Goal: Task Accomplishment & Management: Complete application form

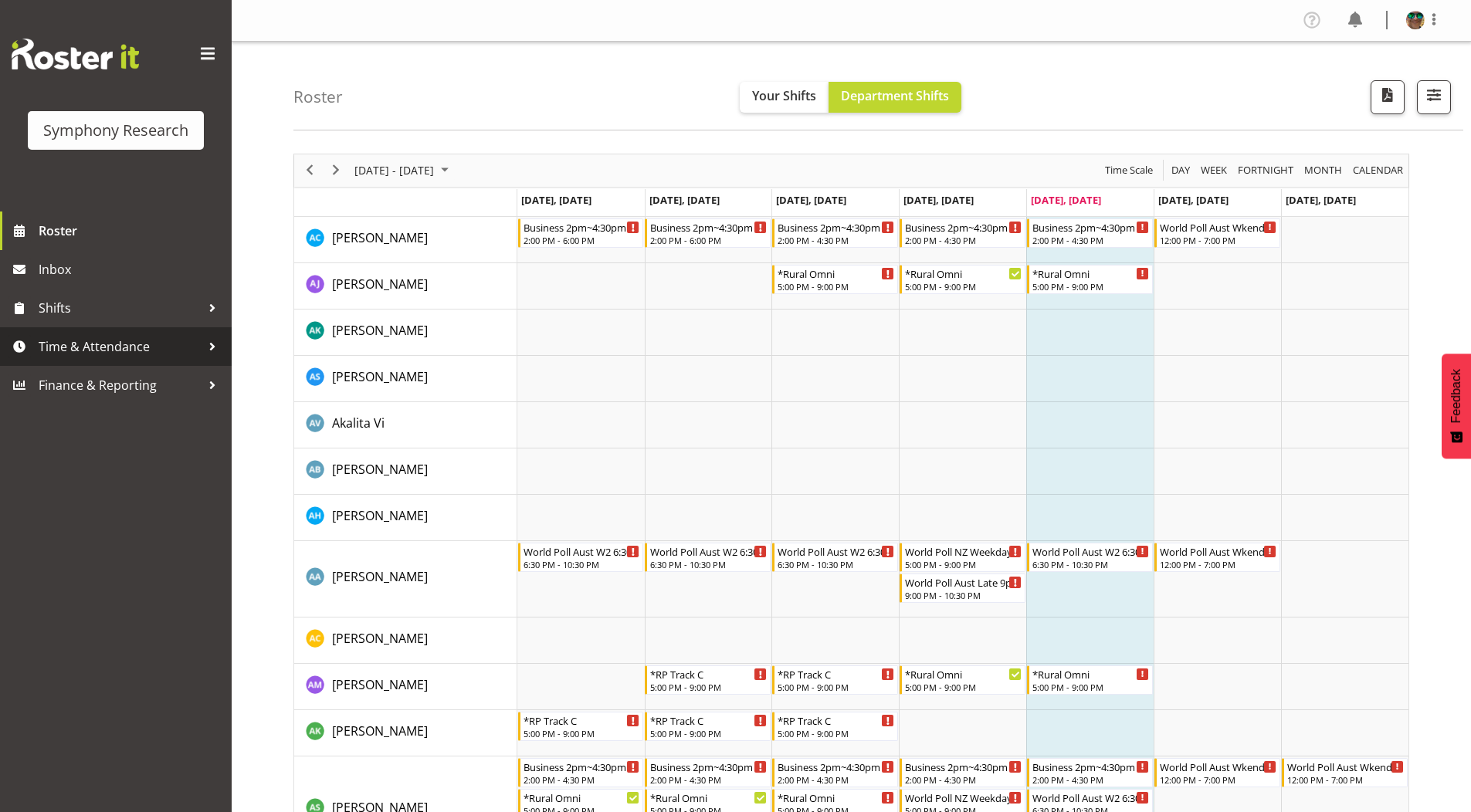
click at [85, 346] on span "Time & Attendance" at bounding box center [119, 346] width 162 height 23
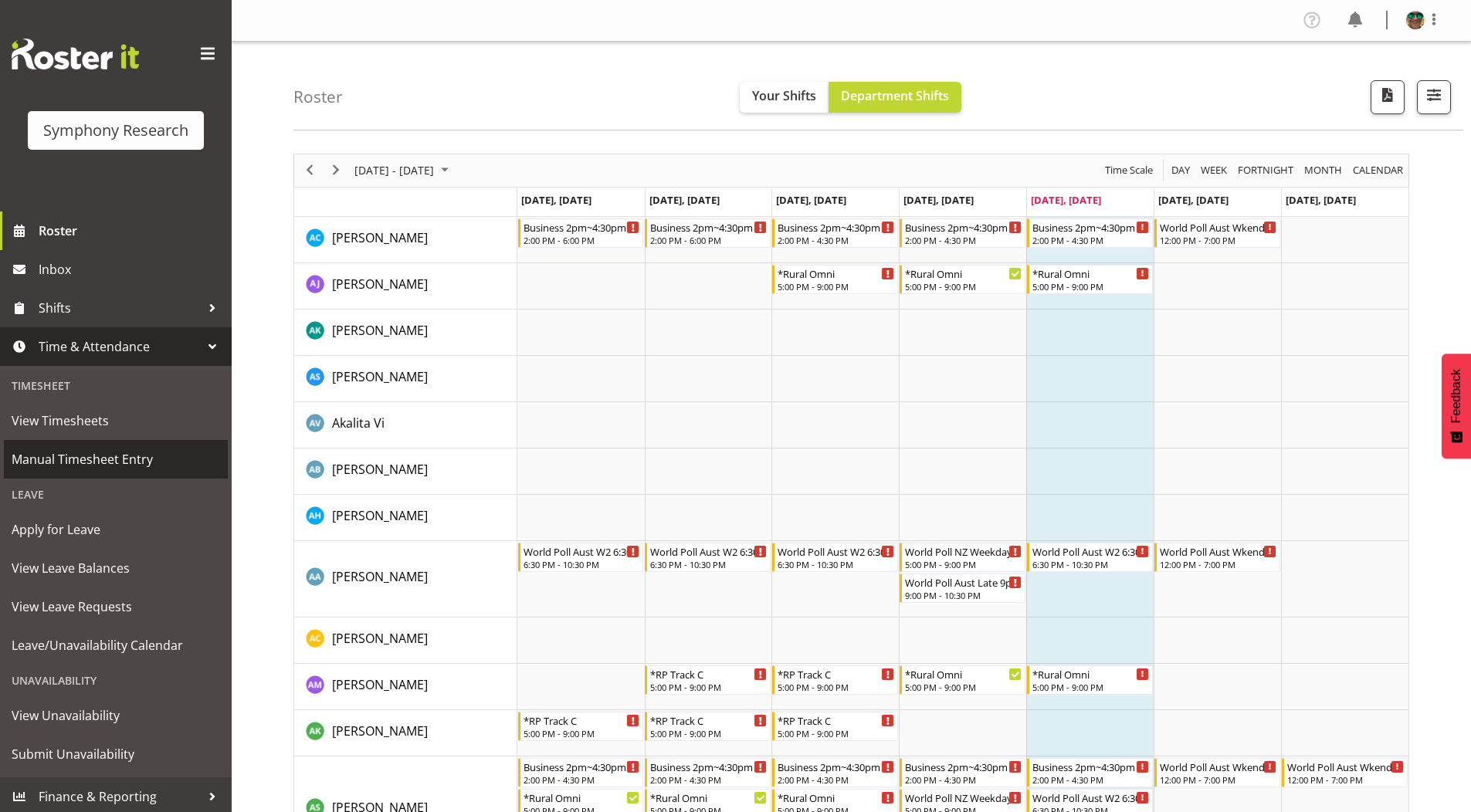
click at [69, 464] on span "Manual Timesheet Entry" at bounding box center [115, 459] width 208 height 23
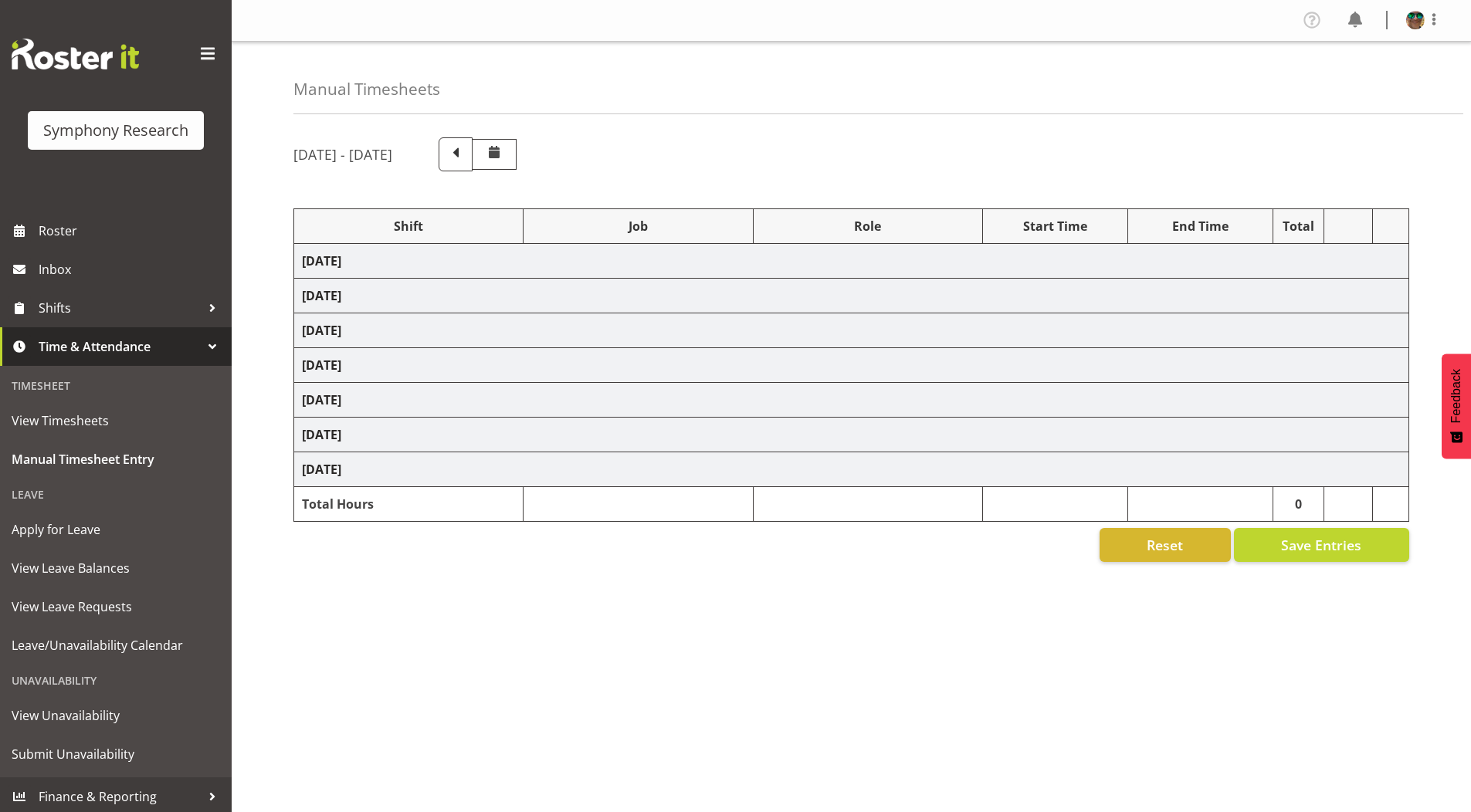
select select "4583"
select select "9426"
select select "4583"
select select "9636"
select select "4583"
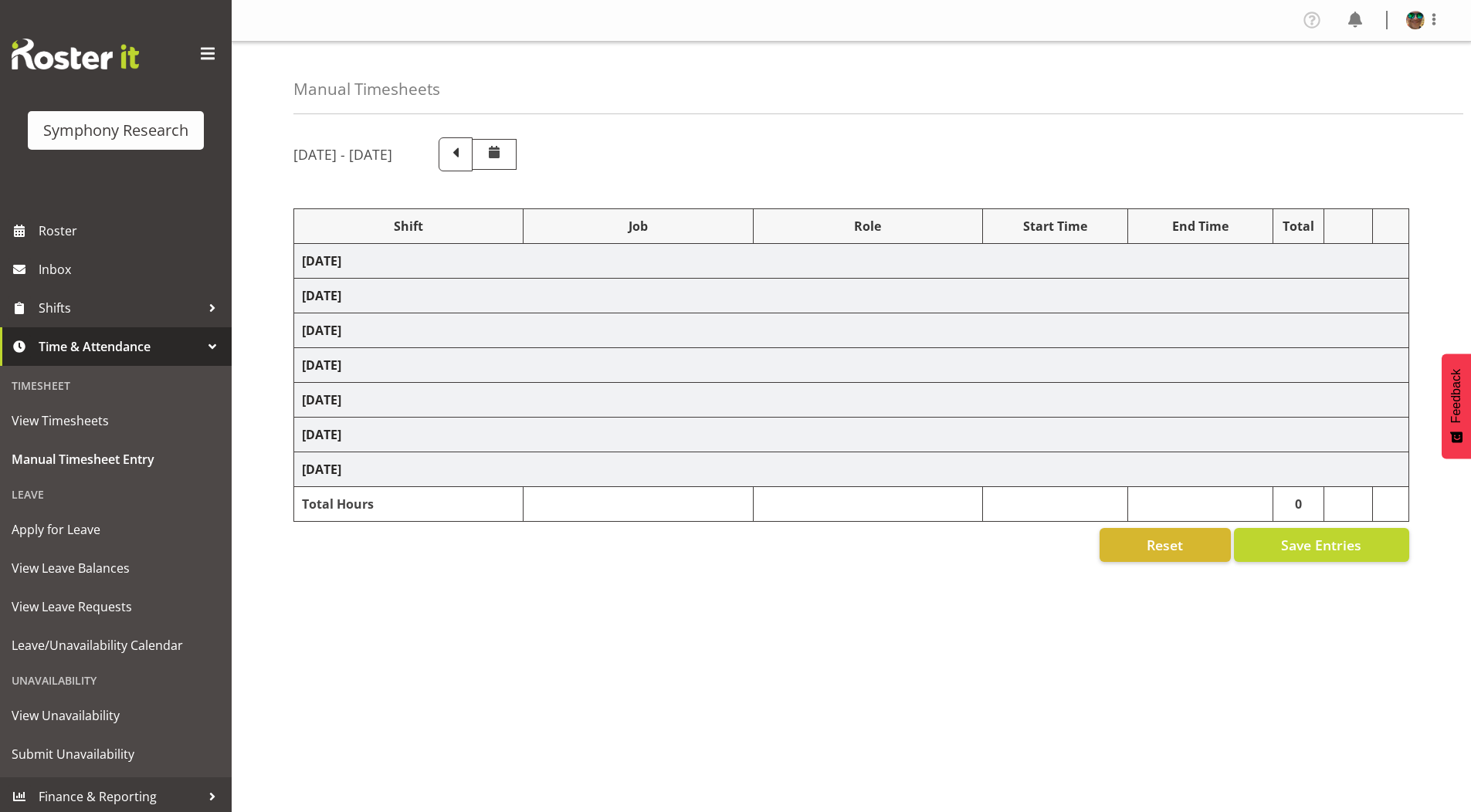
select select "10239"
select select "4583"
select select "10536"
select select "4583"
select select "9636"
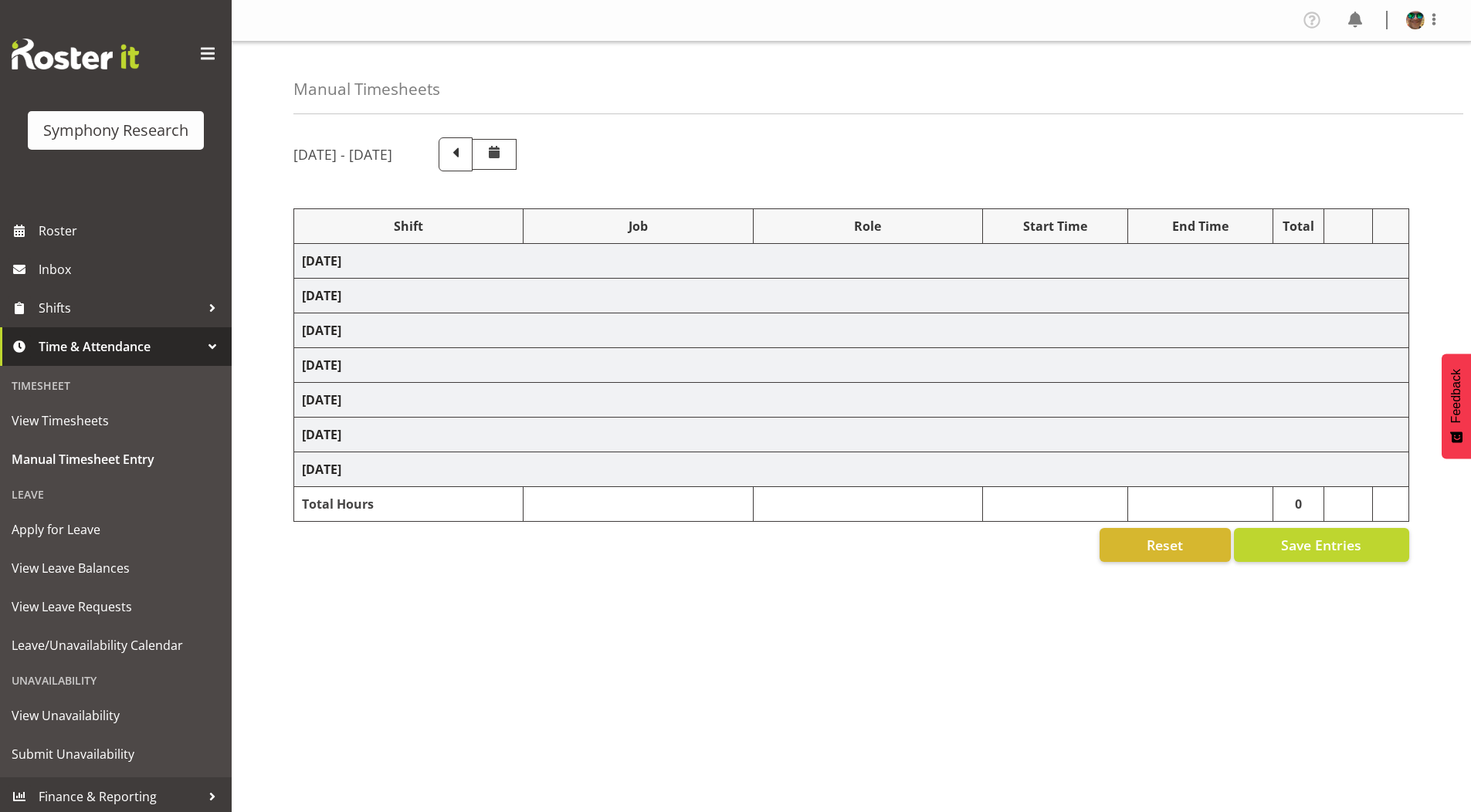
select select "4583"
select select "10242"
select select "4583"
select select "10242"
select select "4583"
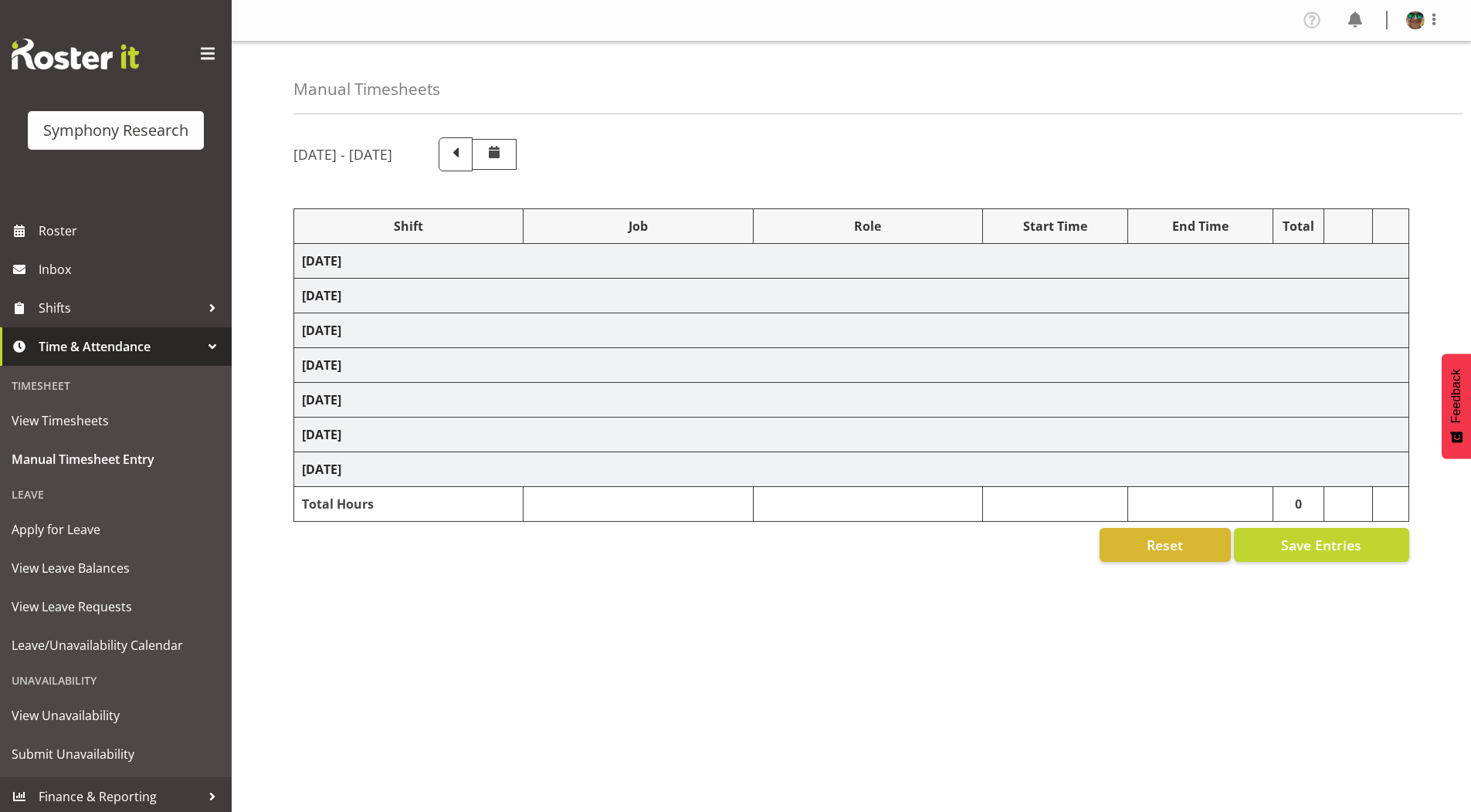
select select "10239"
select select "4583"
select select "10536"
select select "4583"
select select "9426"
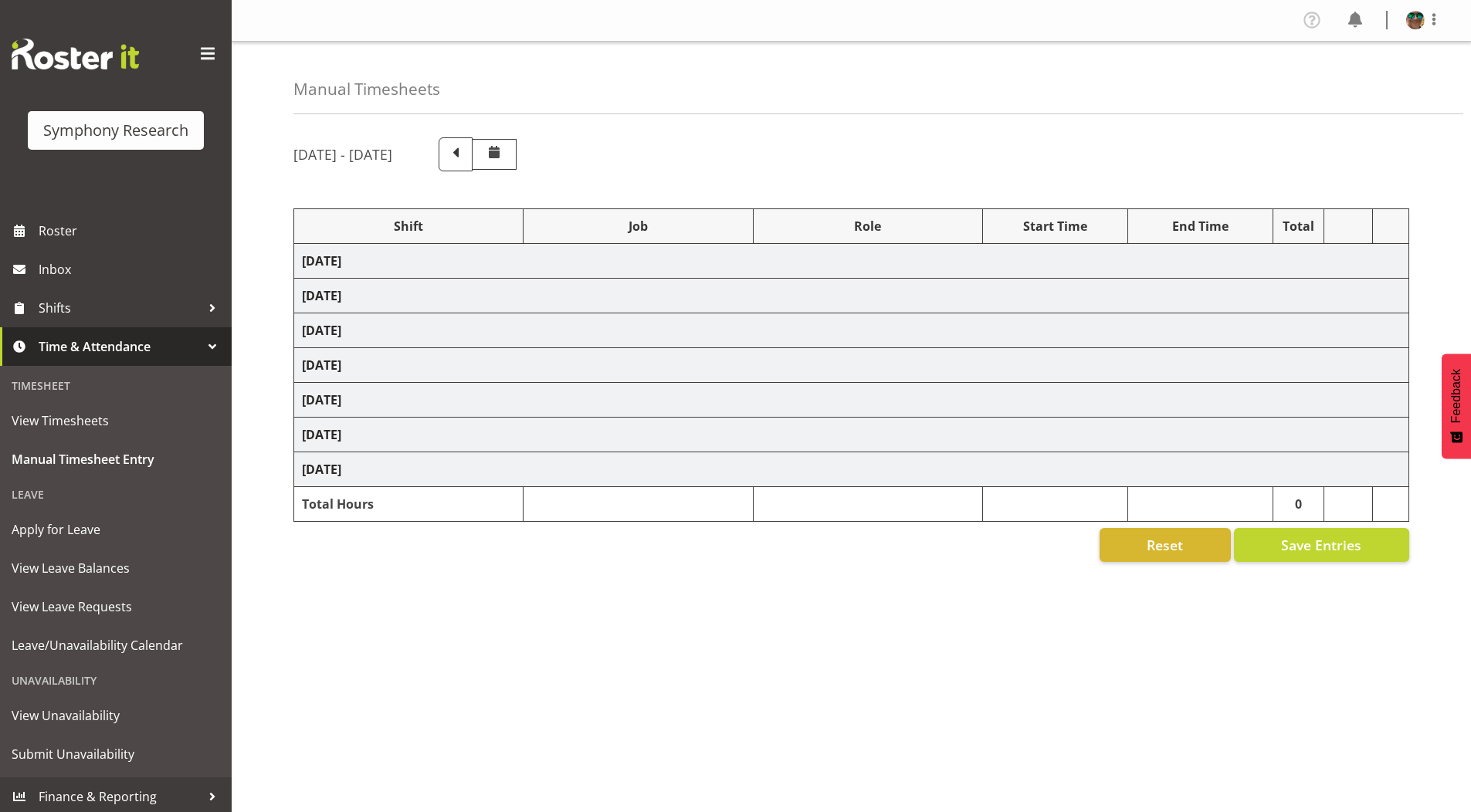
select select "4583"
select select "10242"
select select "4583"
select select "9426"
select select "4583"
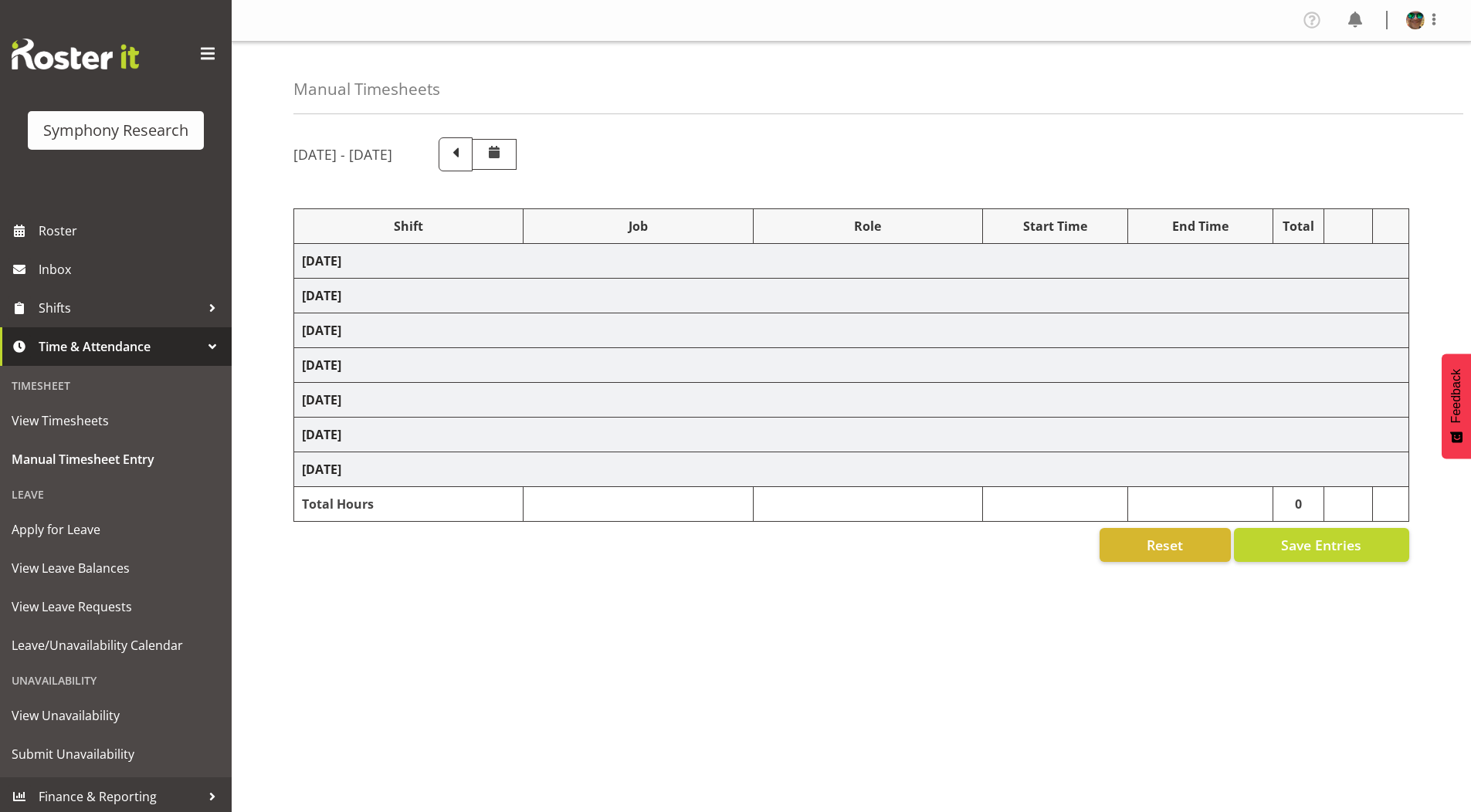
select select "10549"
select select "4583"
select select "9636"
select select "4583"
select select "10239"
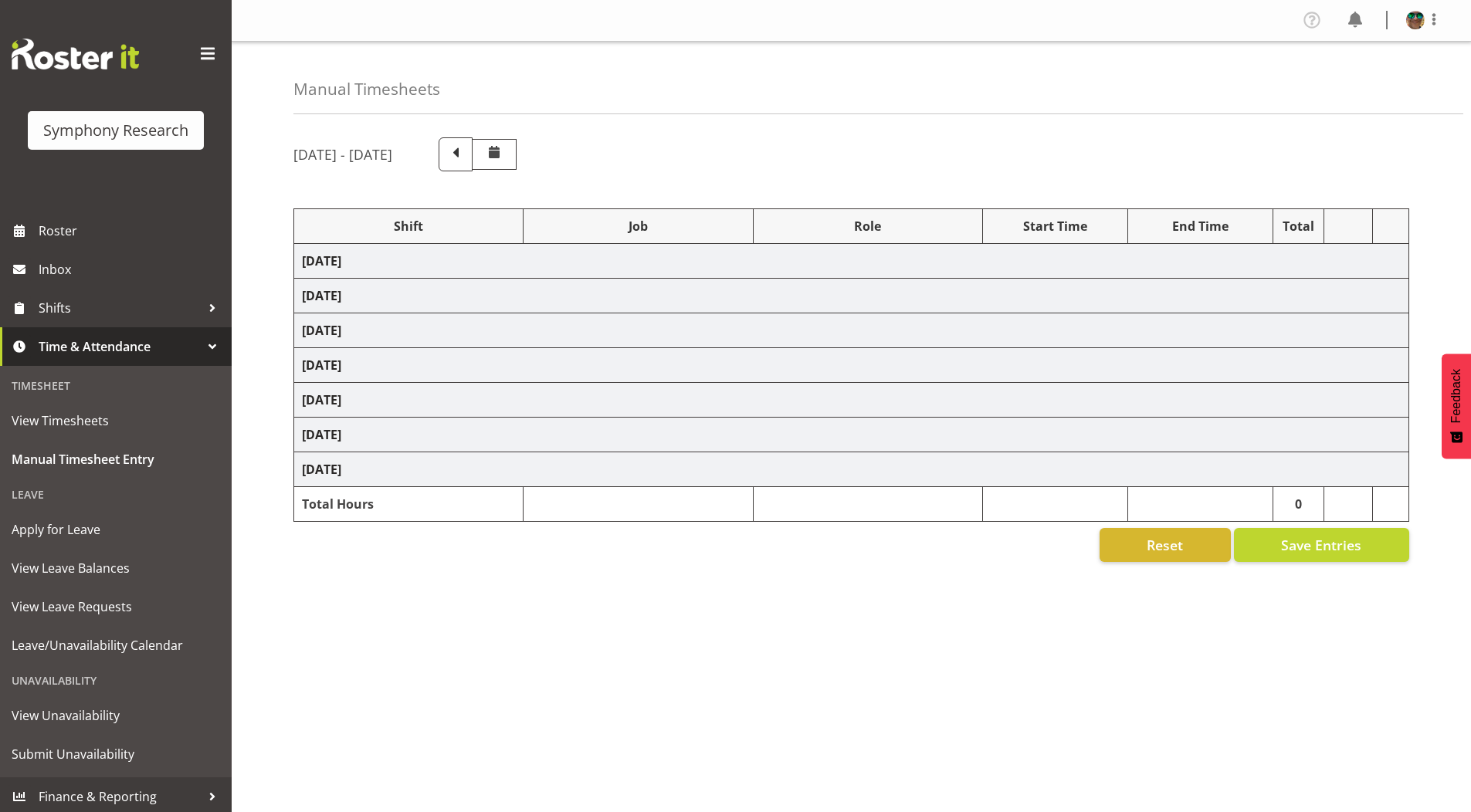
select select "4583"
select select "10536"
select select "4583"
select select "743"
select select "4583"
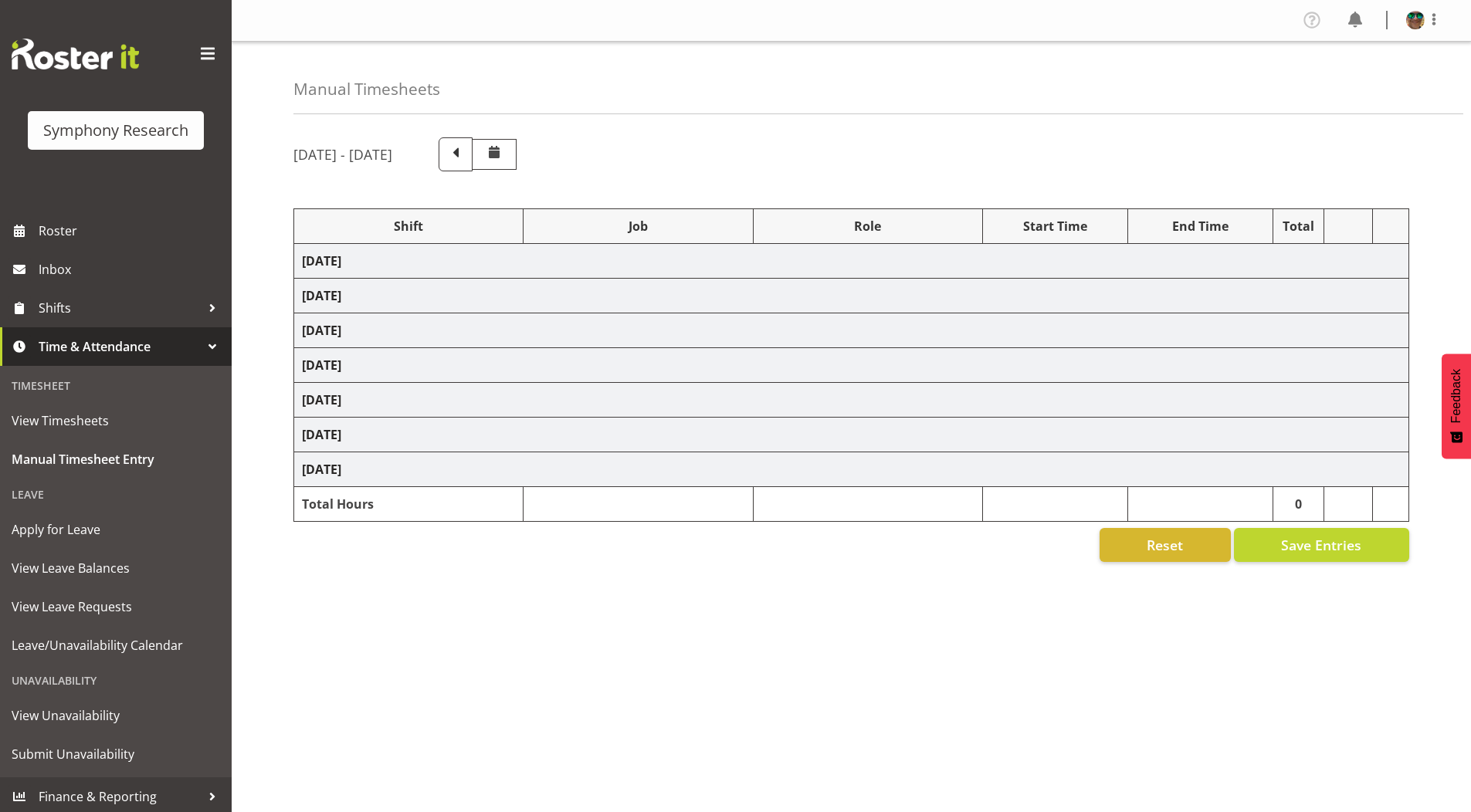
select select "9426"
select select "4583"
select select "9636"
select select "4583"
select select "10549"
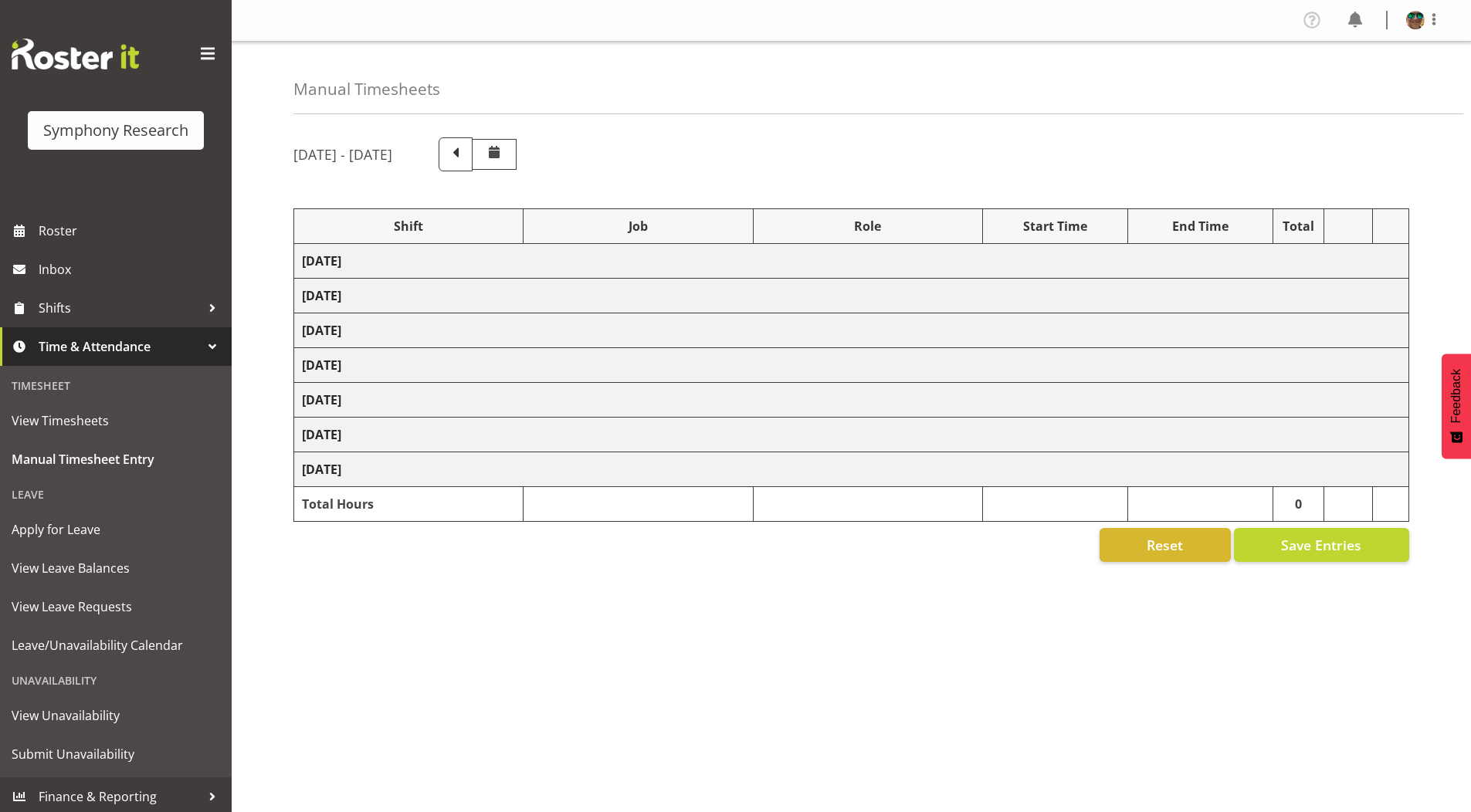
select select "4583"
select select "10536"
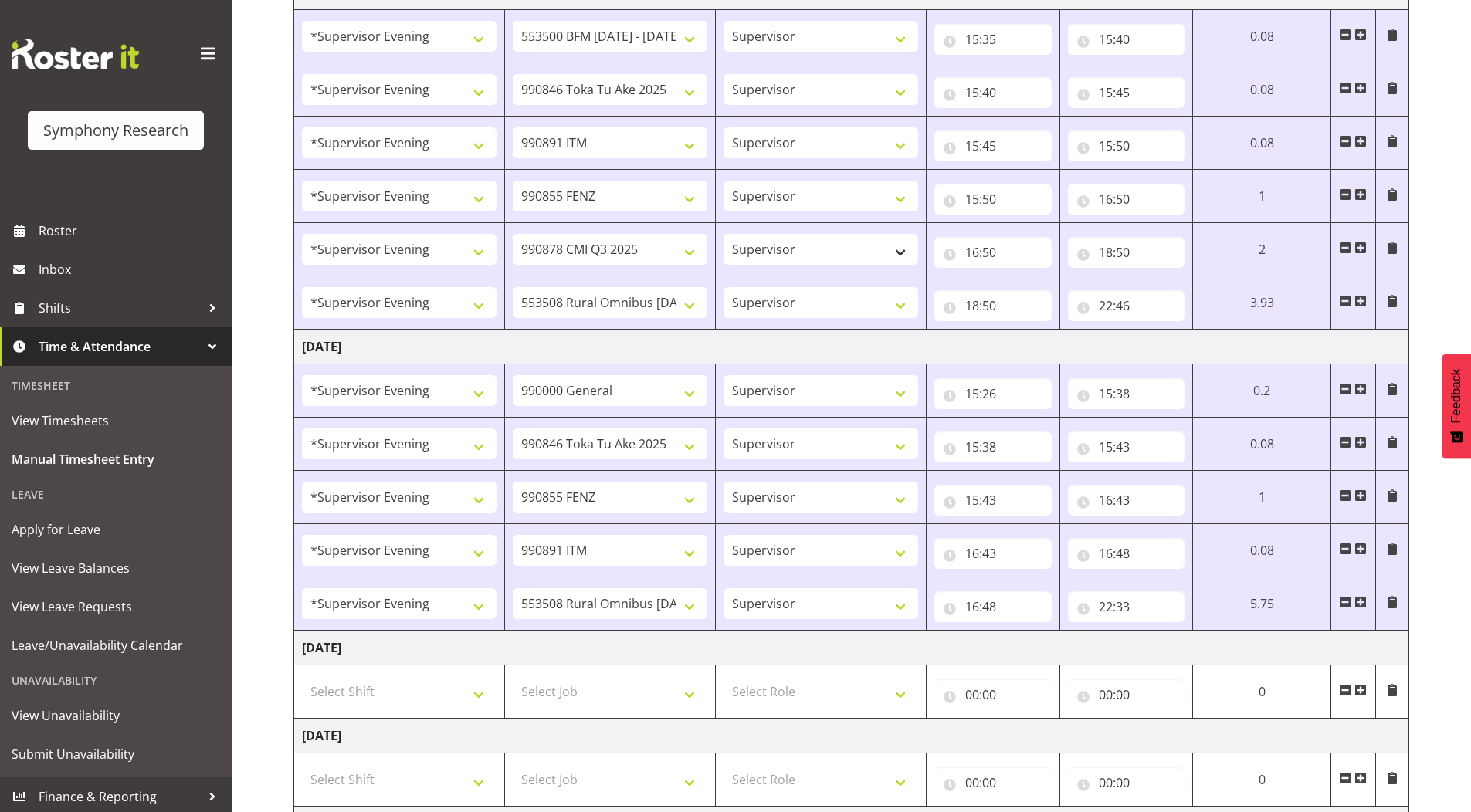
scroll to position [1051, 0]
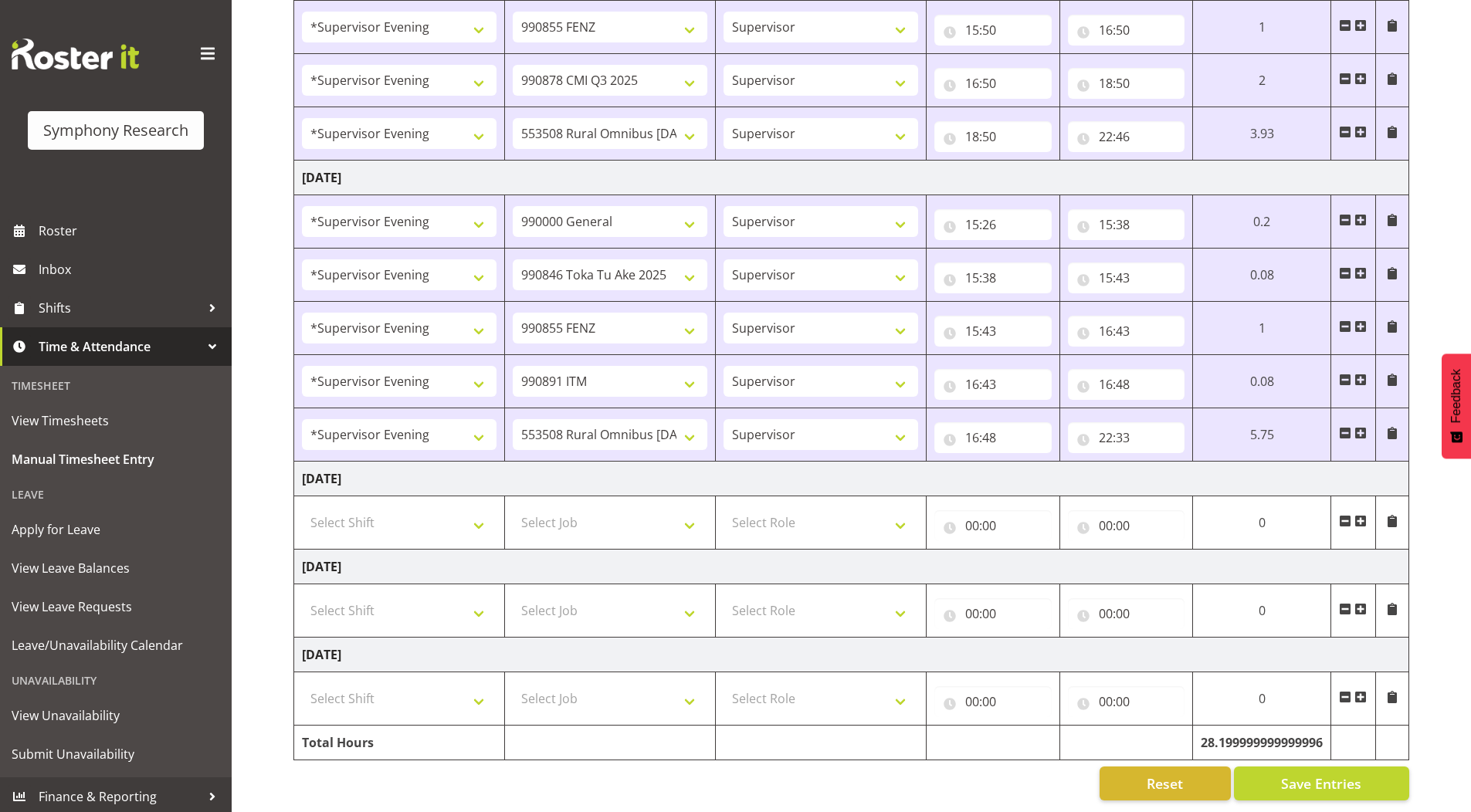
click at [1363, 515] on span at bounding box center [1360, 520] width 12 height 12
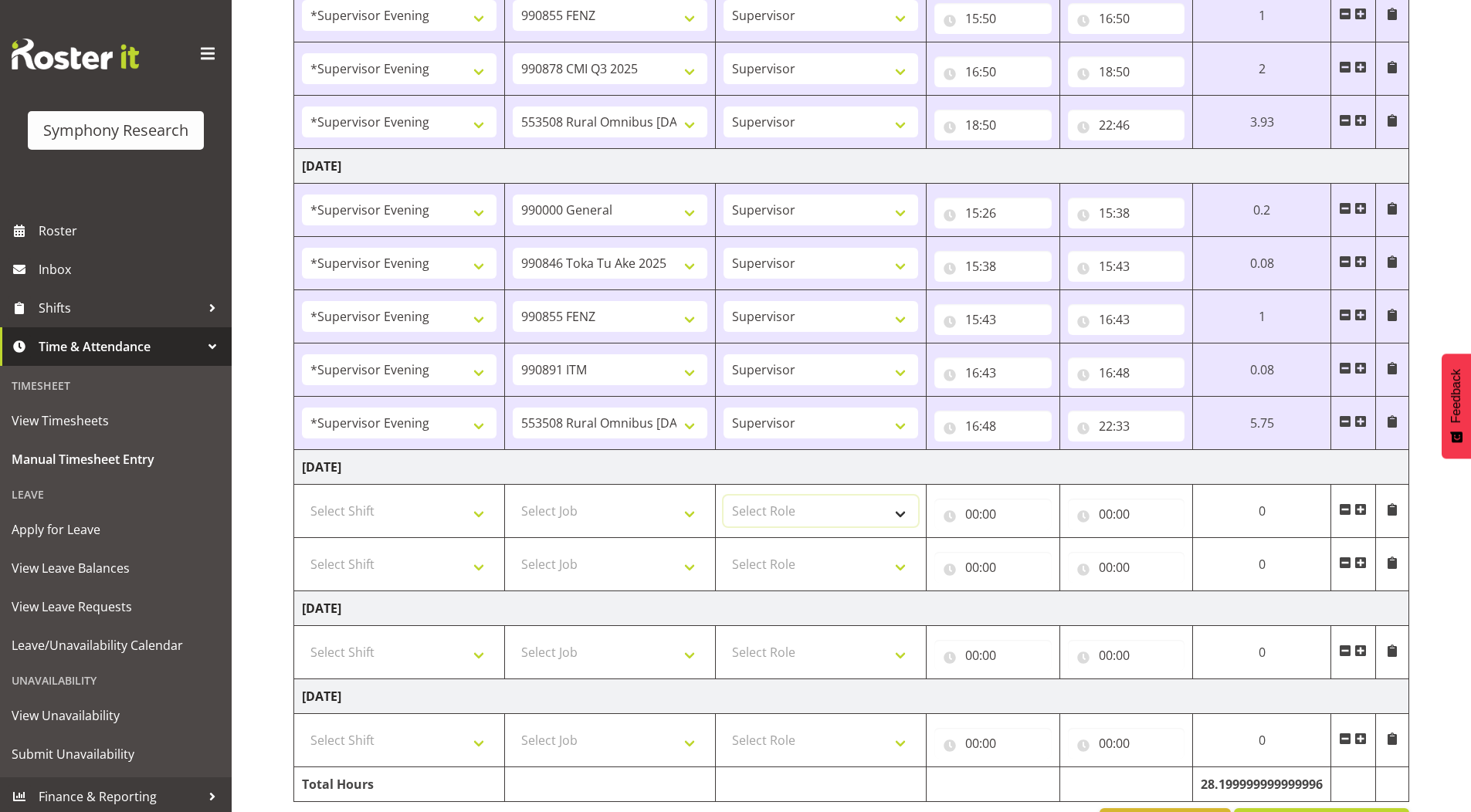
click at [805, 512] on select "Select Role Supervisor Briefing Interviewing" at bounding box center [820, 510] width 194 height 31
select select "45"
click at [723, 495] on select "Select Role Supervisor Briefing Interviewing" at bounding box center [820, 510] width 194 height 31
click at [764, 566] on select "Select Role Supervisor Briefing Interviewing" at bounding box center [820, 564] width 194 height 31
select select "45"
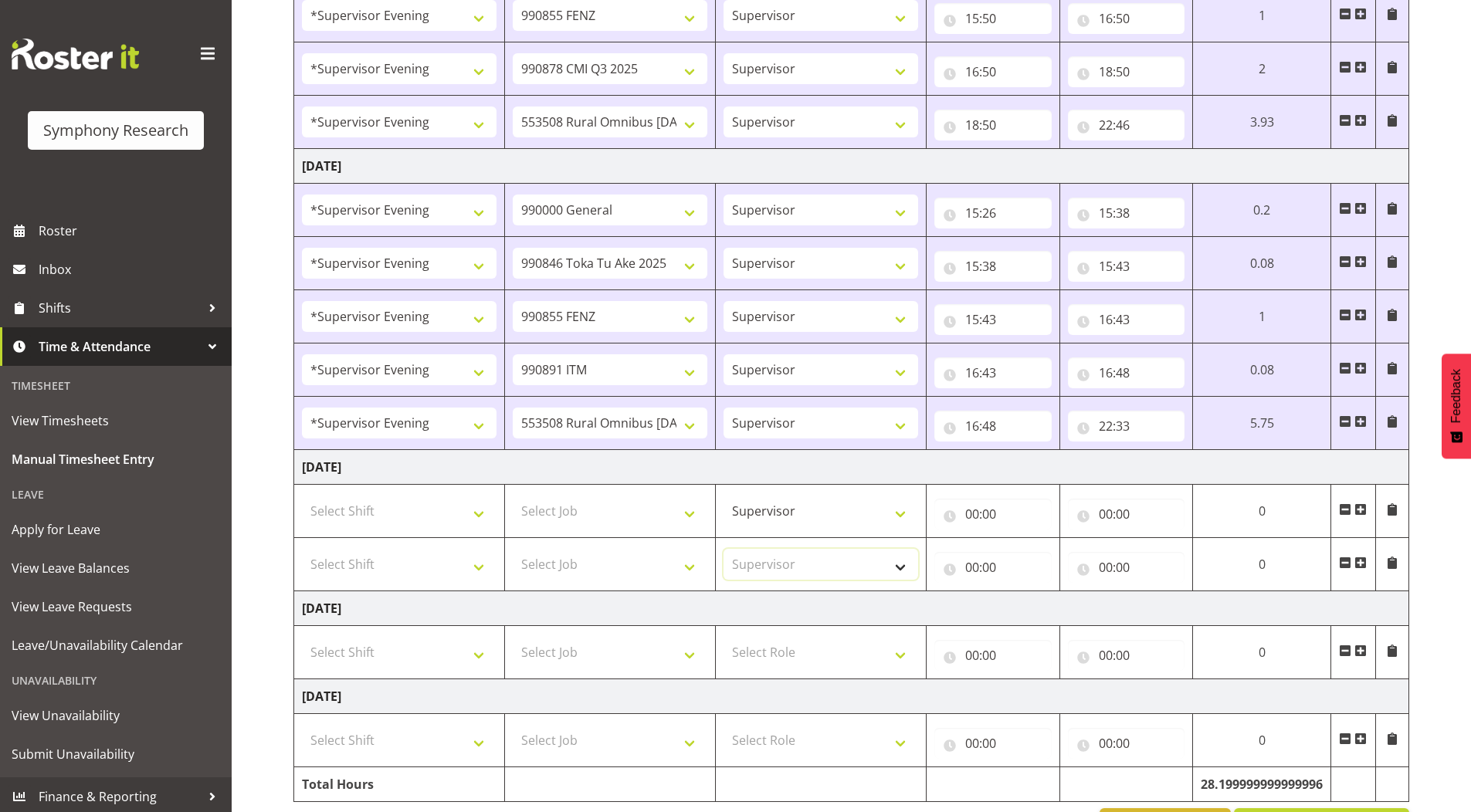
click at [723, 549] on select "Select Role Supervisor Briefing Interviewing" at bounding box center [820, 564] width 194 height 31
click at [568, 521] on select "Select Job 550060 IF Admin 553492 World Poll Aus Wave 2 Main 2025 553493 World …" at bounding box center [609, 510] width 194 height 31
select select "10242"
click at [512, 495] on select "Select Job 550060 IF Admin 553492 World Poll Aus Wave 2 Main 2025 553493 World …" at bounding box center [609, 510] width 194 height 31
click at [565, 561] on select "Select Job 550060 IF Admin 553492 World Poll Aus Wave 2 Main 2025 553493 World …" at bounding box center [609, 564] width 194 height 31
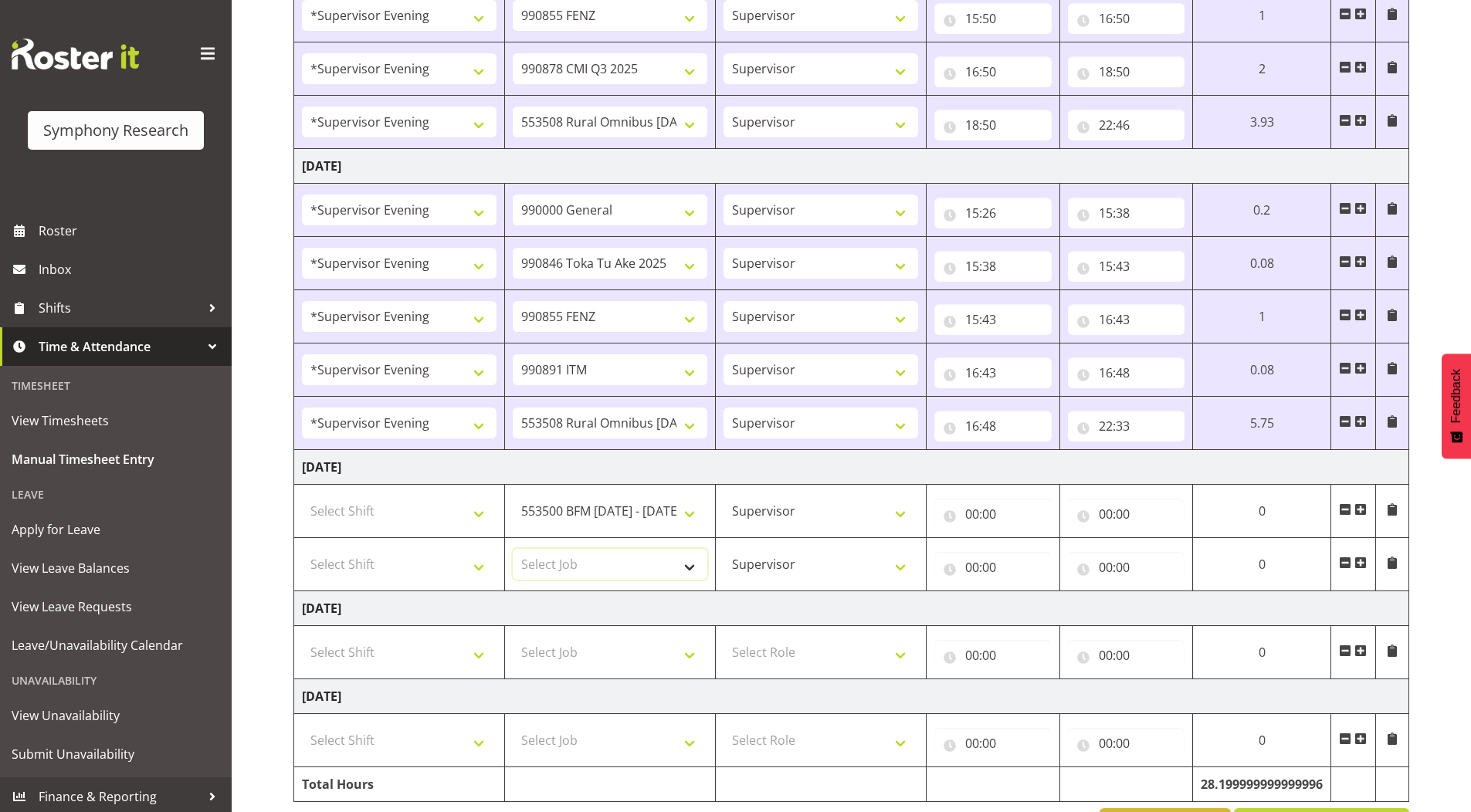
select select "10242"
click at [512, 549] on select "Select Job 550060 IF Admin 553492 World Poll Aus Wave 2 Main 2025 553493 World …" at bounding box center [609, 564] width 194 height 31
click at [367, 510] on select "Select Shift !!Weekend Residential (Roster IT Shift Label) *Business 9/10am ~ 4…" at bounding box center [399, 510] width 194 height 31
select select "4583"
click at [302, 495] on select "Select Shift !!Weekend Residential (Roster IT Shift Label) *Business 9/10am ~ 4…" at bounding box center [399, 510] width 194 height 31
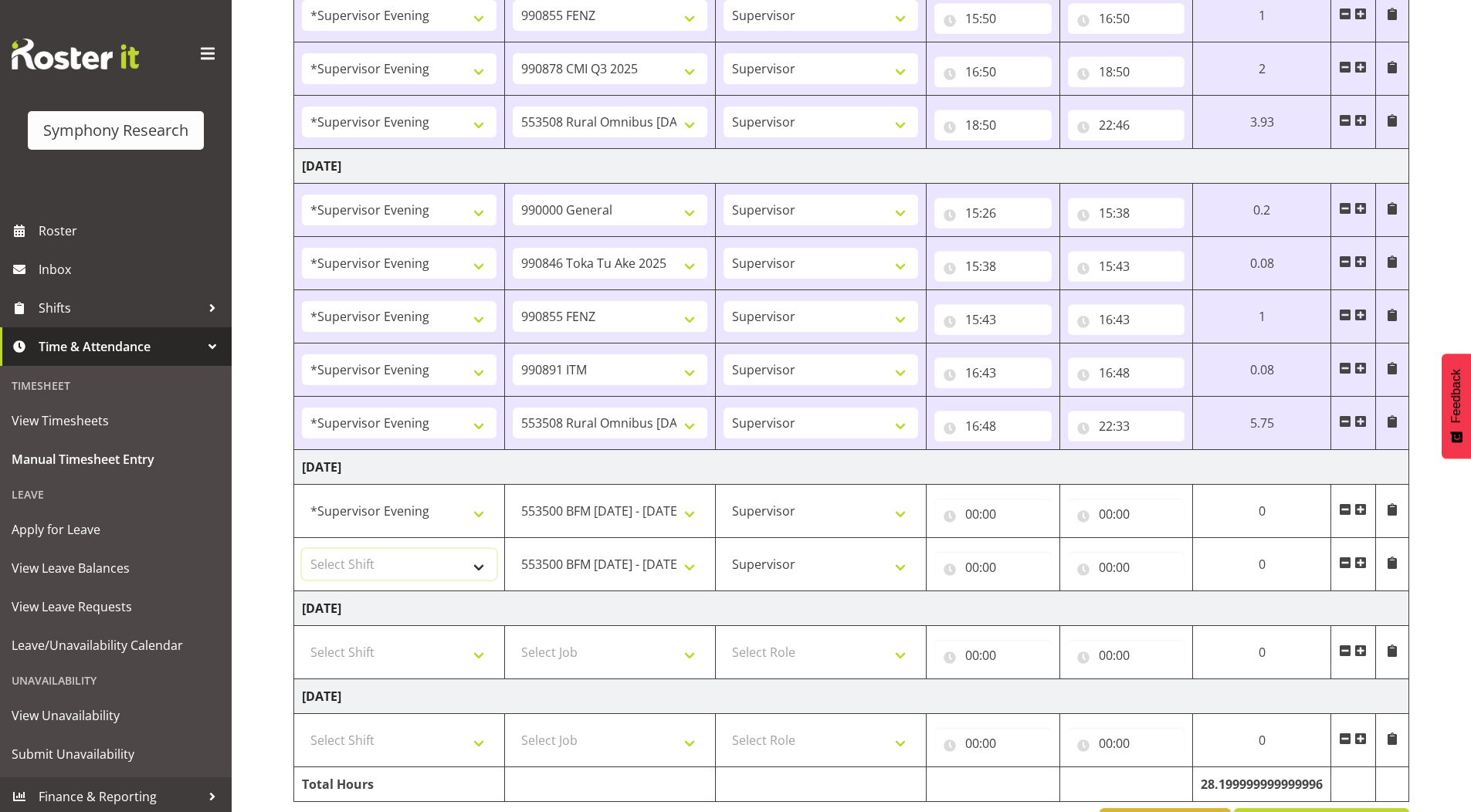
click at [368, 563] on select "Select Shift !!Weekend Residential (Roster IT Shift Label) *Business 9/10am ~ 4…" at bounding box center [399, 564] width 194 height 31
select select "4583"
click at [302, 549] on select "Select Shift !!Weekend Residential (Roster IT Shift Label) *Business 9/10am ~ 4…" at bounding box center [399, 564] width 194 height 31
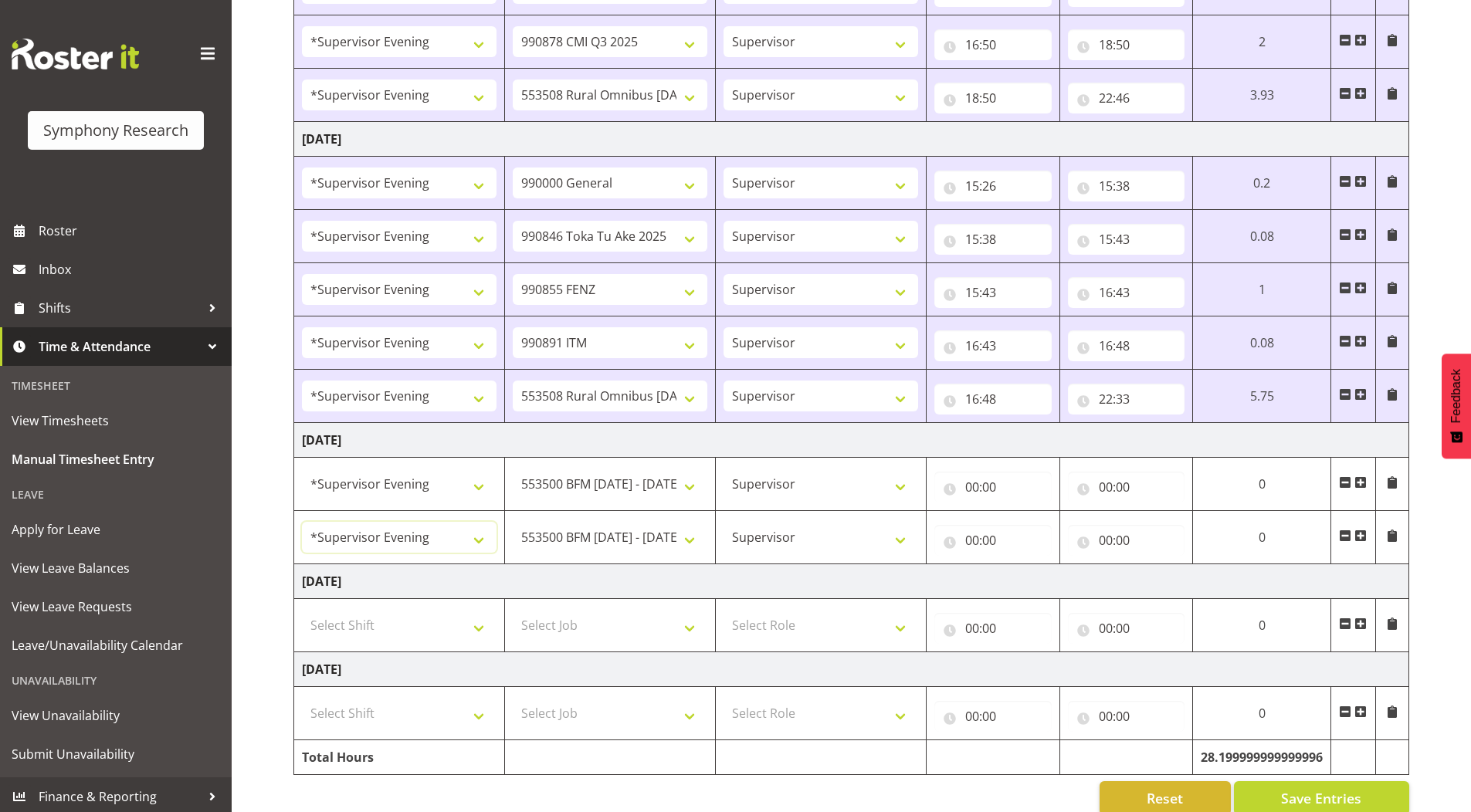
scroll to position [1105, 0]
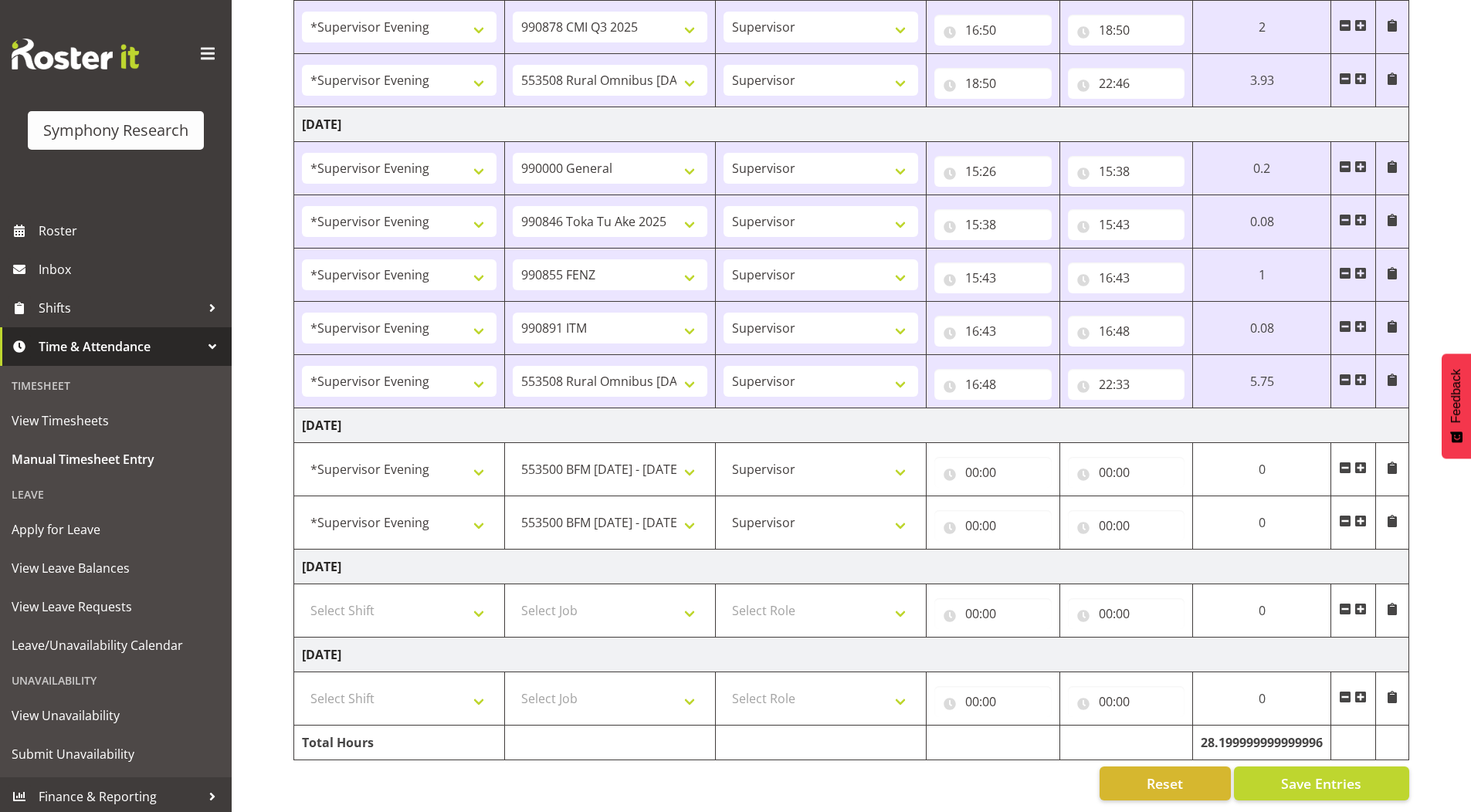
click at [1357, 515] on span at bounding box center [1360, 520] width 12 height 12
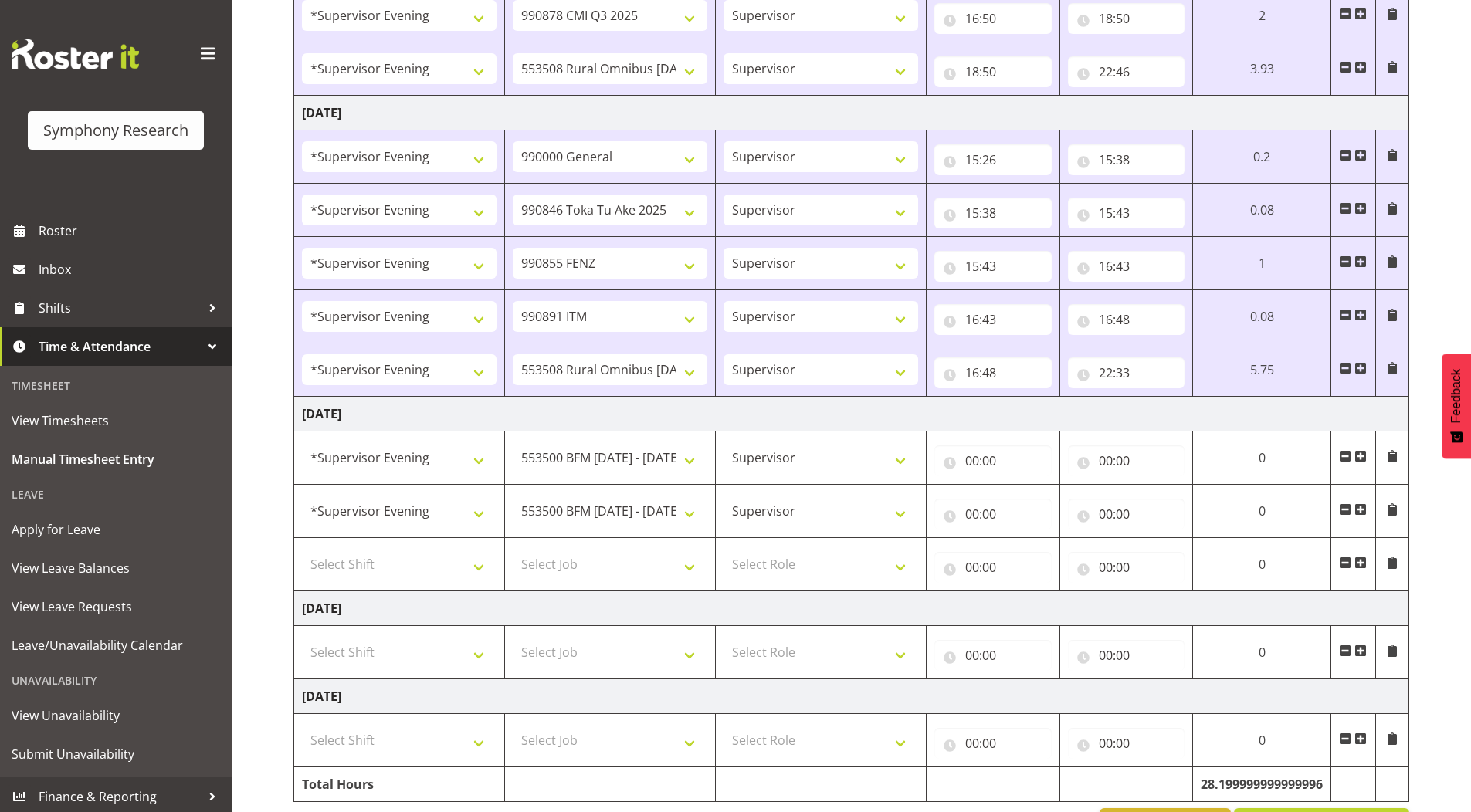
click at [1359, 566] on span at bounding box center [1360, 562] width 12 height 12
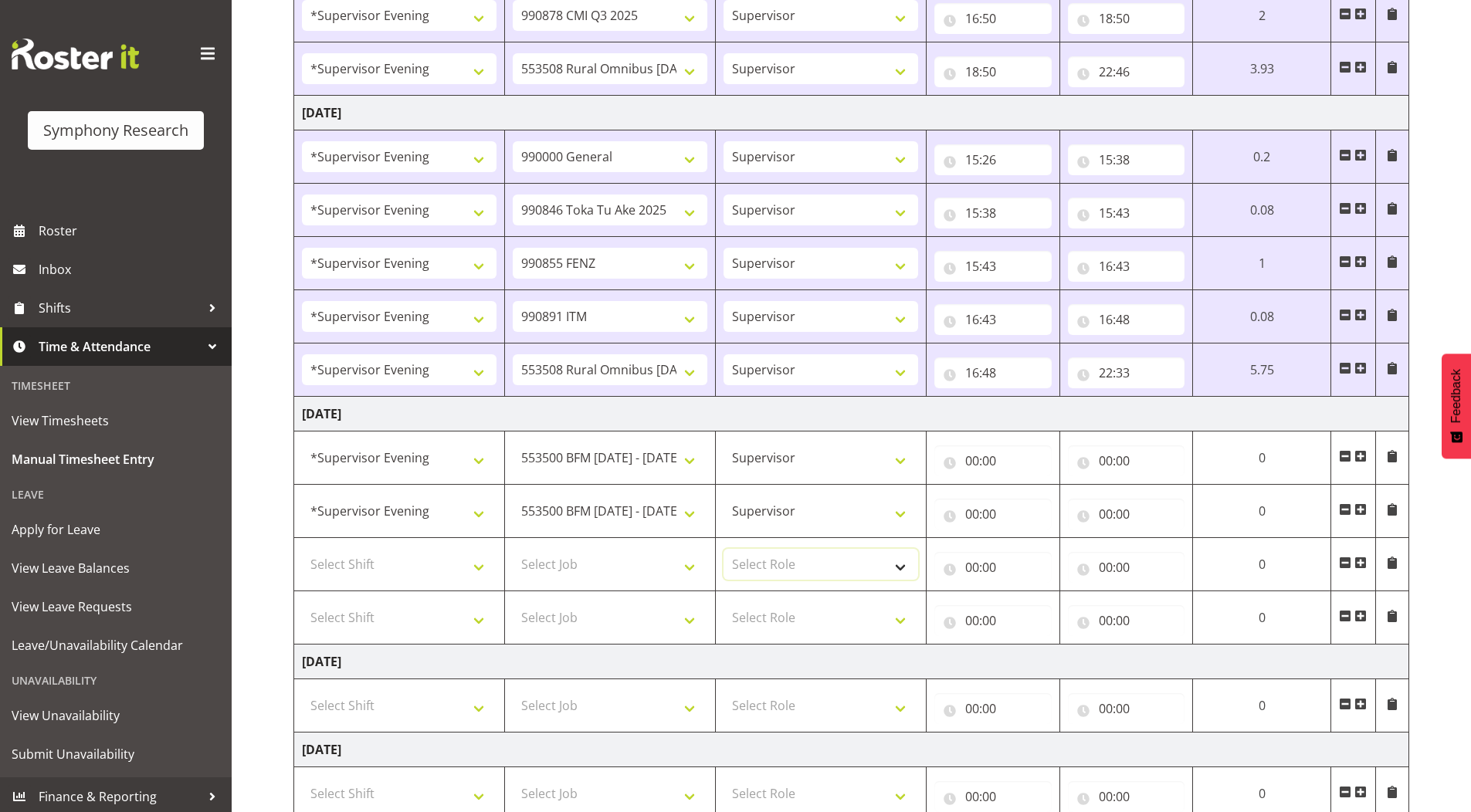
click at [770, 564] on select "Select Role Supervisor Briefing Interviewing" at bounding box center [820, 564] width 194 height 31
select select "45"
click at [723, 549] on select "Select Role Supervisor Briefing Interviewing" at bounding box center [820, 564] width 194 height 31
click at [574, 565] on select "Select Job 550060 IF Admin 553492 World Poll Aus Wave 2 Main 2025 553493 World …" at bounding box center [609, 564] width 194 height 31
select select "9426"
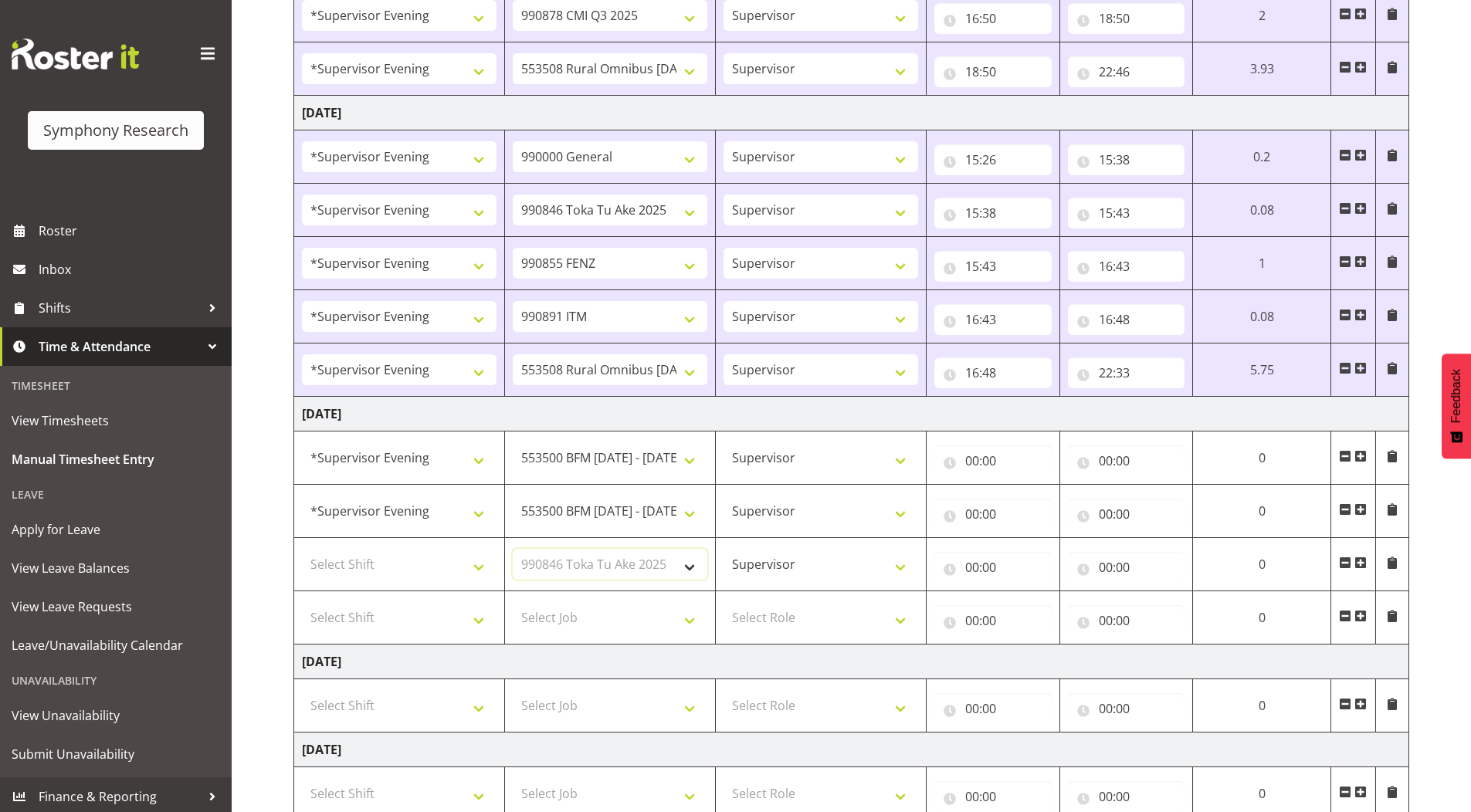
click at [512, 549] on select "Select Job 550060 IF Admin 553492 World Poll Aus Wave 2 Main 2025 553493 World …" at bounding box center [609, 564] width 194 height 31
click at [388, 561] on select "Select Shift !!Weekend Residential (Roster IT Shift Label) *Business 9/10am ~ 4…" at bounding box center [399, 564] width 194 height 31
select select "4583"
click at [302, 549] on select "Select Shift !!Weekend Residential (Roster IT Shift Label) *Business 9/10am ~ 4…" at bounding box center [399, 564] width 194 height 31
click at [371, 617] on select "Select Shift !!Weekend Residential (Roster IT Shift Label) *Business 9/10am ~ 4…" at bounding box center [399, 617] width 194 height 31
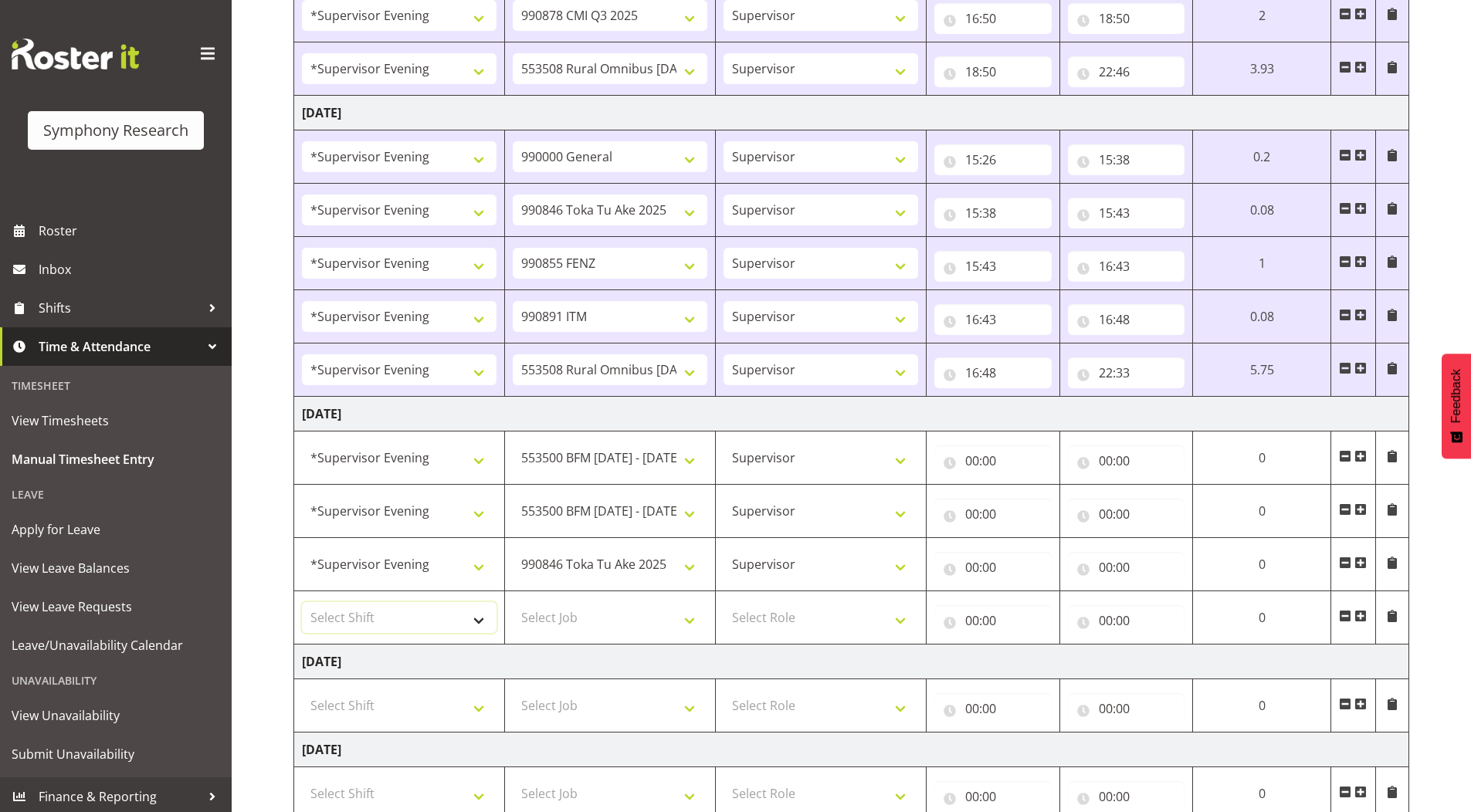
select select "4583"
click at [302, 602] on select "Select Shift !!Weekend Residential (Roster IT Shift Label) *Business 9/10am ~ 4…" at bounding box center [399, 617] width 194 height 31
click at [766, 609] on select "Select Role Supervisor Briefing Interviewing" at bounding box center [820, 617] width 194 height 31
select select "45"
click at [723, 602] on select "Select Role Supervisor Briefing Interviewing" at bounding box center [820, 617] width 194 height 31
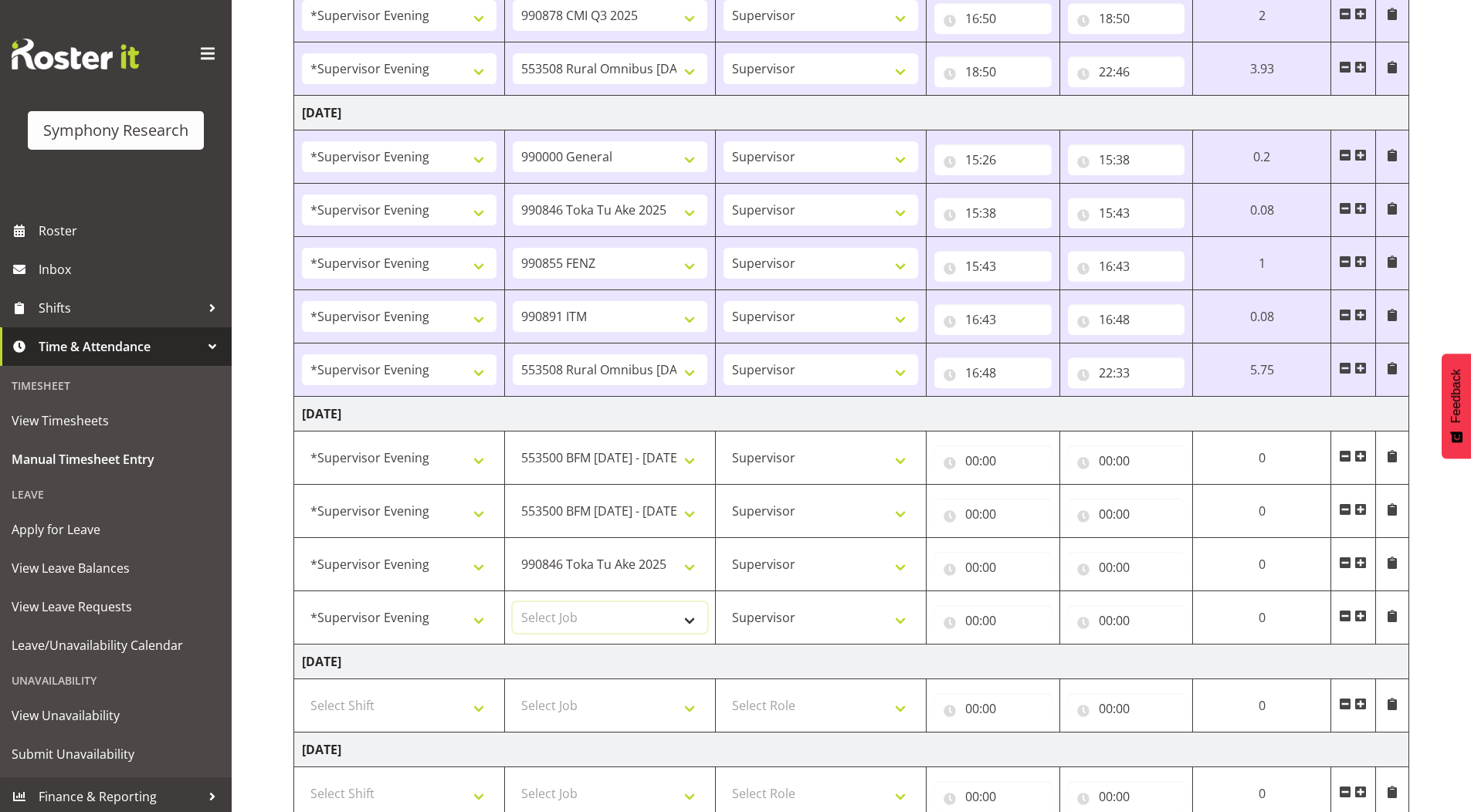
click at [565, 615] on select "Select Job 550060 IF Admin 553492 World Poll Aus Wave 2 Main 2025 553493 World …" at bounding box center [609, 617] width 194 height 31
select select "10549"
click at [512, 602] on select "Select Job 550060 IF Admin 553492 World Poll Aus Wave 2 Main 2025 553493 World …" at bounding box center [609, 617] width 194 height 31
click at [1357, 615] on span at bounding box center [1360, 615] width 12 height 12
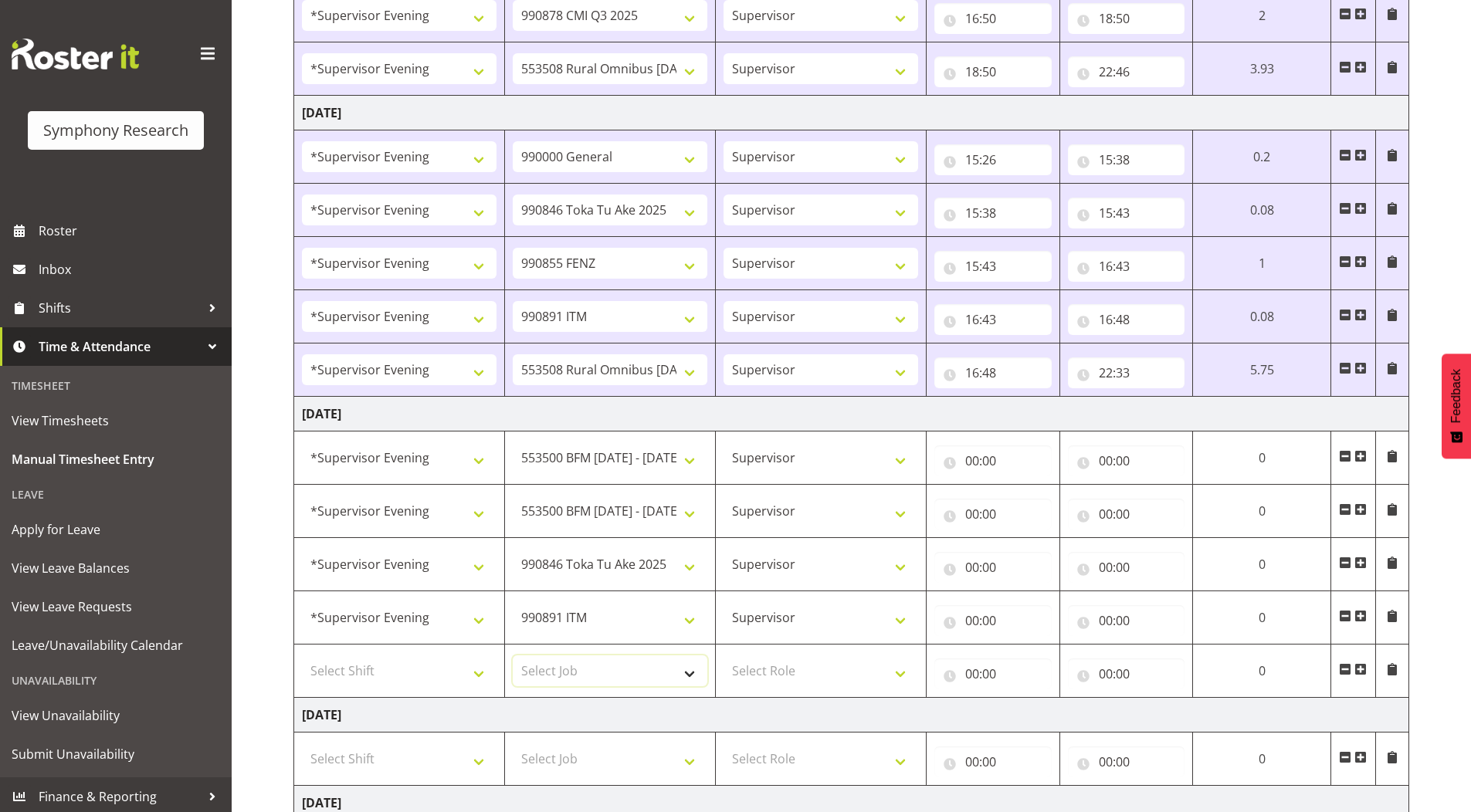
click at [572, 671] on select "Select Job 550060 IF Admin 553492 World Poll Aus Wave 2 Main 2025 553493 World …" at bounding box center [609, 670] width 194 height 31
select select "9636"
click at [512, 655] on select "Select Job 550060 IF Admin 553492 World Poll Aus Wave 2 Main 2025 553493 World …" at bounding box center [609, 670] width 194 height 31
click at [1359, 669] on span at bounding box center [1360, 669] width 12 height 12
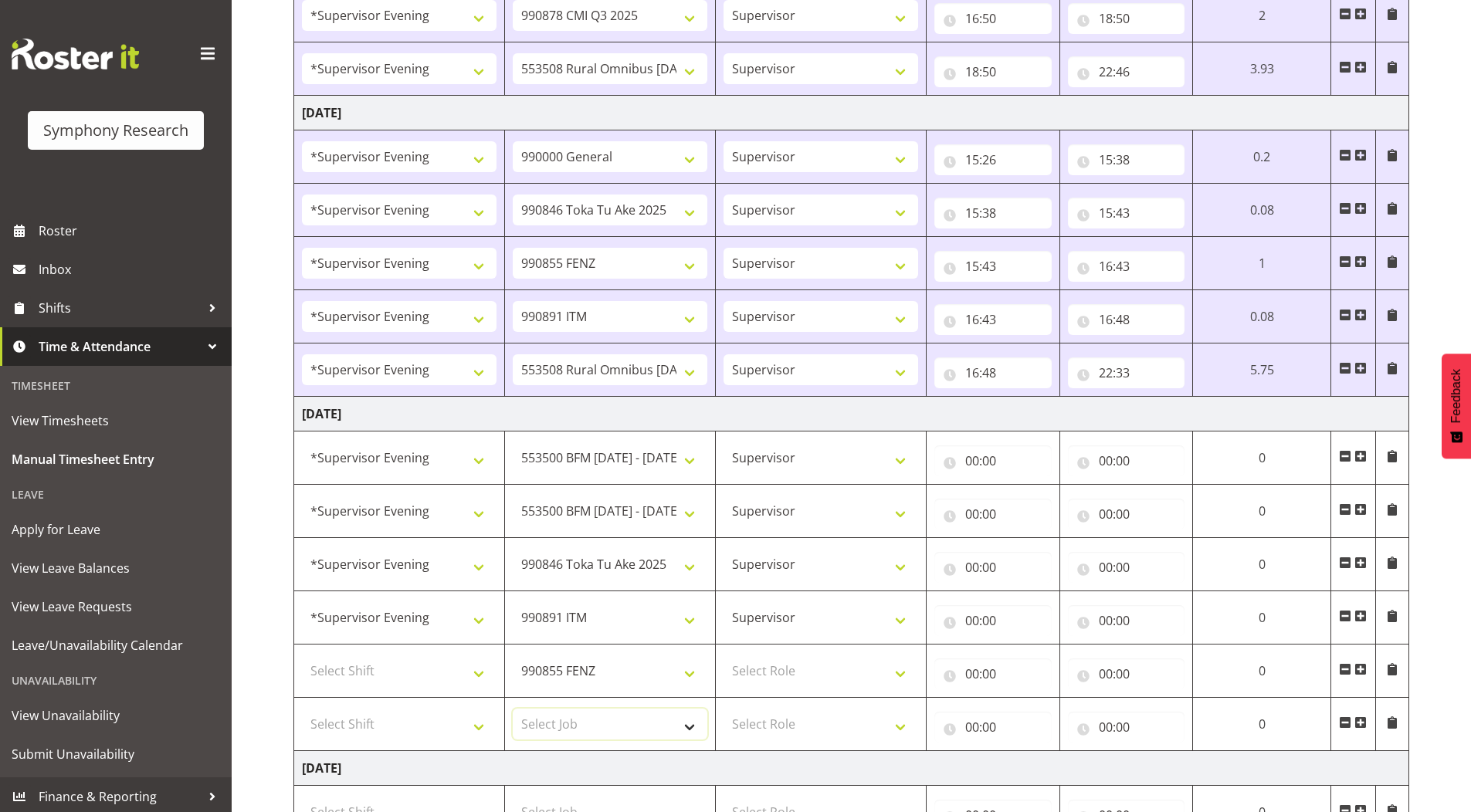
click at [612, 720] on select "Select Job 550060 IF Admin 553492 World Poll Aus Wave 2 Main 2025 553493 World …" at bounding box center [609, 724] width 194 height 31
select select "10536"
click at [512, 709] on select "Select Job 550060 IF Admin 553492 World Poll Aus Wave 2 Main 2025 553493 World …" at bounding box center [609, 724] width 194 height 31
click at [351, 669] on select "Select Shift !!Weekend Residential (Roster IT Shift Label) *Business 9/10am ~ 4…" at bounding box center [399, 670] width 194 height 31
select select "4583"
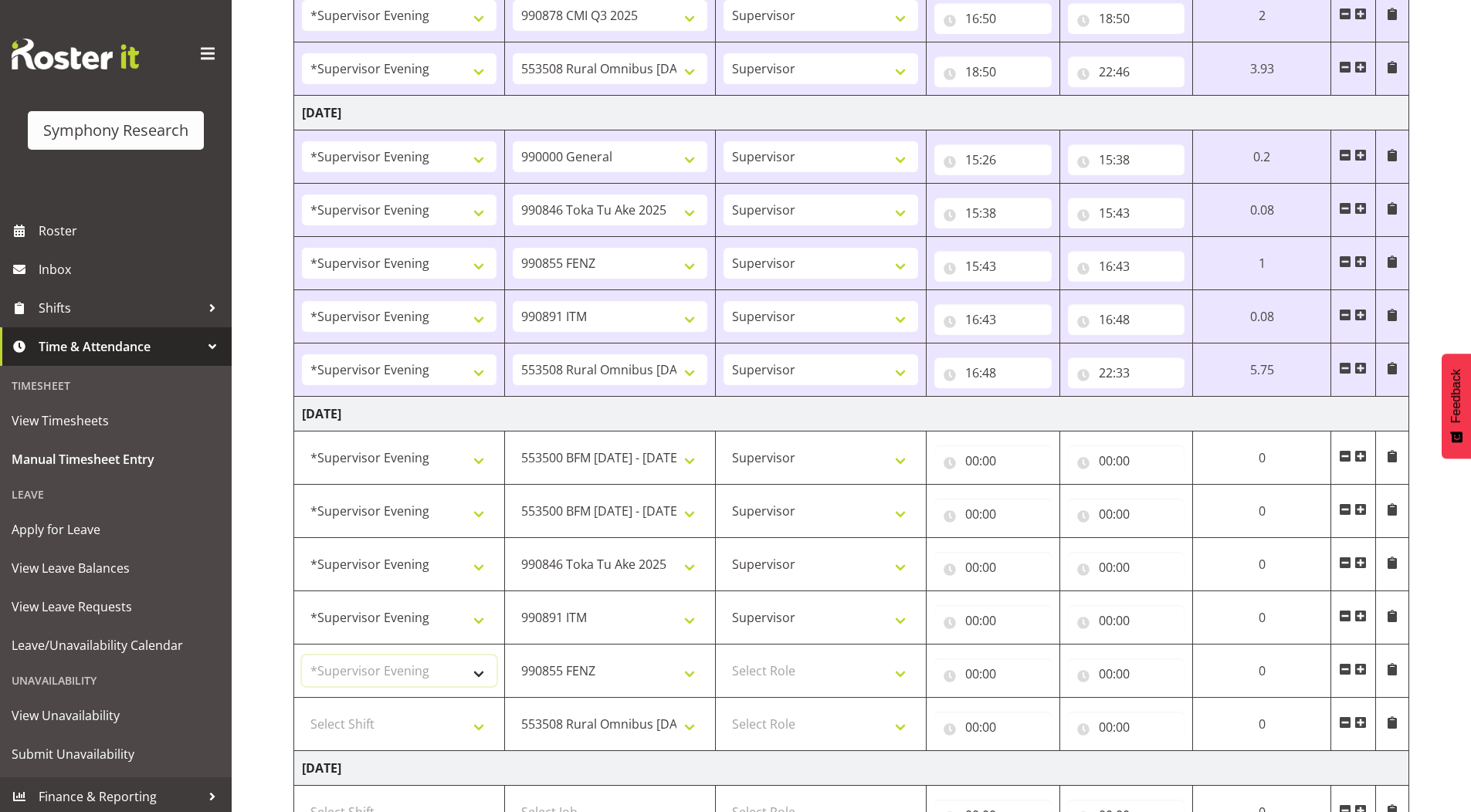
click at [302, 655] on select "Select Shift !!Weekend Residential (Roster IT Shift Label) *Business 9/10am ~ 4…" at bounding box center [399, 670] width 194 height 31
drag, startPoint x: 356, startPoint y: 720, endPoint x: 356, endPoint y: 709, distance: 11.0
click at [356, 720] on select "Select Shift !!Weekend Residential (Roster IT Shift Label) *Business 9/10am ~ 4…" at bounding box center [399, 724] width 194 height 31
select select "4583"
click at [302, 709] on select "Select Shift !!Weekend Residential (Roster IT Shift Label) *Business 9/10am ~ 4…" at bounding box center [399, 724] width 194 height 31
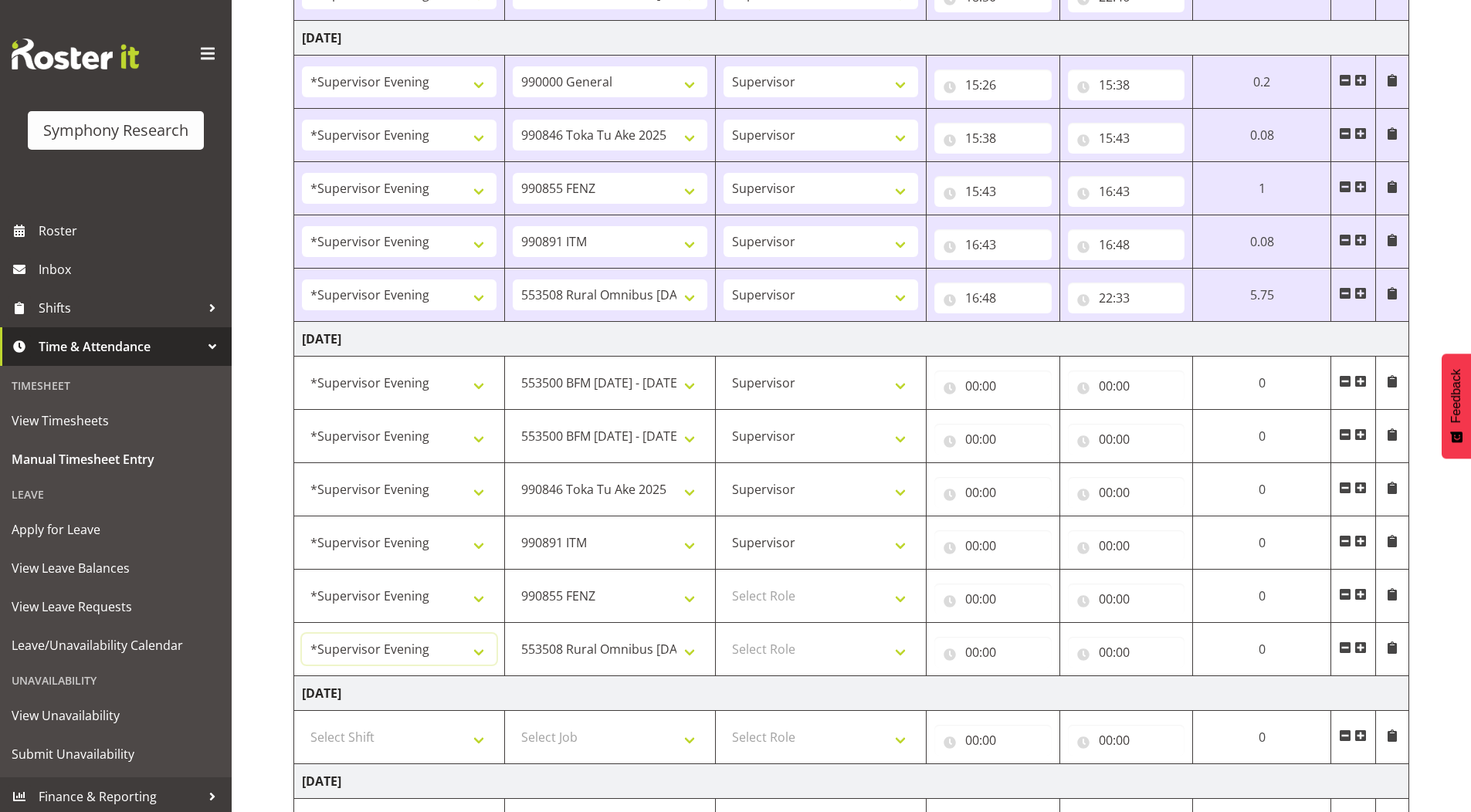
scroll to position [1317, 0]
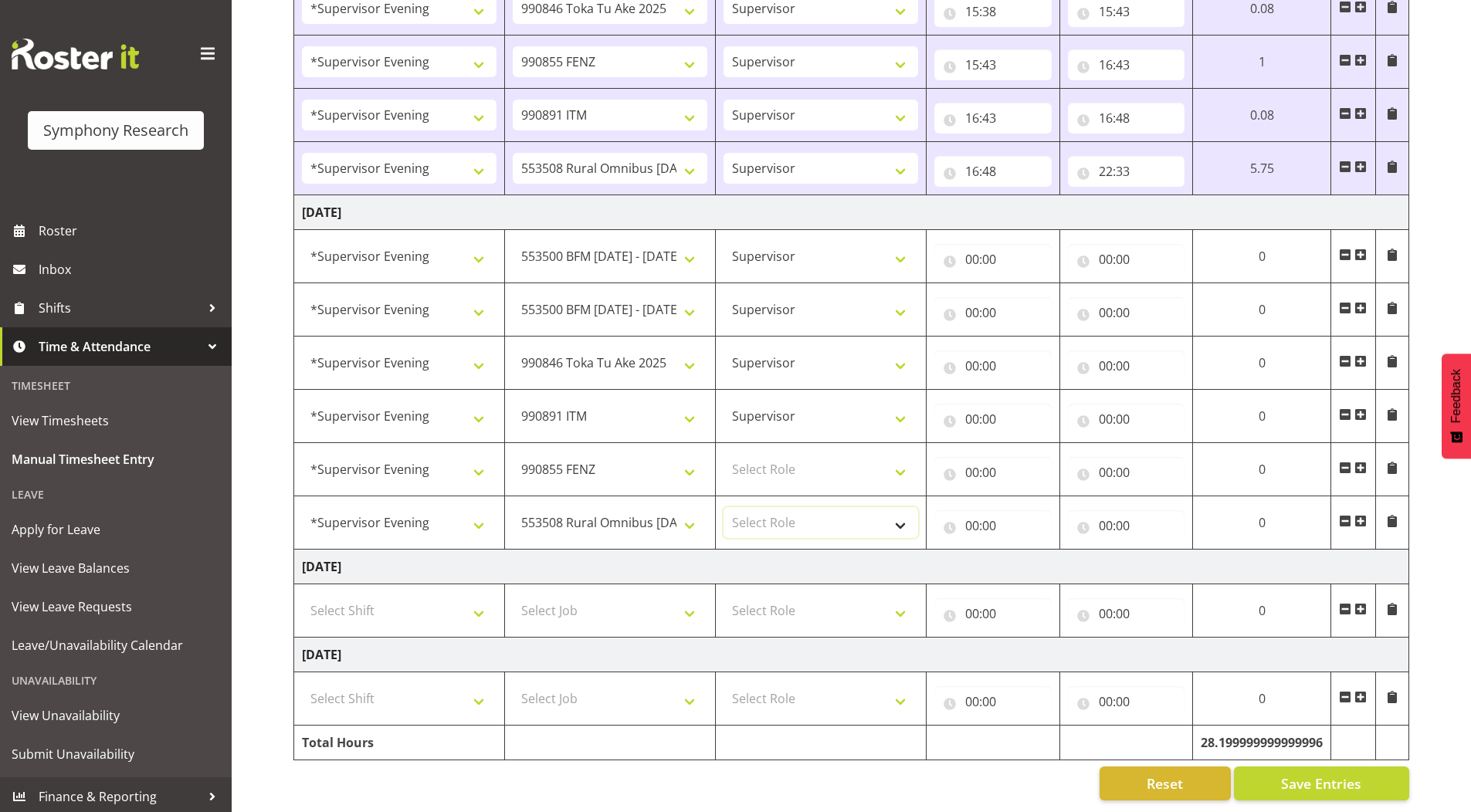
click at [769, 516] on select "Select Role Supervisor Briefing Interviewing" at bounding box center [820, 522] width 194 height 31
select select "45"
click at [723, 507] on select "Select Role Supervisor Briefing Interviewing" at bounding box center [820, 522] width 194 height 31
click at [742, 461] on select "Select Role Supervisor Briefing Interviewing" at bounding box center [820, 469] width 194 height 31
select select "45"
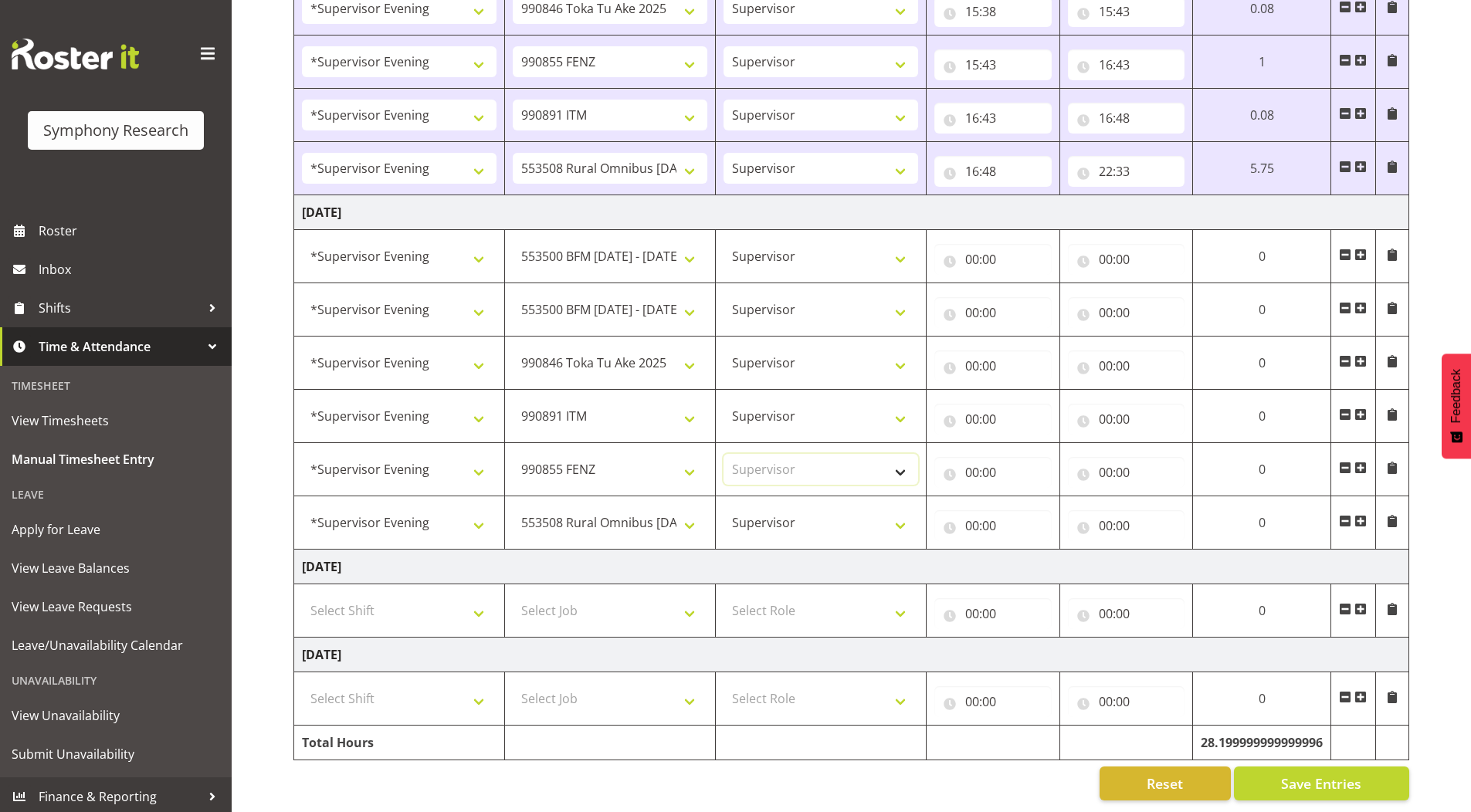
click at [723, 454] on select "Select Role Supervisor Briefing Interviewing" at bounding box center [820, 469] width 194 height 31
click at [968, 246] on input "00:00" at bounding box center [993, 259] width 117 height 31
click at [1037, 286] on select "00 01 02 03 04 05 06 07 08 09 10 11 12 13 14 15 16 17 18 19 20 21 22 23" at bounding box center [1039, 299] width 35 height 31
select select "15"
click at [1023, 284] on select "00 01 02 03 04 05 06 07 08 09 10 11 12 13 14 15 16 17 18 19 20 21 22 23" at bounding box center [1039, 299] width 35 height 31
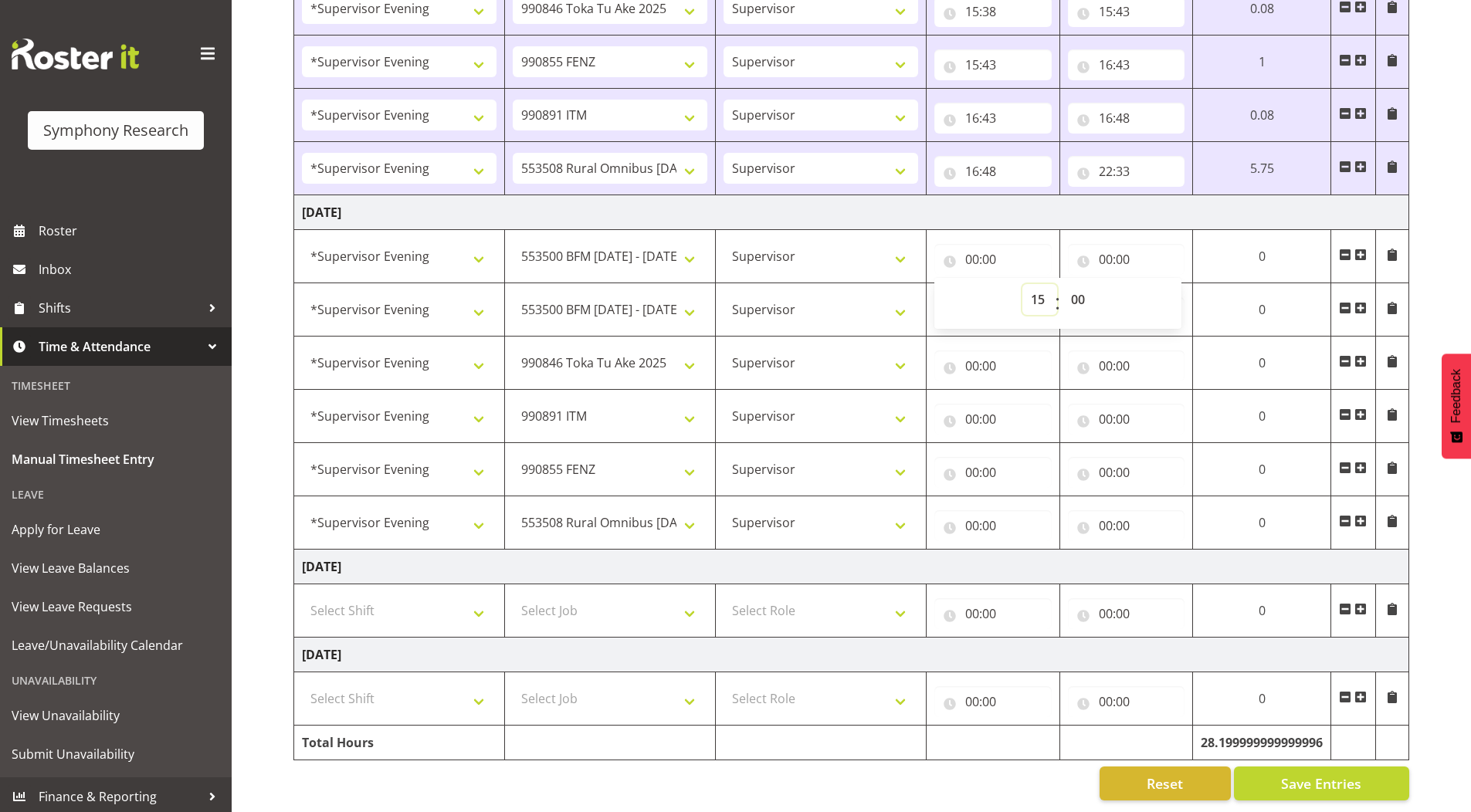
type input "15:00"
click at [1074, 290] on select "00 01 02 03 04 05 06 07 08 09 10 11 12 13 14 15 16 17 18 19 20 21 22 23 24 25 2…" at bounding box center [1080, 299] width 35 height 31
select select "35"
click at [1098, 284] on select "00 01 02 03 04 05 06 07 08 09 10 11 12 13 14 15 16 17 18 19 20 21 22 23 24 25 2…" at bounding box center [1080, 299] width 35 height 31
type input "15:35"
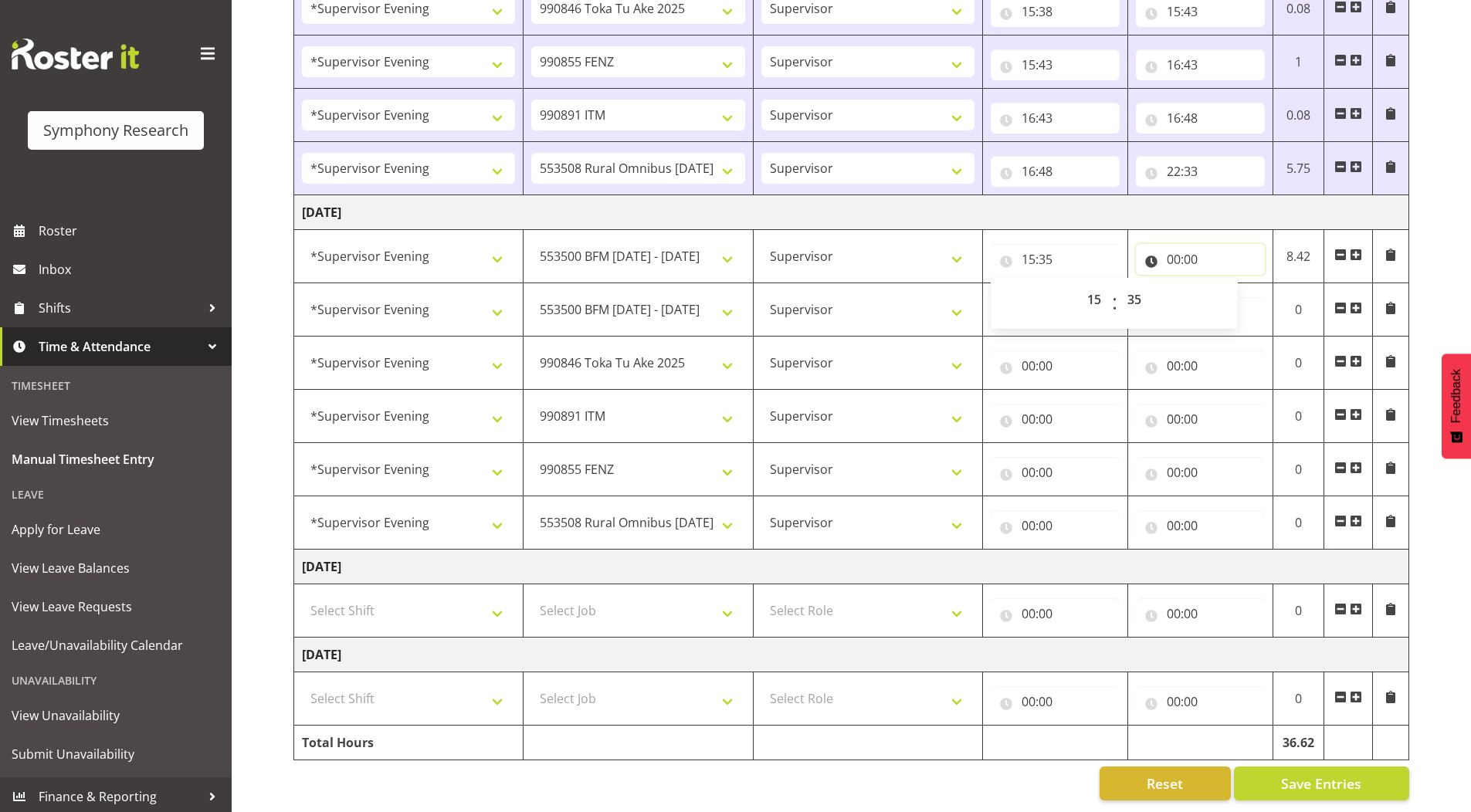
click at [1170, 245] on input "00:00" at bounding box center [1200, 259] width 129 height 31
click at [1239, 291] on select "00 01 02 03 04 05 06 07 08 09 10 11 12 13 14 15 16 17 18 19 20 21 22 23" at bounding box center [1241, 299] width 35 height 31
select select "15"
click at [1224, 284] on select "00 01 02 03 04 05 06 07 08 09 10 11 12 13 14 15 16 17 18 19 20 21 22 23" at bounding box center [1241, 299] width 35 height 31
type input "15:00"
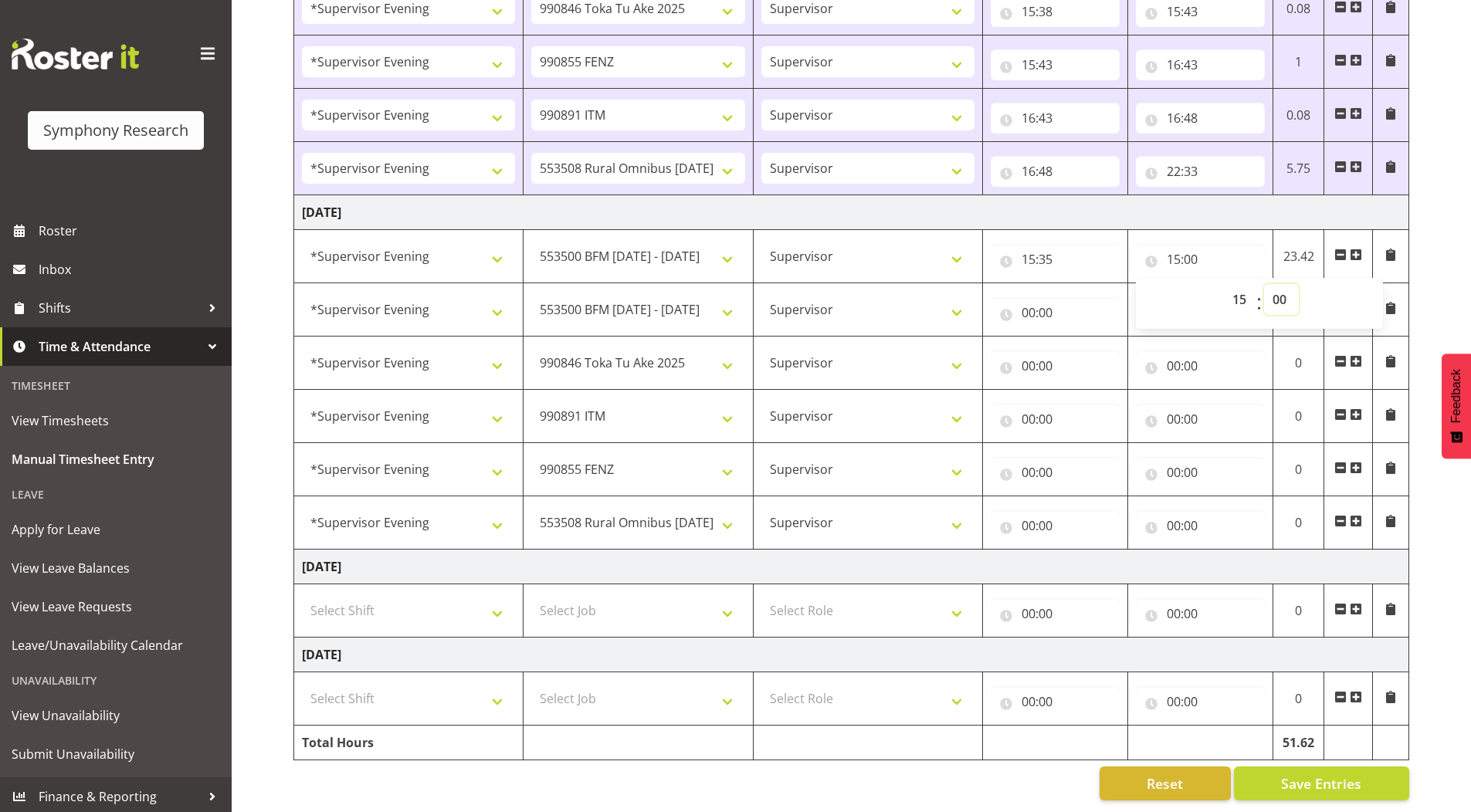
click at [1278, 286] on select "00 01 02 03 04 05 06 07 08 09 10 11 12 13 14 15 16 17 18 19 20 21 22 23 24 25 2…" at bounding box center [1281, 299] width 35 height 31
select select "40"
click at [1264, 284] on select "00 01 02 03 04 05 06 07 08 09 10 11 12 13 14 15 16 17 18 19 20 21 22 23 24 25 2…" at bounding box center [1281, 299] width 35 height 31
type input "15:40"
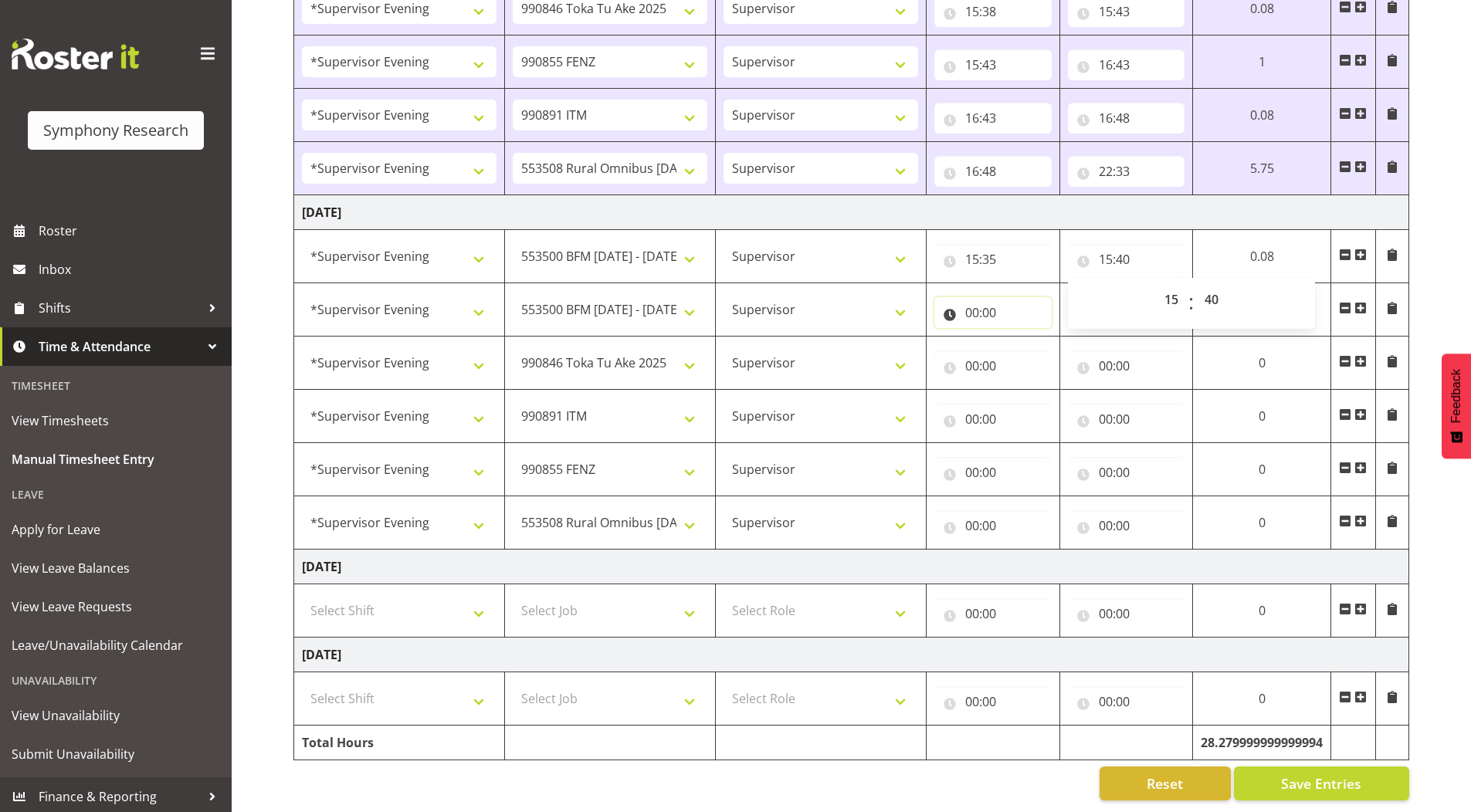
click at [971, 299] on input "00:00" at bounding box center [993, 312] width 117 height 31
drag, startPoint x: 1038, startPoint y: 337, endPoint x: 1026, endPoint y: 321, distance: 20.0
click at [1038, 338] on select "00 01 02 03 04 05 06 07 08 09 10 11 12 13 14 15 16 17 18 19 20 21 22 23" at bounding box center [1039, 353] width 35 height 31
select select "15"
click at [1023, 338] on select "00 01 02 03 04 05 06 07 08 09 10 11 12 13 14 15 16 17 18 19 20 21 22 23" at bounding box center [1039, 353] width 35 height 31
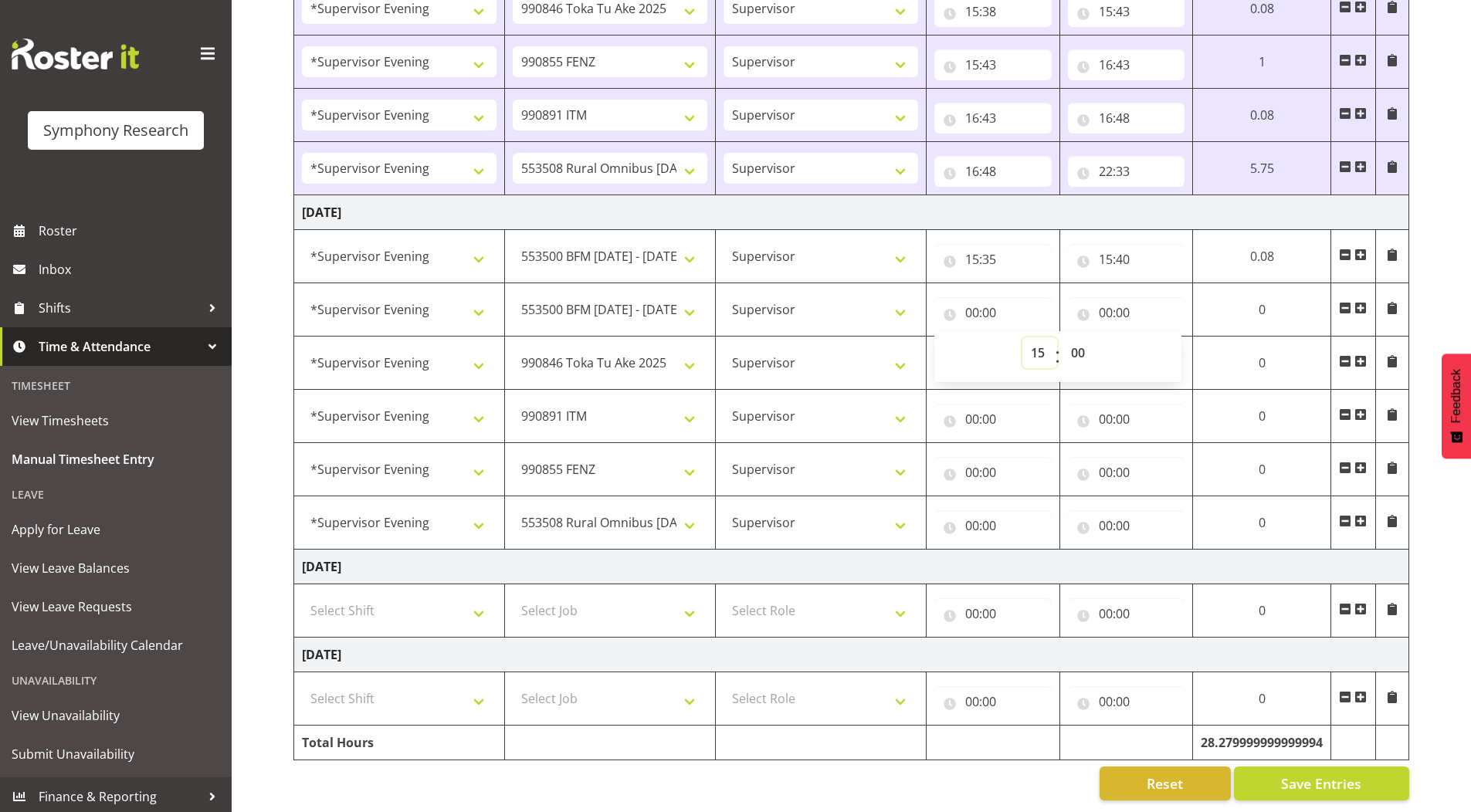
type input "15:00"
click at [1083, 340] on select "00 01 02 03 04 05 06 07 08 09 10 11 12 13 14 15 16 17 18 19 20 21 22 23 24 25 2…" at bounding box center [1080, 353] width 35 height 31
select select "40"
click at [1067, 338] on select "00 01 02 03 04 05 06 07 08 09 10 11 12 13 14 15 16 17 18 19 20 21 22 23 24 25 2…" at bounding box center [1080, 353] width 35 height 31
type input "15:40"
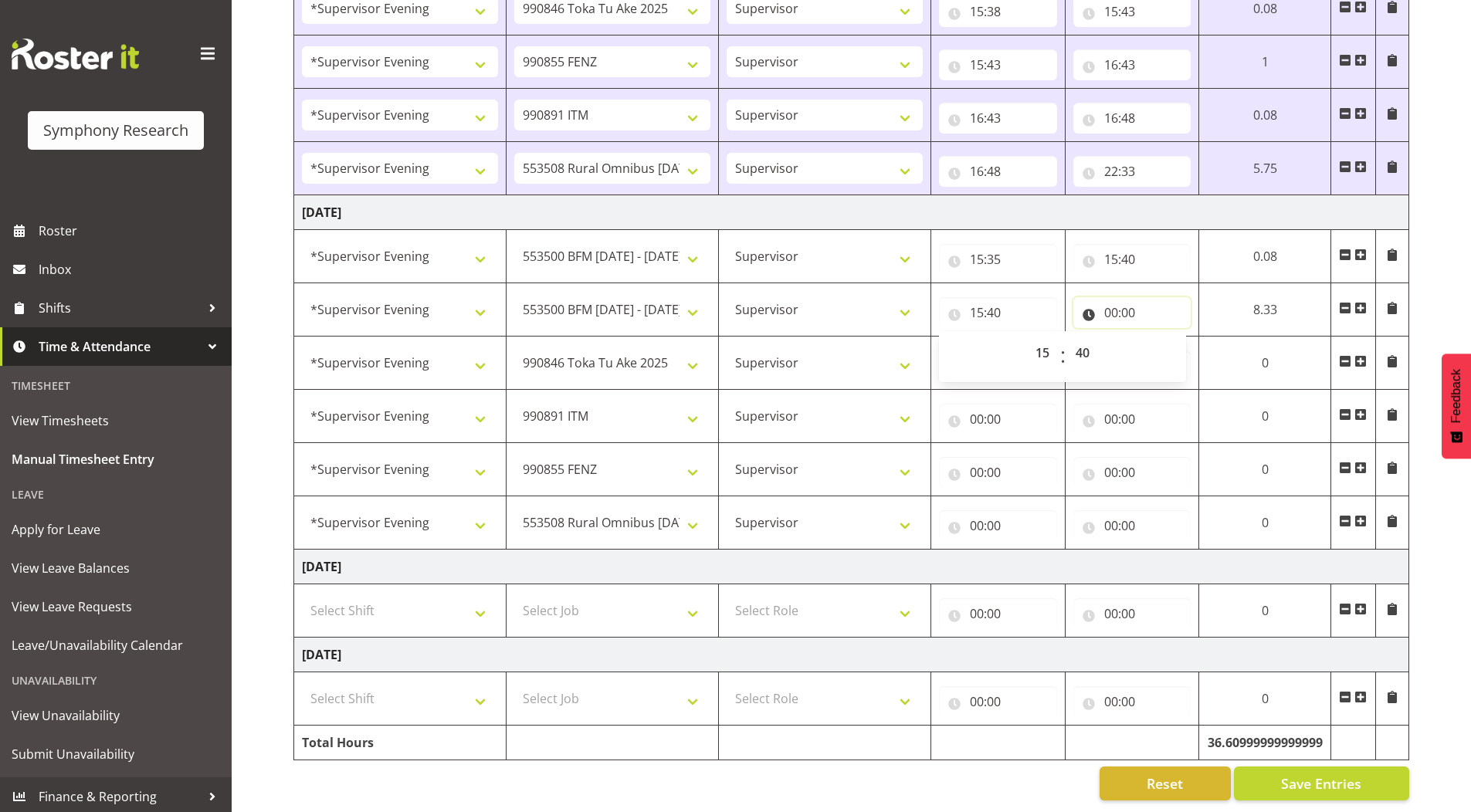
click at [1115, 299] on input "00:00" at bounding box center [1132, 312] width 118 height 31
click at [1167, 342] on select "00 01 02 03 04 05 06 07 08 09 10 11 12 13 14 15 16 17 18 19 20 21 22 23" at bounding box center [1178, 353] width 35 height 31
select select "15"
click at [1161, 338] on select "00 01 02 03 04 05 06 07 08 09 10 11 12 13 14 15 16 17 18 19 20 21 22 23" at bounding box center [1178, 353] width 35 height 31
type input "15:00"
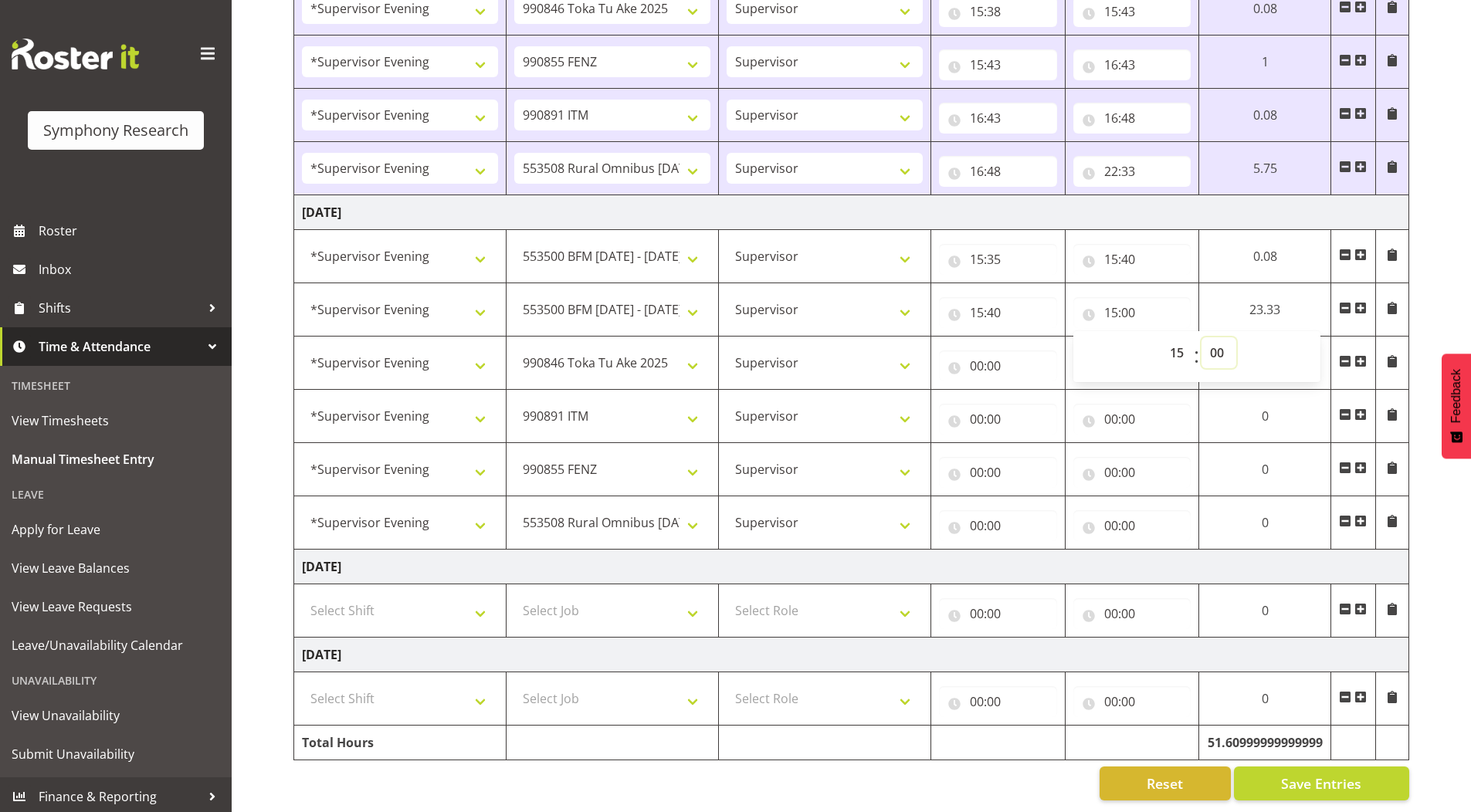
drag, startPoint x: 1216, startPoint y: 340, endPoint x: 1217, endPoint y: 351, distance: 11.0
click at [1216, 340] on select "00 01 02 03 04 05 06 07 08 09 10 11 12 13 14 15 16 17 18 19 20 21 22 23 24 25 2…" at bounding box center [1219, 353] width 35 height 31
select select "45"
click at [1202, 338] on select "00 01 02 03 04 05 06 07 08 09 10 11 12 13 14 15 16 17 18 19 20 21 22 23 24 25 2…" at bounding box center [1219, 353] width 35 height 31
type input "15:45"
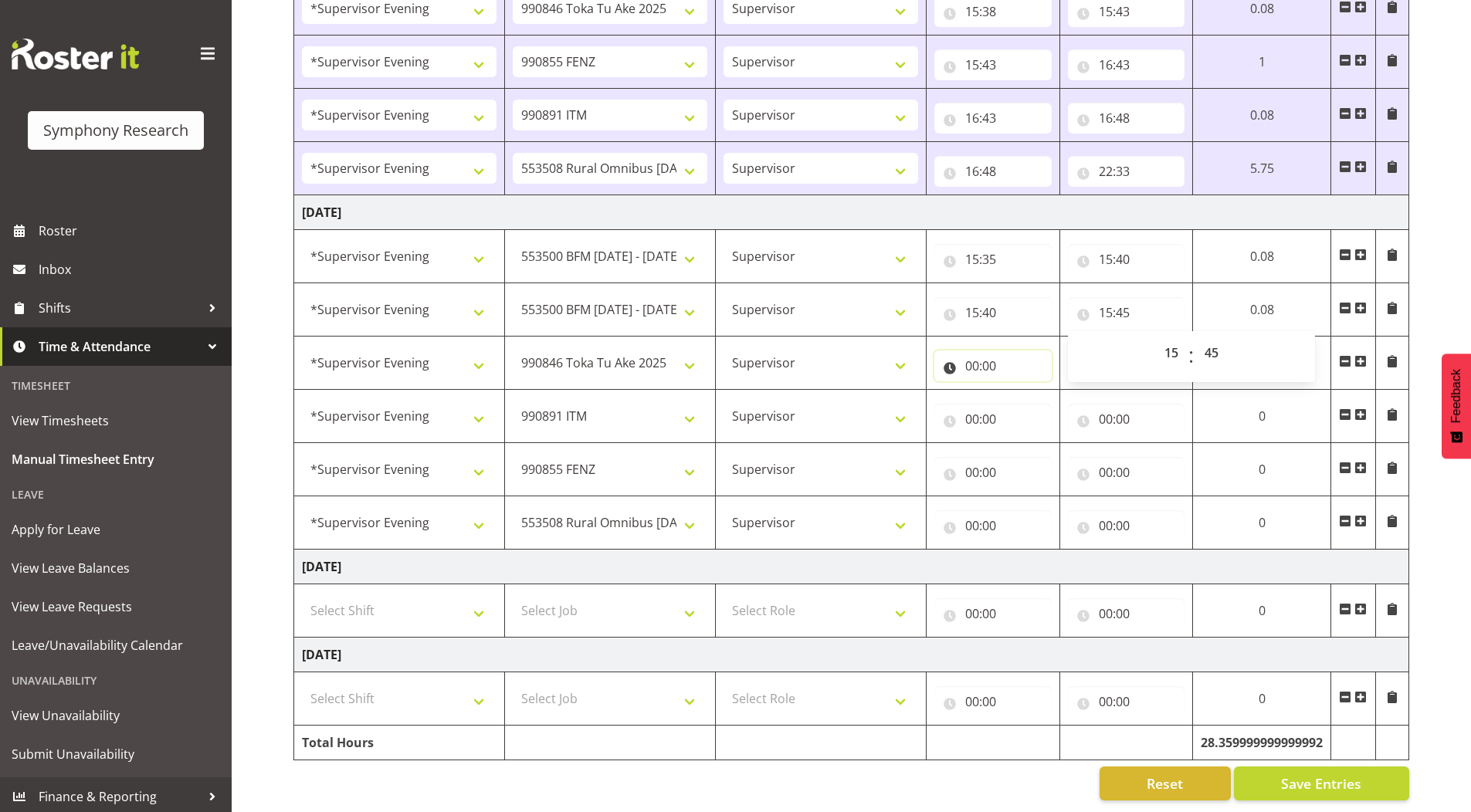
click at [967, 354] on input "00:00" at bounding box center [993, 366] width 117 height 31
click at [1034, 395] on select "00 01 02 03 04 05 06 07 08 09 10 11 12 13 14 15 16 17 18 19 20 21 22 23" at bounding box center [1039, 405] width 35 height 31
select select "15"
click at [1024, 390] on select "00 01 02 03 04 05 06 07 08 09 10 11 12 13 14 15 16 17 18 19 20 21 22 23" at bounding box center [1039, 405] width 35 height 31
type input "15:00"
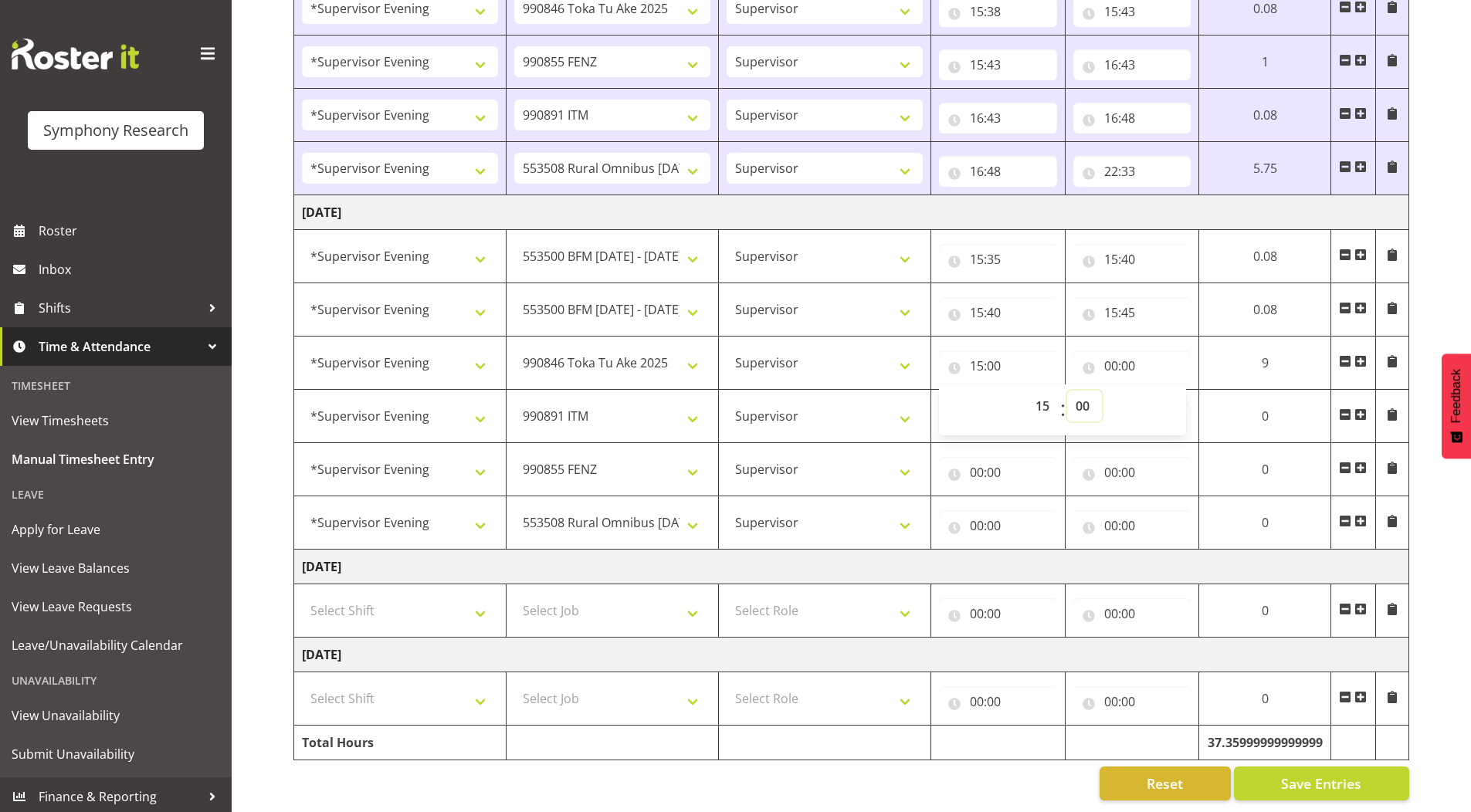
click at [1081, 391] on select "00 01 02 03 04 05 06 07 08 09 10 11 12 13 14 15 16 17 18 19 20 21 22 23 24 25 2…" at bounding box center [1084, 405] width 35 height 31
select select "45"
click at [1067, 390] on select "00 01 02 03 04 05 06 07 08 09 10 11 12 13 14 15 16 17 18 19 20 21 22 23 24 25 2…" at bounding box center [1084, 405] width 35 height 31
type input "15:45"
click at [1113, 356] on input "00:00" at bounding box center [1132, 366] width 118 height 31
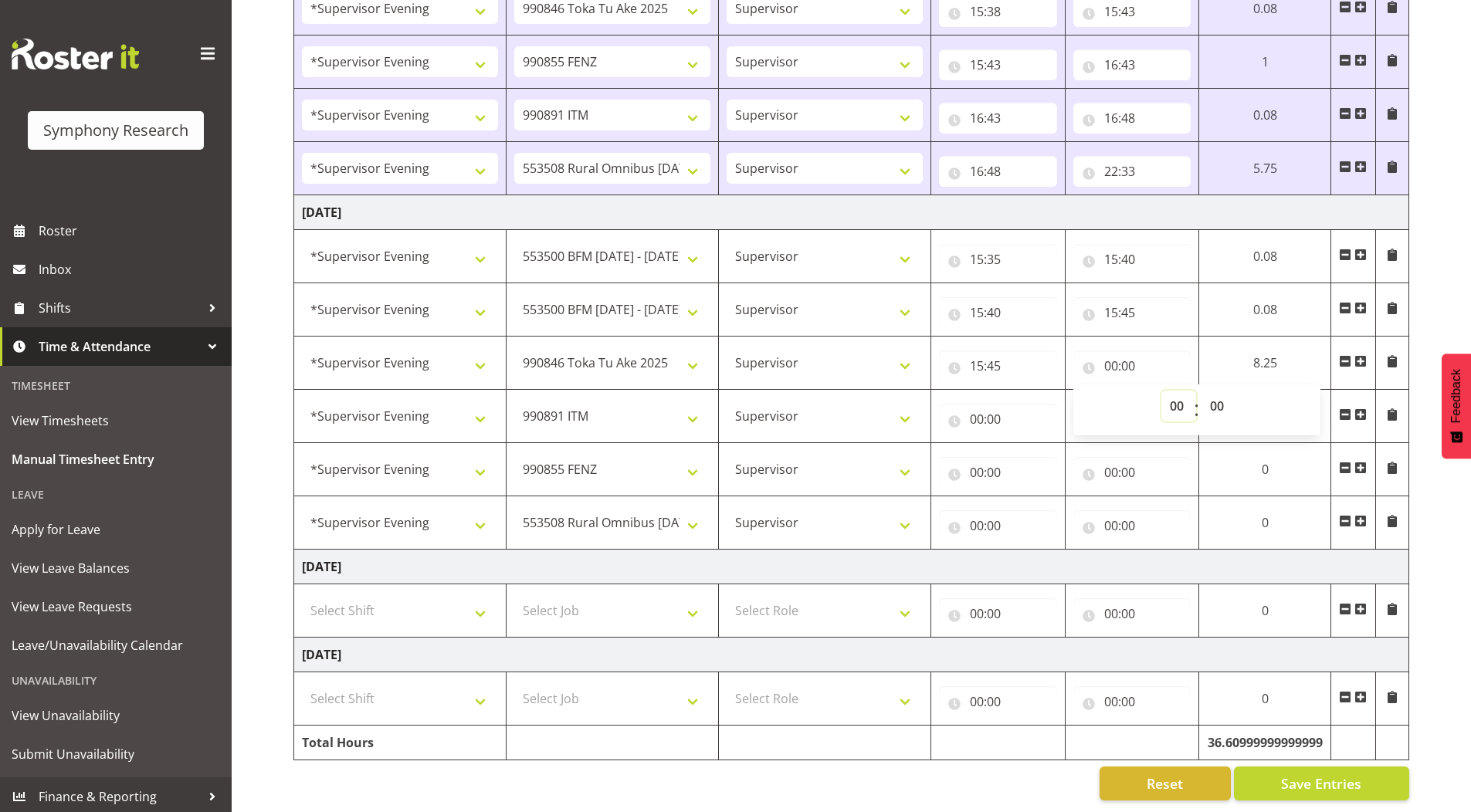
click at [1167, 402] on select "00 01 02 03 04 05 06 07 08 09 10 11 12 13 14 15 16 17 18 19 20 21 22 23" at bounding box center [1178, 405] width 35 height 31
select select "15"
click at [1161, 390] on select "00 01 02 03 04 05 06 07 08 09 10 11 12 13 14 15 16 17 18 19 20 21 22 23" at bounding box center [1178, 405] width 35 height 31
type input "15:00"
drag, startPoint x: 1220, startPoint y: 393, endPoint x: 1221, endPoint y: 404, distance: 11.0
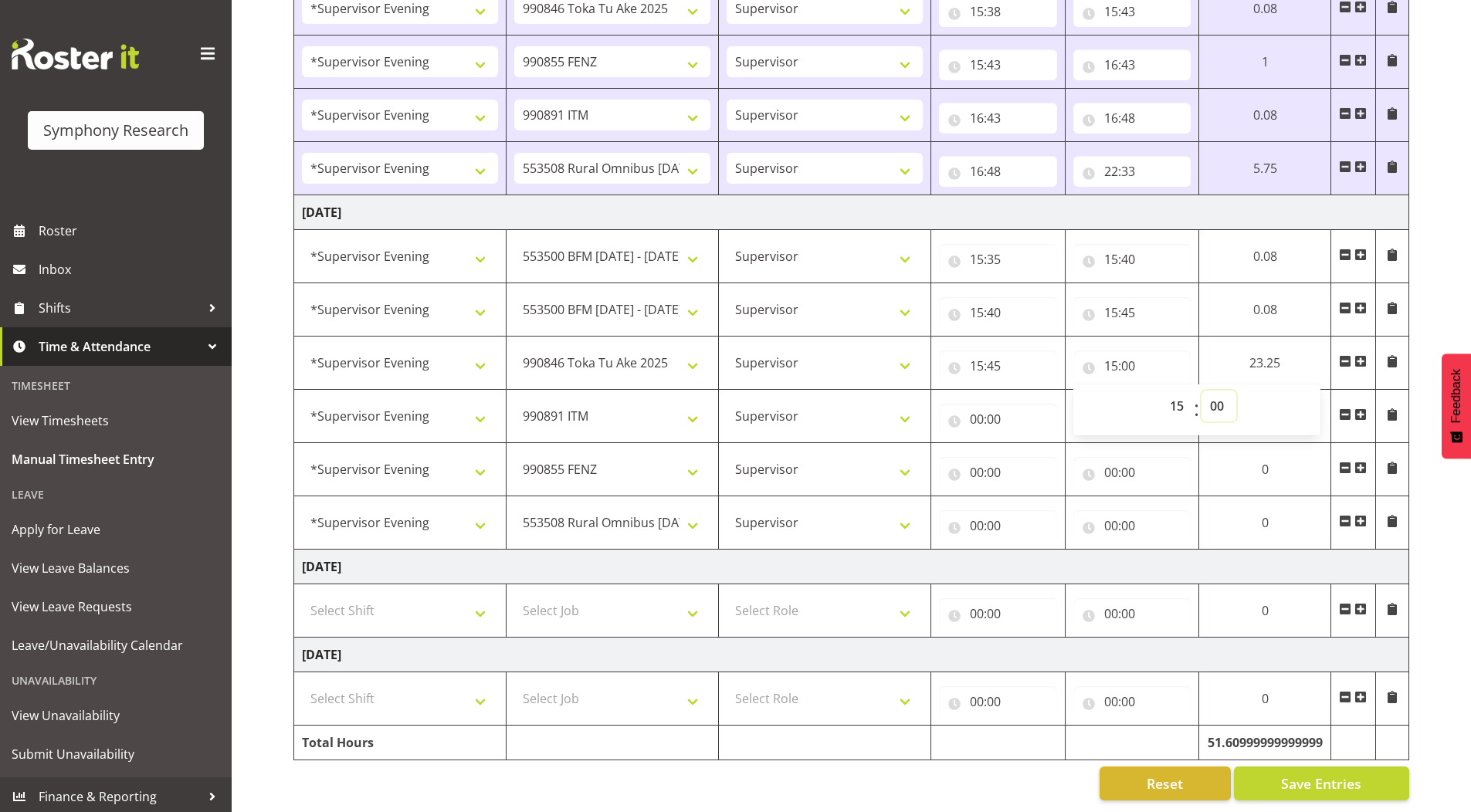
click at [1220, 393] on select "00 01 02 03 04 05 06 07 08 09 10 11 12 13 14 15 16 17 18 19 20 21 22 23 24 25 2…" at bounding box center [1219, 405] width 35 height 31
select select "50"
click at [1202, 390] on select "00 01 02 03 04 05 06 07 08 09 10 11 12 13 14 15 16 17 18 19 20 21 22 23 24 25 2…" at bounding box center [1219, 405] width 35 height 31
type input "15:50"
click at [976, 408] on input "00:00" at bounding box center [998, 418] width 118 height 31
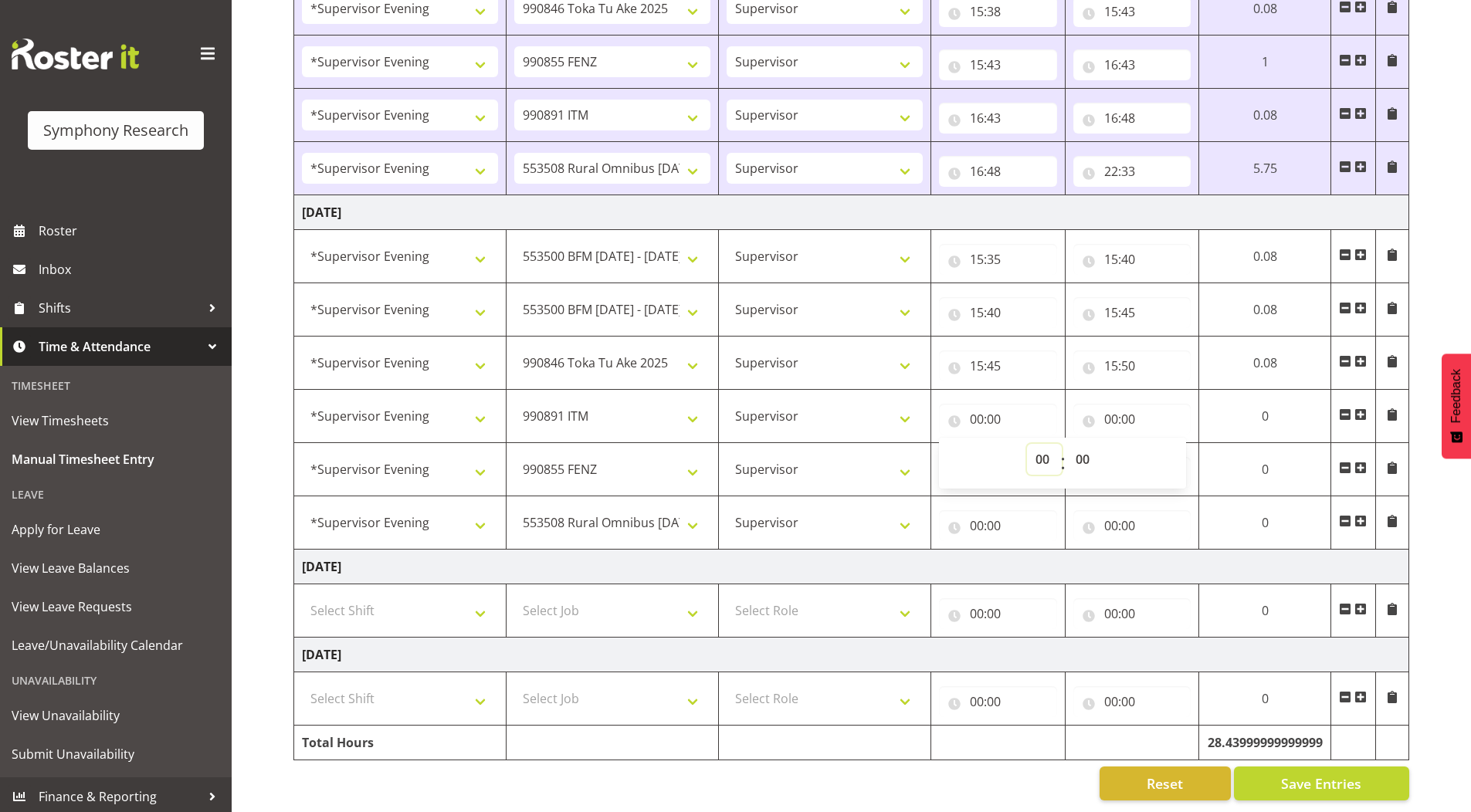
drag, startPoint x: 1038, startPoint y: 441, endPoint x: 1052, endPoint y: 522, distance: 82.2
click at [1038, 444] on select "00 01 02 03 04 05 06 07 08 09 10 11 12 13 14 15 16 17 18 19 20 21 22 23" at bounding box center [1044, 459] width 35 height 31
select select "15"
click at [1027, 444] on select "00 01 02 03 04 05 06 07 08 09 10 11 12 13 14 15 16 17 18 19 20 21 22 23" at bounding box center [1044, 459] width 35 height 31
type input "15:00"
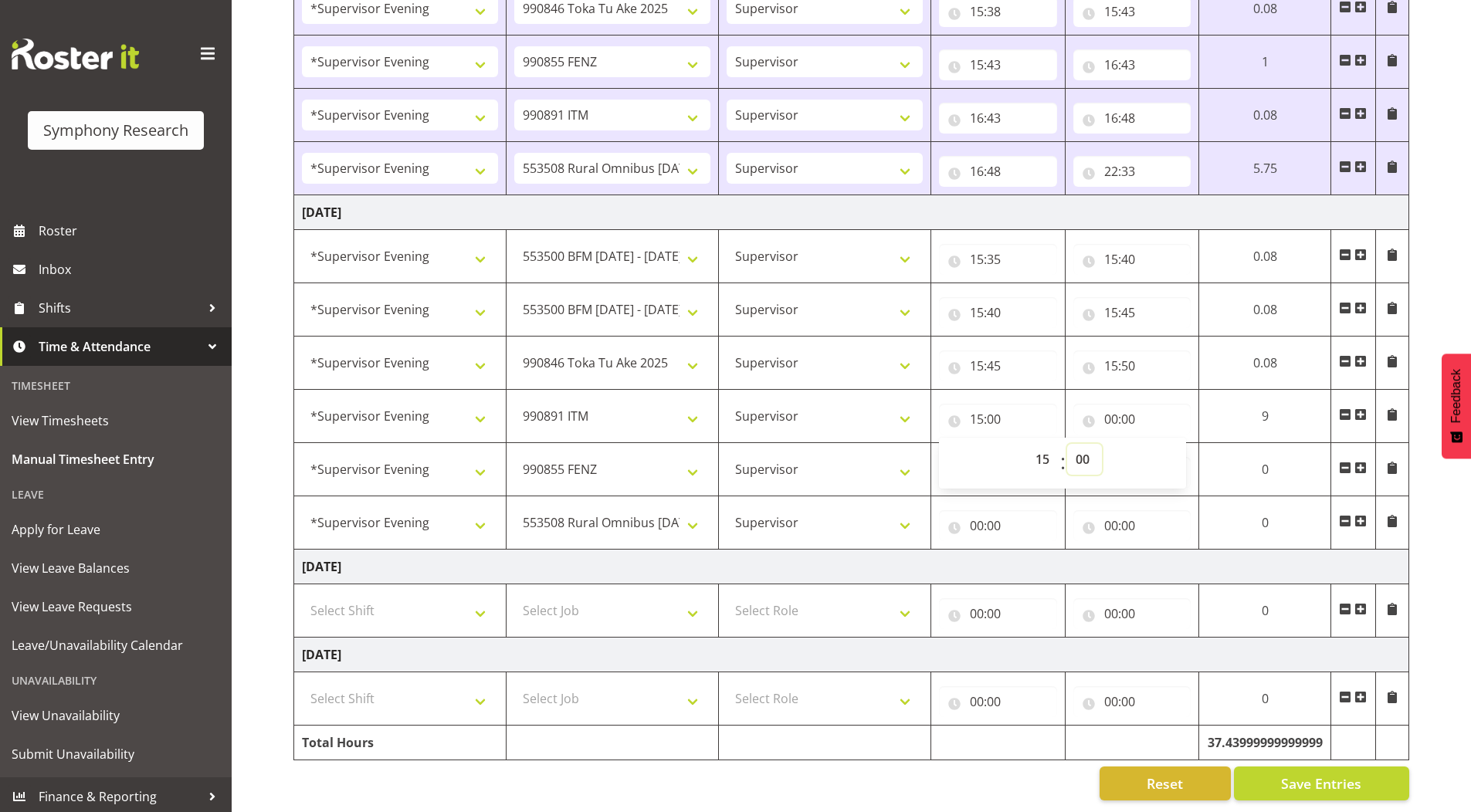
click at [1084, 447] on select "00 01 02 03 04 05 06 07 08 09 10 11 12 13 14 15 16 17 18 19 20 21 22 23 24 25 2…" at bounding box center [1084, 459] width 35 height 31
select select "50"
click at [1067, 444] on select "00 01 02 03 04 05 06 07 08 09 10 11 12 13 14 15 16 17 18 19 20 21 22 23 24 25 2…" at bounding box center [1084, 459] width 35 height 31
type input "15:50"
click at [1108, 411] on input "00:00" at bounding box center [1132, 418] width 118 height 31
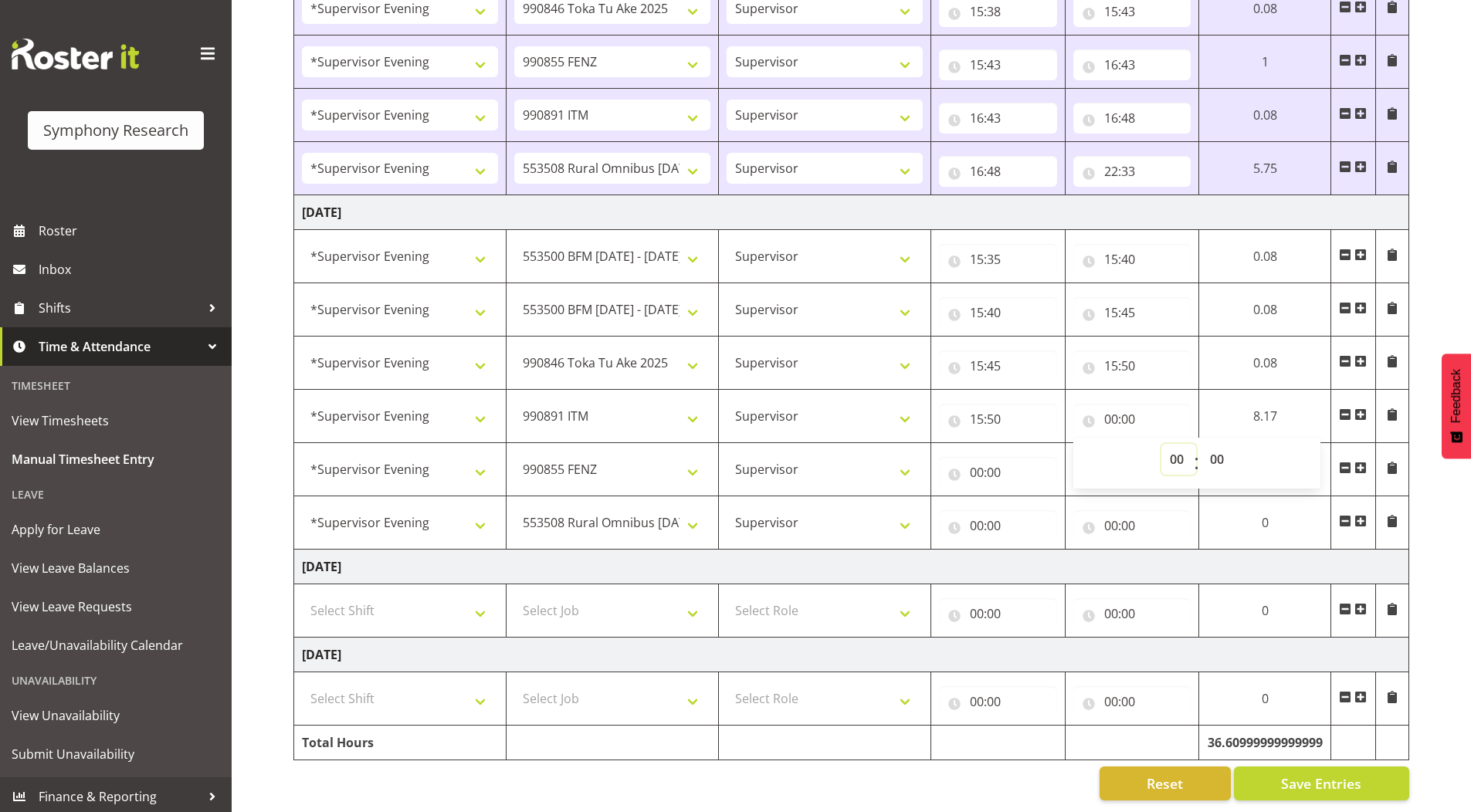
click at [1173, 448] on select "00 01 02 03 04 05 06 07 08 09 10 11 12 13 14 15 16 17 18 19 20 21 22 23" at bounding box center [1178, 459] width 35 height 31
select select "16"
click at [1161, 444] on select "00 01 02 03 04 05 06 07 08 09 10 11 12 13 14 15 16 17 18 19 20 21 22 23" at bounding box center [1178, 459] width 35 height 31
type input "16:00"
click at [965, 463] on input "00:00" at bounding box center [993, 472] width 117 height 31
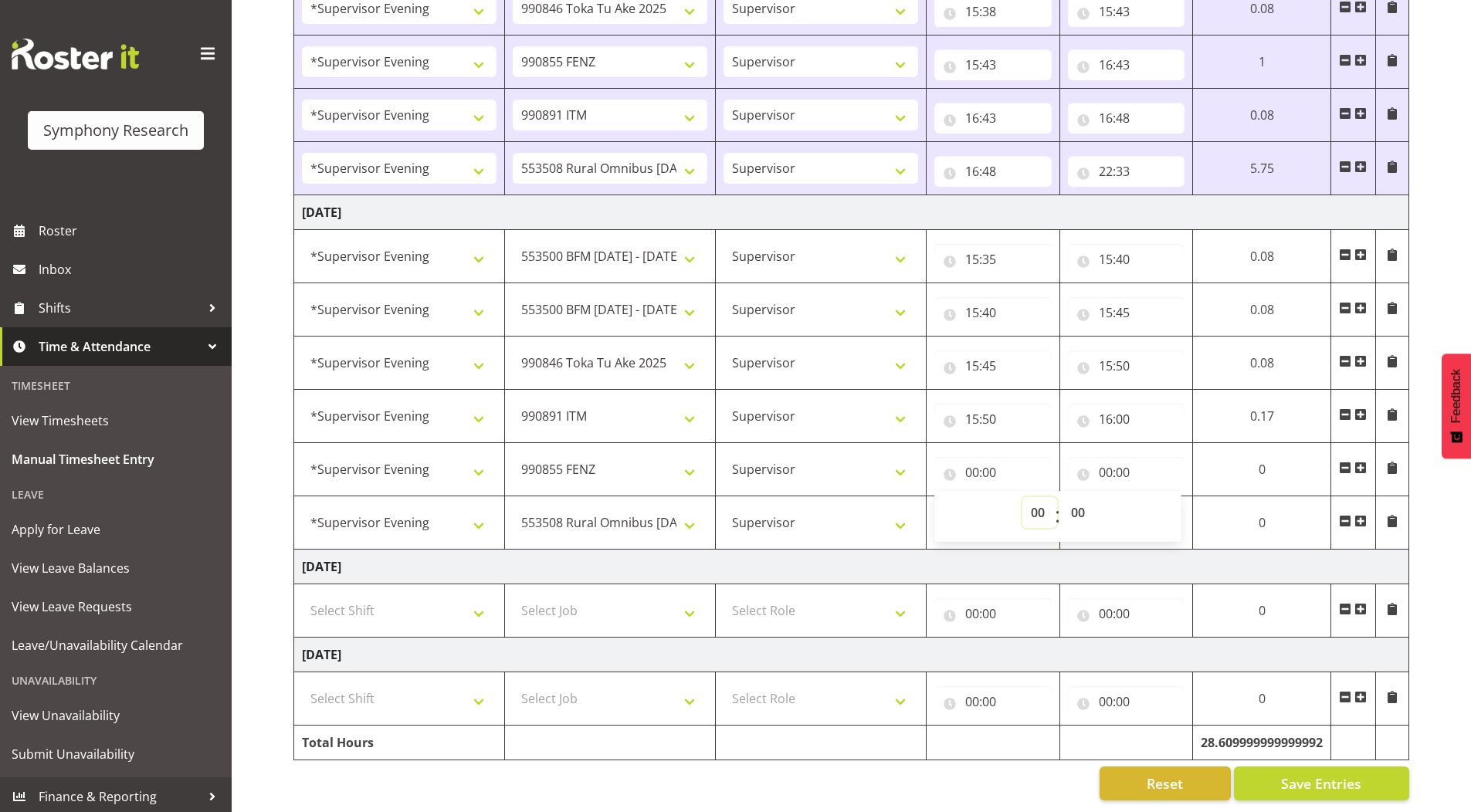
click at [1034, 499] on select "00 01 02 03 04 05 06 07 08 09 10 11 12 13 14 15 16 17 18 19 20 21 22 23" at bounding box center [1039, 512] width 35 height 31
select select "16"
click at [1024, 497] on select "00 01 02 03 04 05 06 07 08 09 10 11 12 13 14 15 16 17 18 19 20 21 22 23" at bounding box center [1039, 512] width 35 height 31
type input "16:00"
click at [1112, 462] on input "00:00" at bounding box center [1132, 472] width 118 height 31
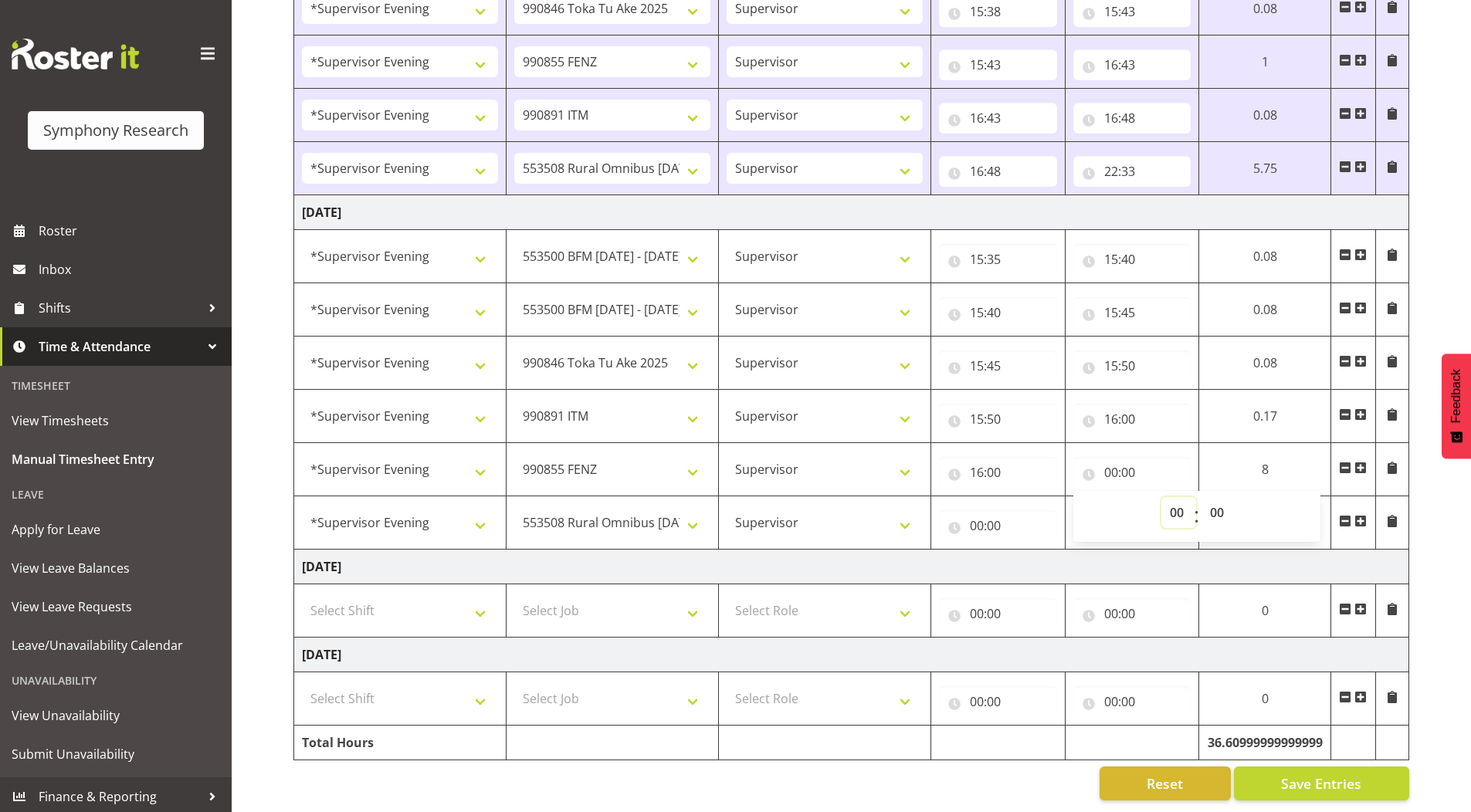
click at [1190, 510] on select "00 01 02 03 04 05 06 07 08 09 10 11 12 13 14 15 16 17 18 19 20 21 22 23" at bounding box center [1178, 512] width 35 height 31
select select "17"
click at [1161, 497] on select "00 01 02 03 04 05 06 07 08 09 10 11 12 13 14 15 16 17 18 19 20 21 22 23" at bounding box center [1178, 512] width 35 height 31
type input "17:00"
click at [972, 519] on input "00:00" at bounding box center [993, 525] width 117 height 31
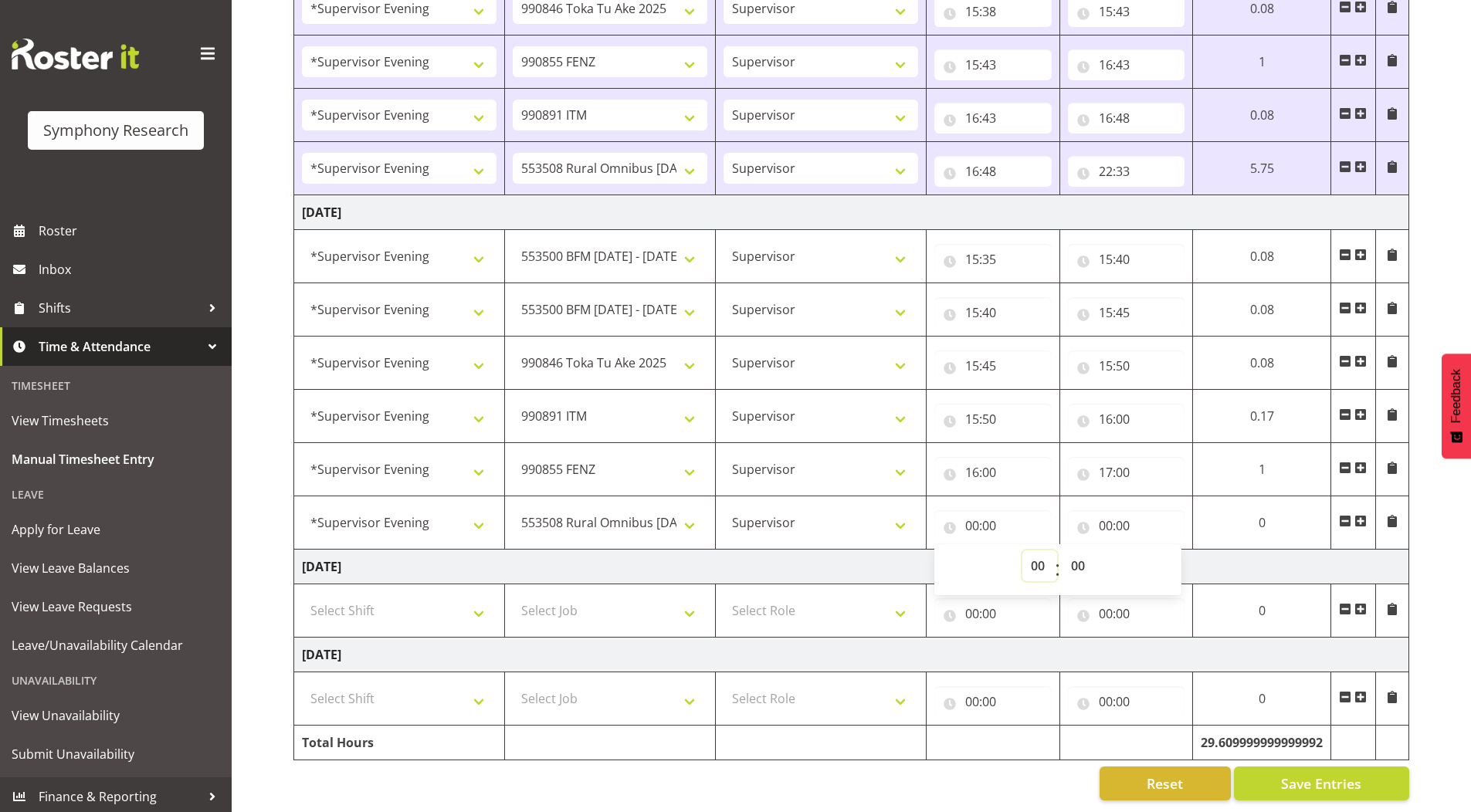
drag, startPoint x: 1032, startPoint y: 561, endPoint x: 1031, endPoint y: 550, distance: 11.0
click at [1032, 561] on select "00 01 02 03 04 05 06 07 08 09 10 11 12 13 14 15 16 17 18 19 20 21 22 23" at bounding box center [1039, 565] width 35 height 31
select select "17"
click at [1024, 550] on select "00 01 02 03 04 05 06 07 08 09 10 11 12 13 14 15 16 17 18 19 20 21 22 23" at bounding box center [1039, 565] width 35 height 31
type input "17:00"
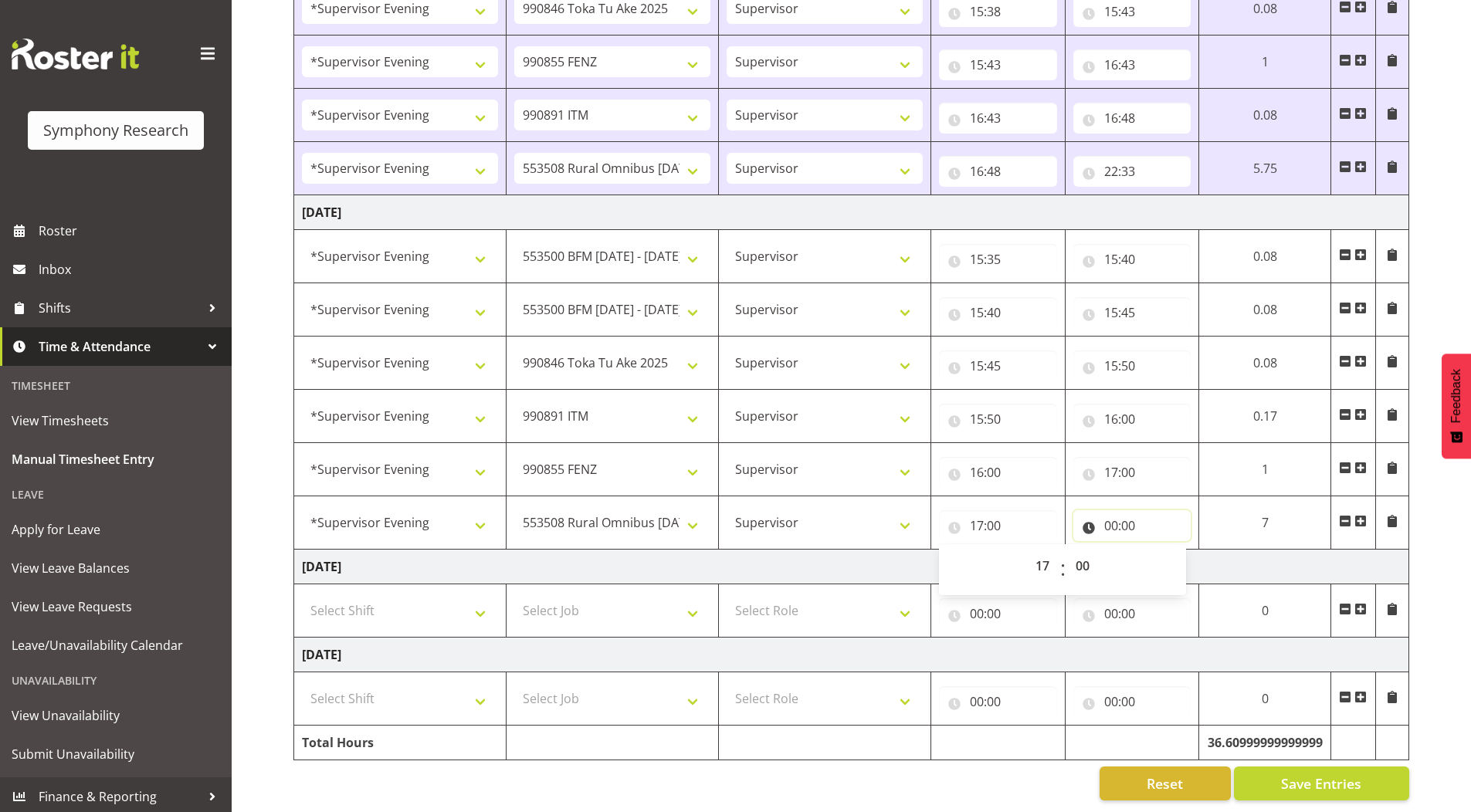
click at [1108, 516] on input "00:00" at bounding box center [1132, 525] width 118 height 31
drag, startPoint x: 1175, startPoint y: 558, endPoint x: 1174, endPoint y: 538, distance: 20.0
click at [1175, 558] on select "00 01 02 03 04 05 06 07 08 09 10 11 12 13 14 15 16 17 18 19 20 21 22 23" at bounding box center [1178, 565] width 35 height 31
select select "22"
click at [1161, 550] on select "00 01 02 03 04 05 06 07 08 09 10 11 12 13 14 15 16 17 18 19 20 21 22 23" at bounding box center [1178, 565] width 35 height 31
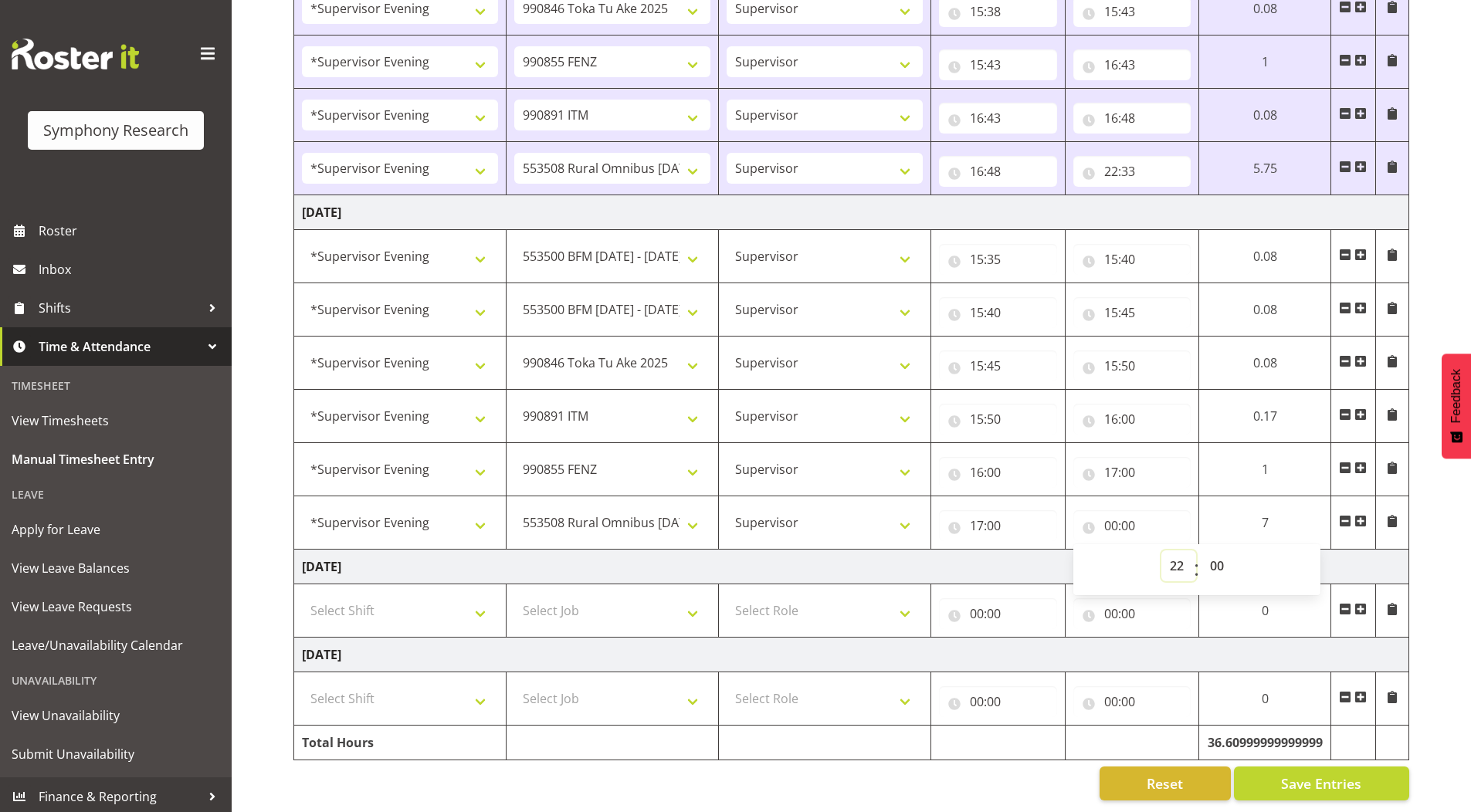
type input "22:00"
drag, startPoint x: 1211, startPoint y: 551, endPoint x: 1210, endPoint y: 539, distance: 12.0
click at [1212, 551] on select "00 01 02 03 04 05 06 07 08 09 10 11 12 13 14 15 16 17 18 19 20 21 22 23 24 25 2…" at bounding box center [1219, 565] width 35 height 31
select select "15"
click at [1202, 550] on select "00 01 02 03 04 05 06 07 08 09 10 11 12 13 14 15 16 17 18 19 20 21 22 23 24 25 2…" at bounding box center [1219, 565] width 35 height 31
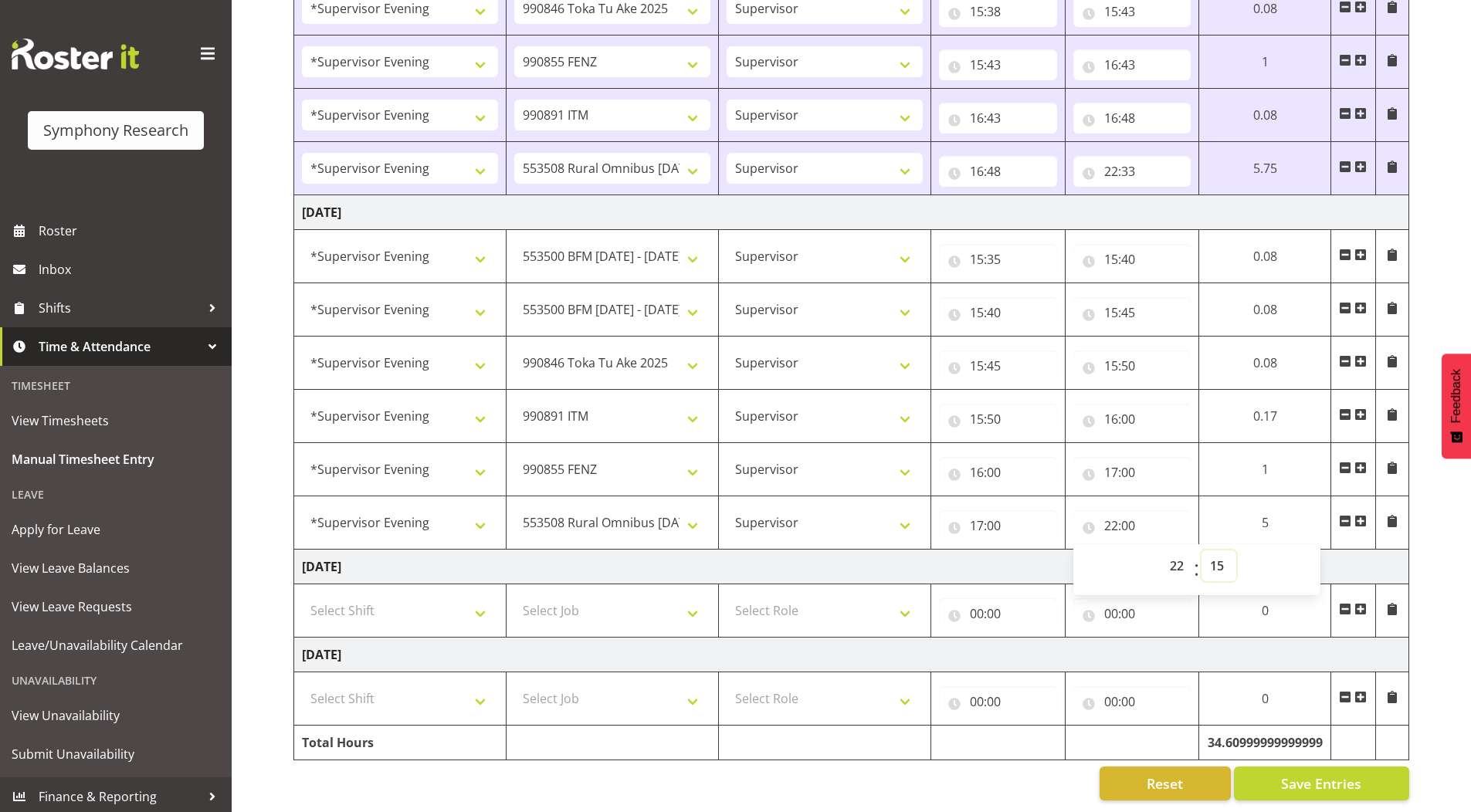
type input "22:15"
drag, startPoint x: 1267, startPoint y: 772, endPoint x: 1228, endPoint y: 756, distance: 42.2
click at [1267, 773] on button "Save Entries" at bounding box center [1321, 783] width 175 height 34
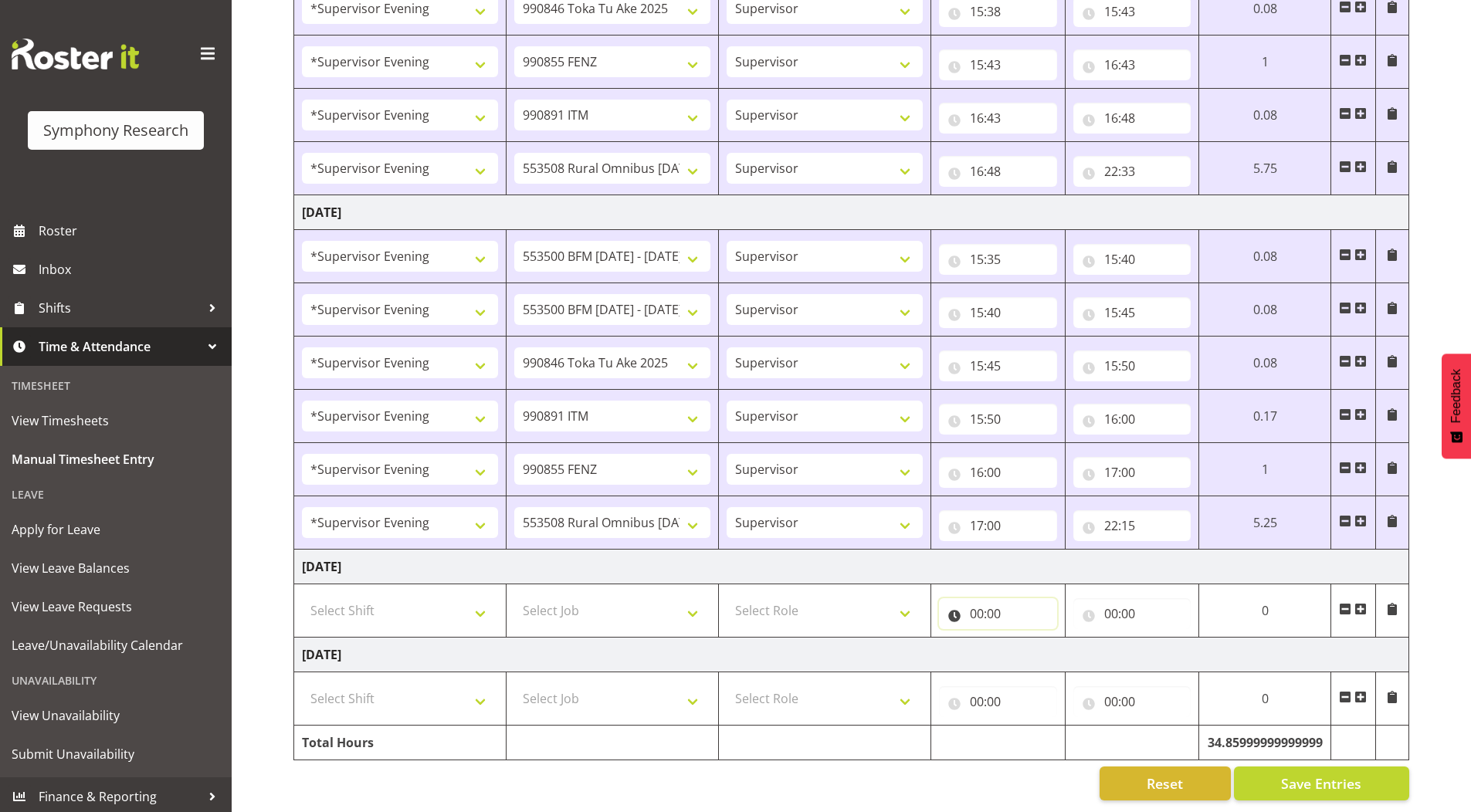
click at [981, 601] on input "00:00" at bounding box center [998, 613] width 118 height 31
drag, startPoint x: 1036, startPoint y: 639, endPoint x: 1036, endPoint y: 631, distance: 8.0
click at [1036, 639] on select "00 01 02 03 04 05 06 07 08 09 10 11 12 13 14 15 16 17 18 19 20 21 22 23" at bounding box center [1044, 654] width 35 height 31
select select "11"
click at [1027, 639] on select "00 01 02 03 04 05 06 07 08 09 10 11 12 13 14 15 16 17 18 19 20 21 22 23" at bounding box center [1044, 654] width 35 height 31
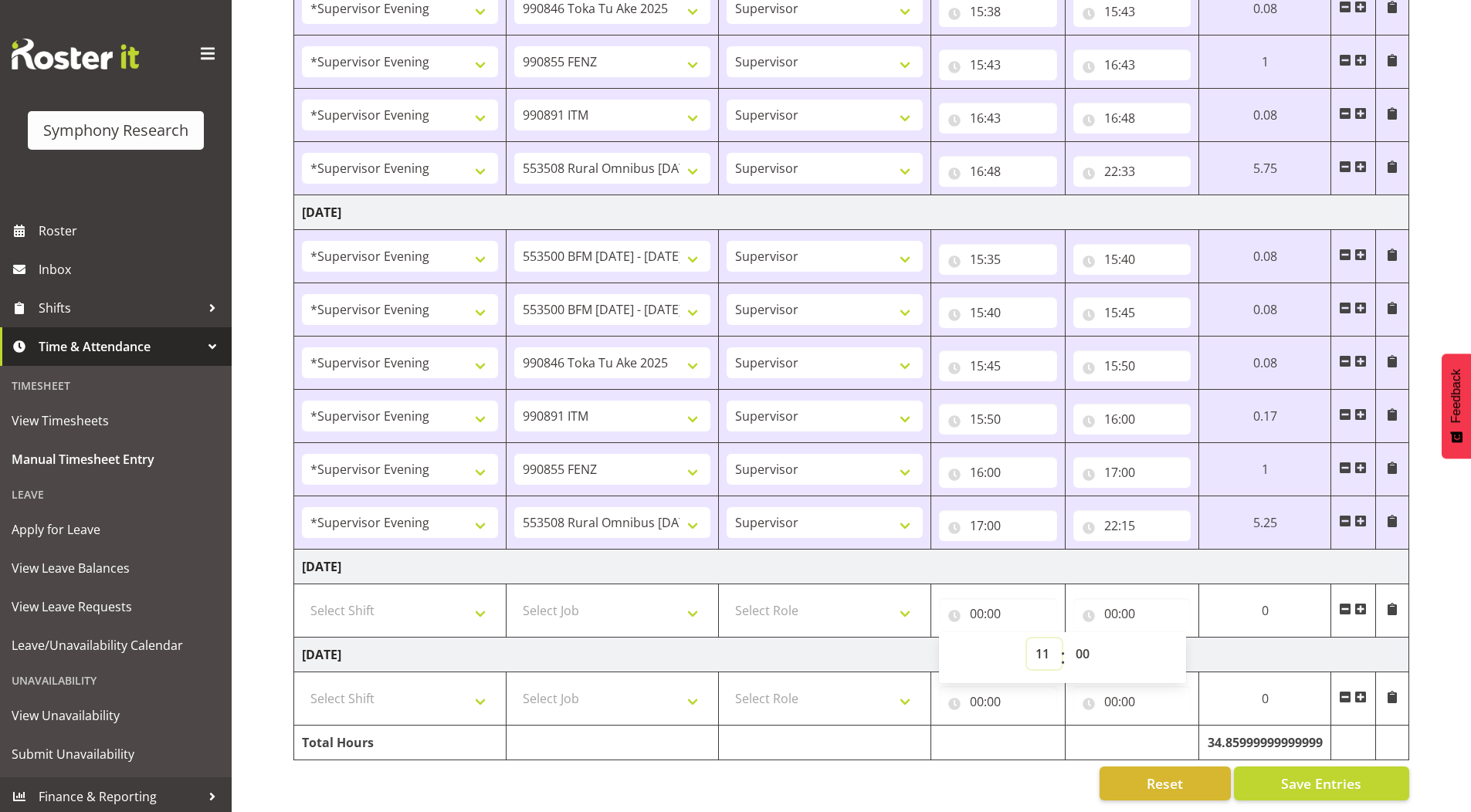
type input "11:00"
click at [1115, 601] on input "00:00" at bounding box center [1132, 613] width 118 height 31
click at [1171, 643] on select "00 01 02 03 04 05 06 07 08 09 10 11 12 13 14 15 16 17 18 19 20 21 22 23" at bounding box center [1178, 654] width 35 height 31
select select "17"
click at [1161, 639] on select "00 01 02 03 04 05 06 07 08 09 10 11 12 13 14 15 16 17 18 19 20 21 22 23" at bounding box center [1178, 654] width 35 height 31
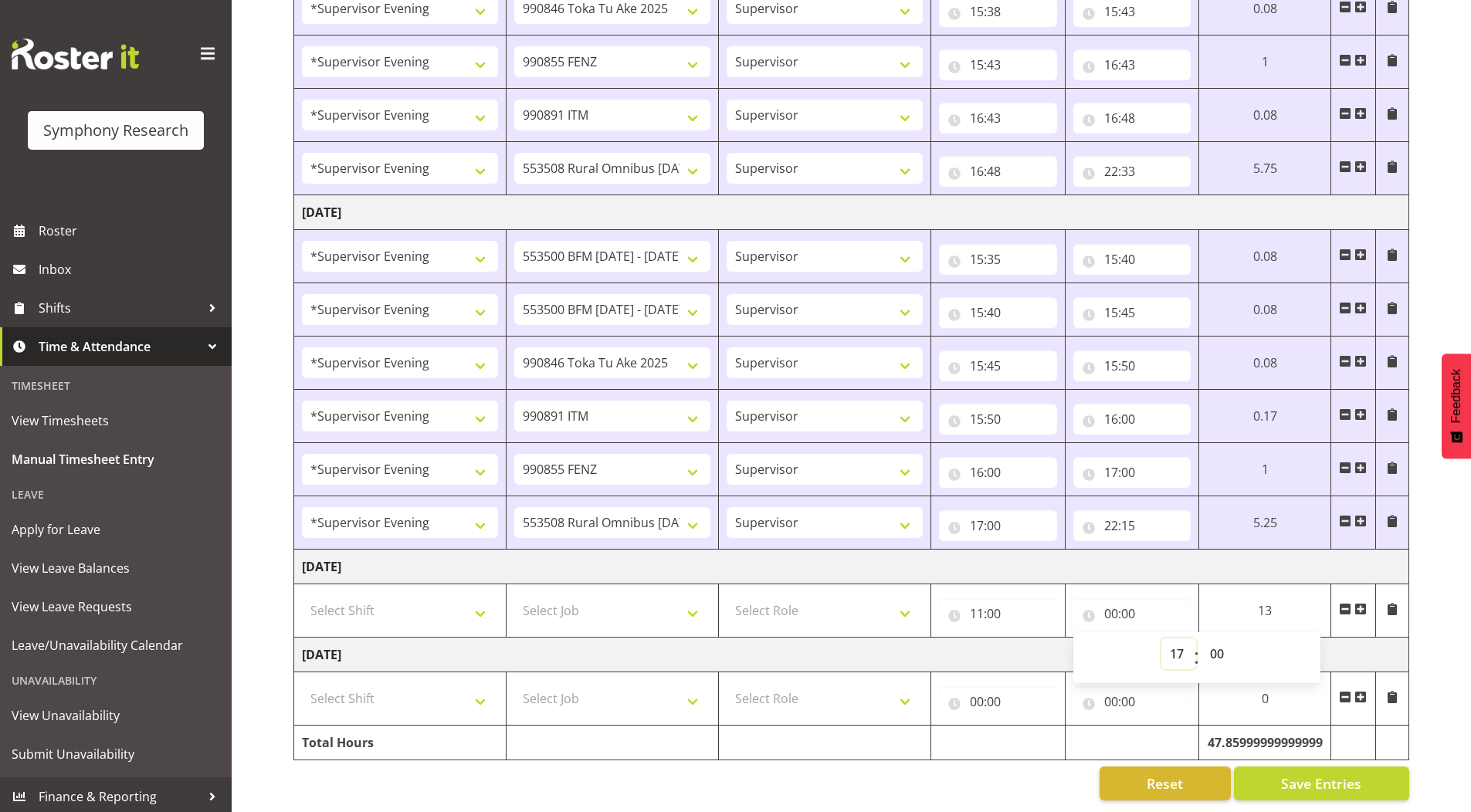
type input "17:00"
click at [1218, 641] on select "00 01 02 03 04 05 06 07 08 09 10 11 12 13 14 15 16 17 18 19 20 21 22 23 24 25 2…" at bounding box center [1219, 654] width 35 height 31
select select "15"
click at [1202, 639] on select "00 01 02 03 04 05 06 07 08 09 10 11 12 13 14 15 16 17 18 19 20 21 22 23 24 25 2…" at bounding box center [1219, 654] width 35 height 31
type input "17:15"
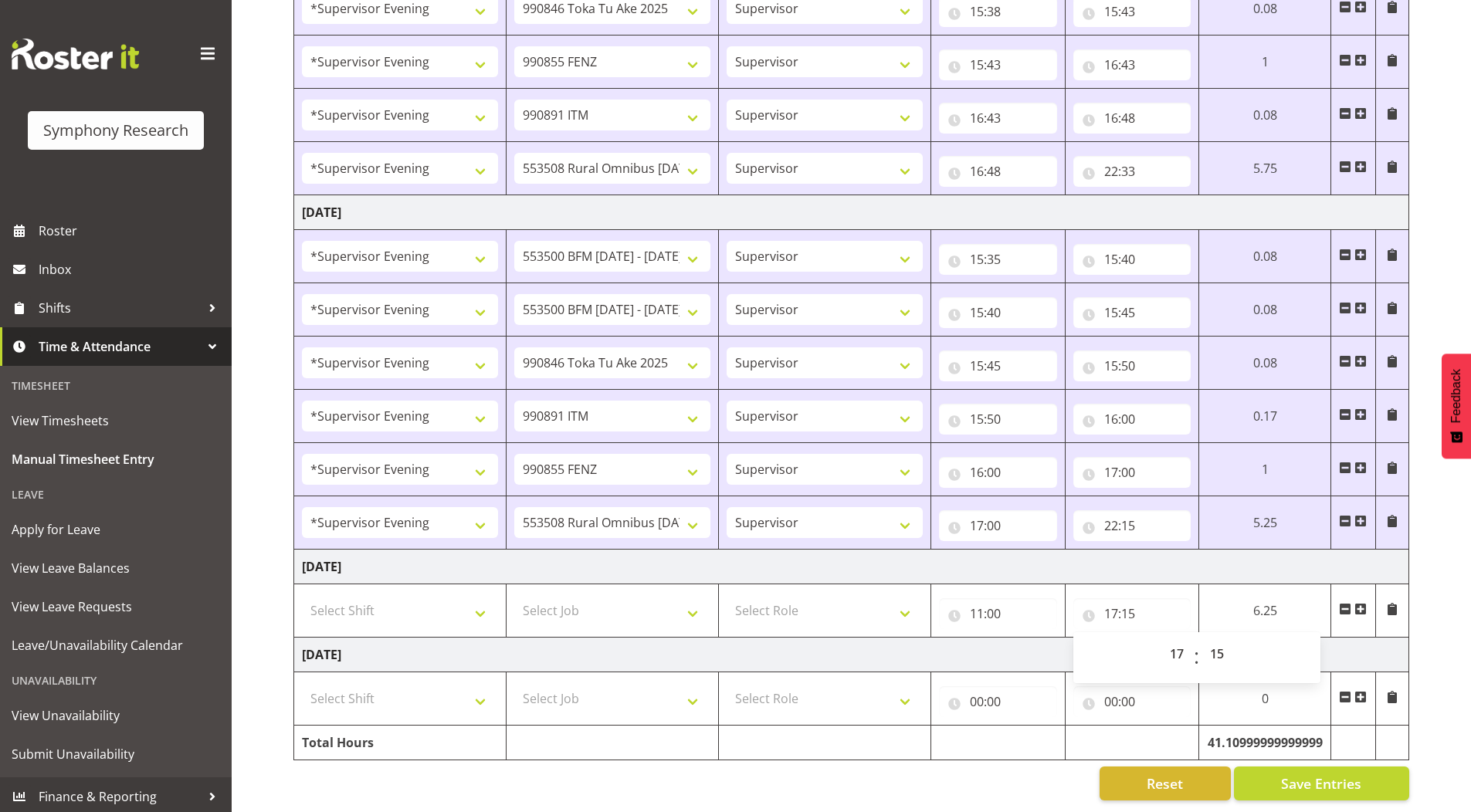
click at [971, 696] on input "00:00" at bounding box center [998, 701] width 118 height 31
click at [1036, 730] on select "00 01 02 03 04 05 06 07 08 09 10 11 12 13 14 15 16 17 18 19 20 21 22 23" at bounding box center [1044, 741] width 35 height 31
select select "11"
click at [1027, 726] on select "00 01 02 03 04 05 06 07 08 09 10 11 12 13 14 15 16 17 18 19 20 21 22 23" at bounding box center [1044, 741] width 35 height 31
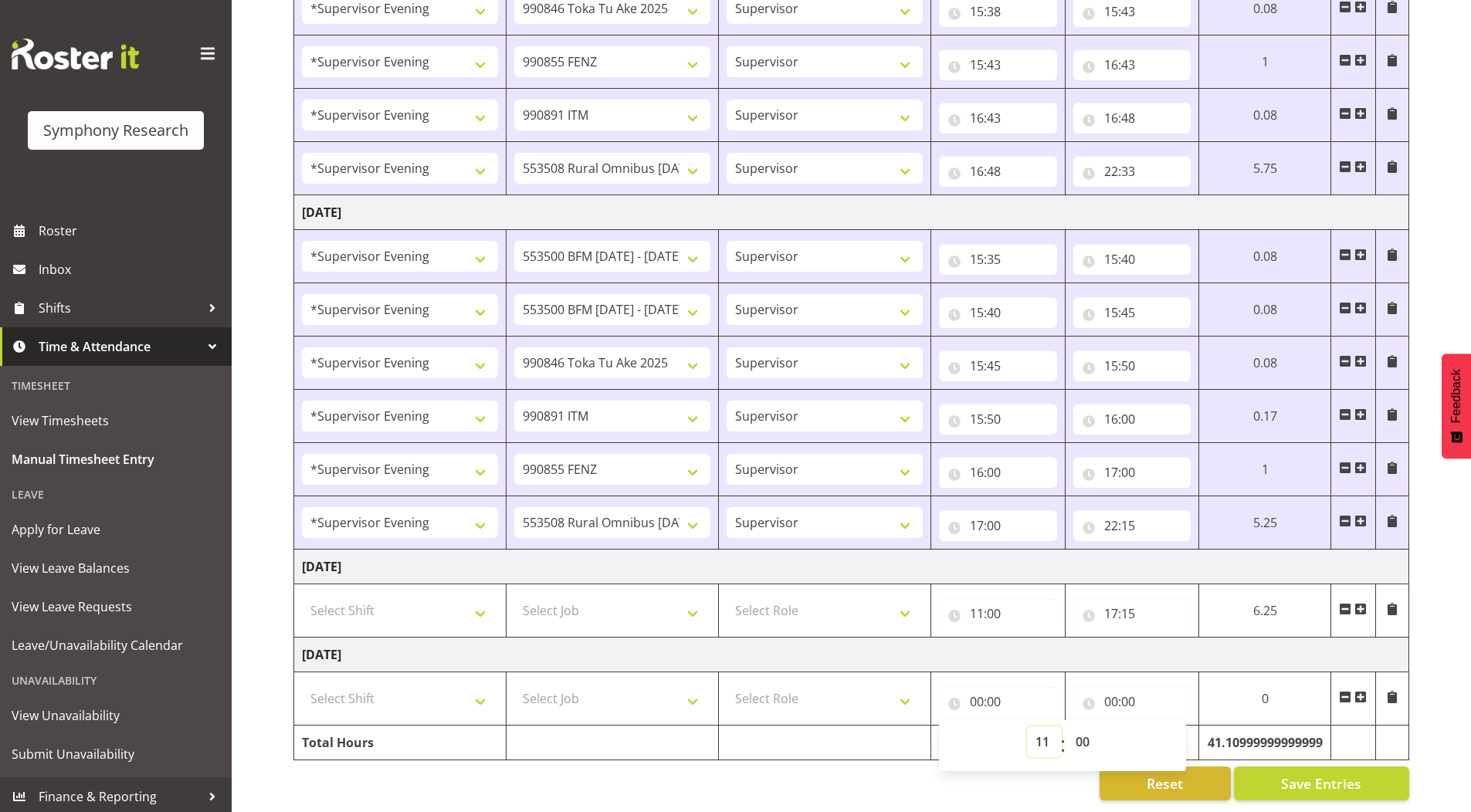
type input "11:00"
click at [1109, 694] on input "00:00" at bounding box center [1132, 701] width 118 height 31
click at [1176, 733] on select "00 01 02 03 04 05 06 07 08 09 10 11 12 13 14 15 16 17 18 19 20 21 22 23" at bounding box center [1178, 741] width 35 height 31
select select "17"
click at [1161, 726] on select "00 01 02 03 04 05 06 07 08 09 10 11 12 13 14 15 16 17 18 19 20 21 22 23" at bounding box center [1178, 741] width 35 height 31
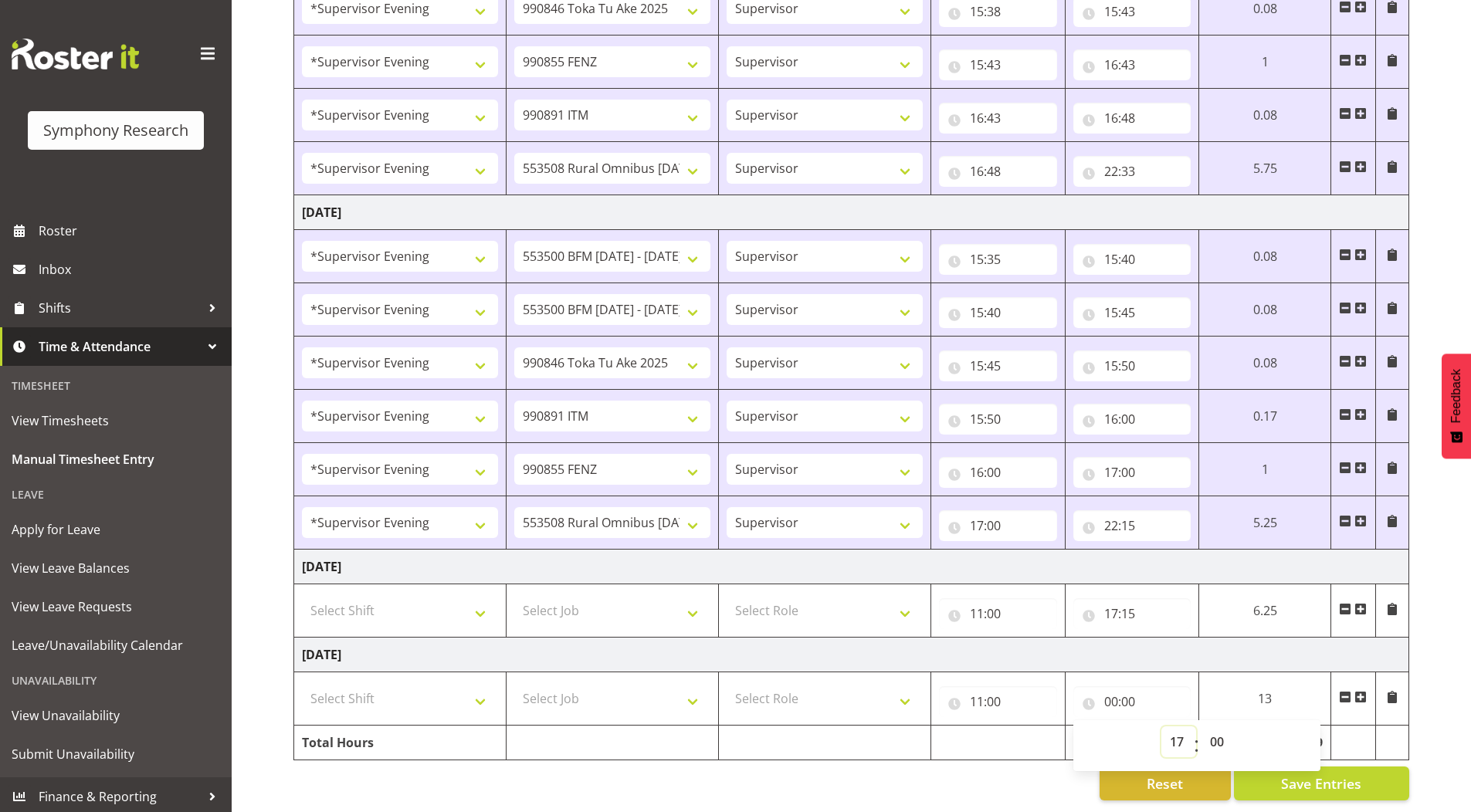
type input "17:00"
drag, startPoint x: 1215, startPoint y: 728, endPoint x: 1215, endPoint y: 719, distance: 9.0
click at [1215, 728] on select "00 01 02 03 04 05 06 07 08 09 10 11 12 13 14 15 16 17 18 19 20 21 22 23 24 25 2…" at bounding box center [1219, 741] width 35 height 31
select select "15"
click at [1202, 726] on select "00 01 02 03 04 05 06 07 08 09 10 11 12 13 14 15 16 17 18 19 20 21 22 23 24 25 2…" at bounding box center [1219, 741] width 35 height 31
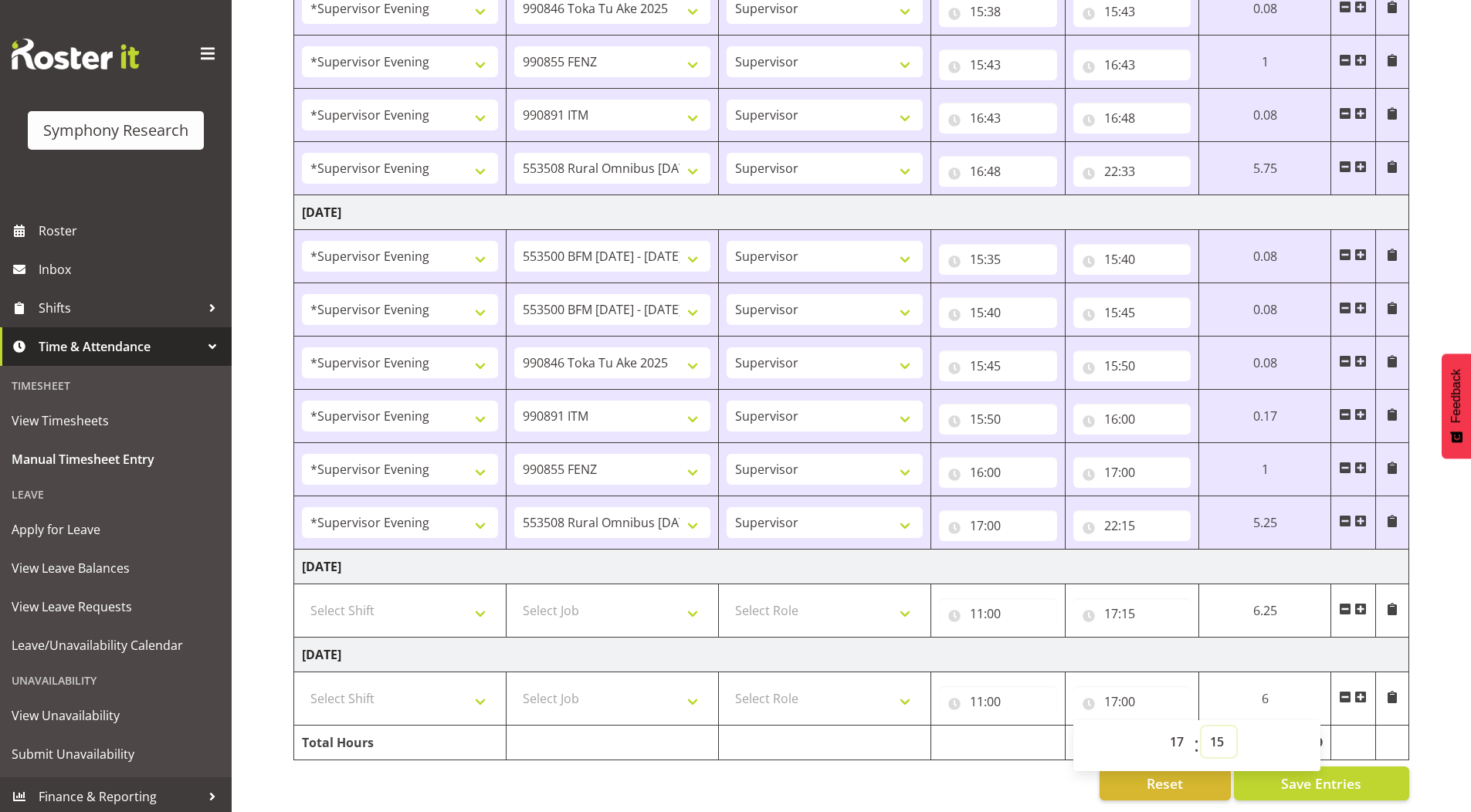
type input "17:15"
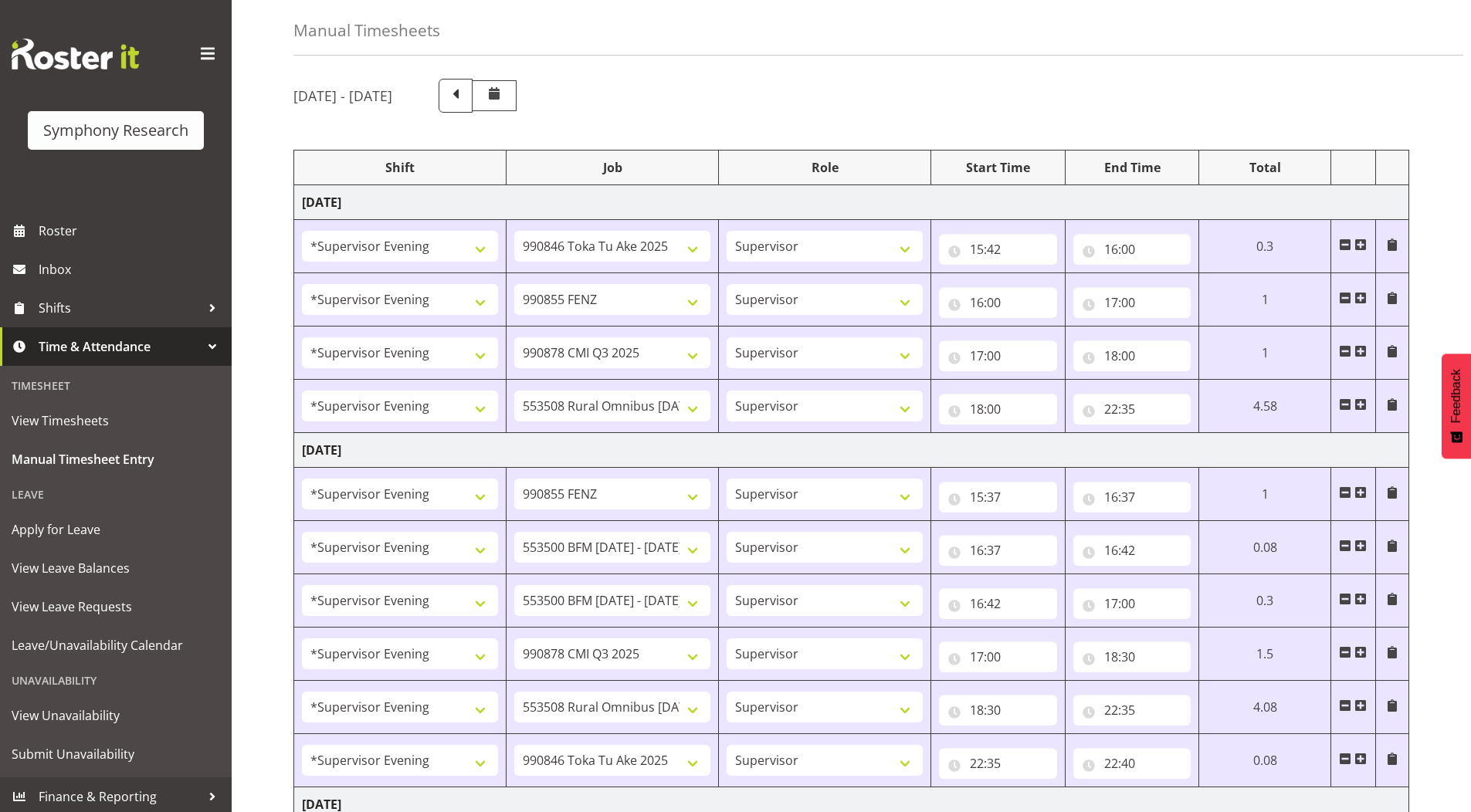
scroll to position [6, 0]
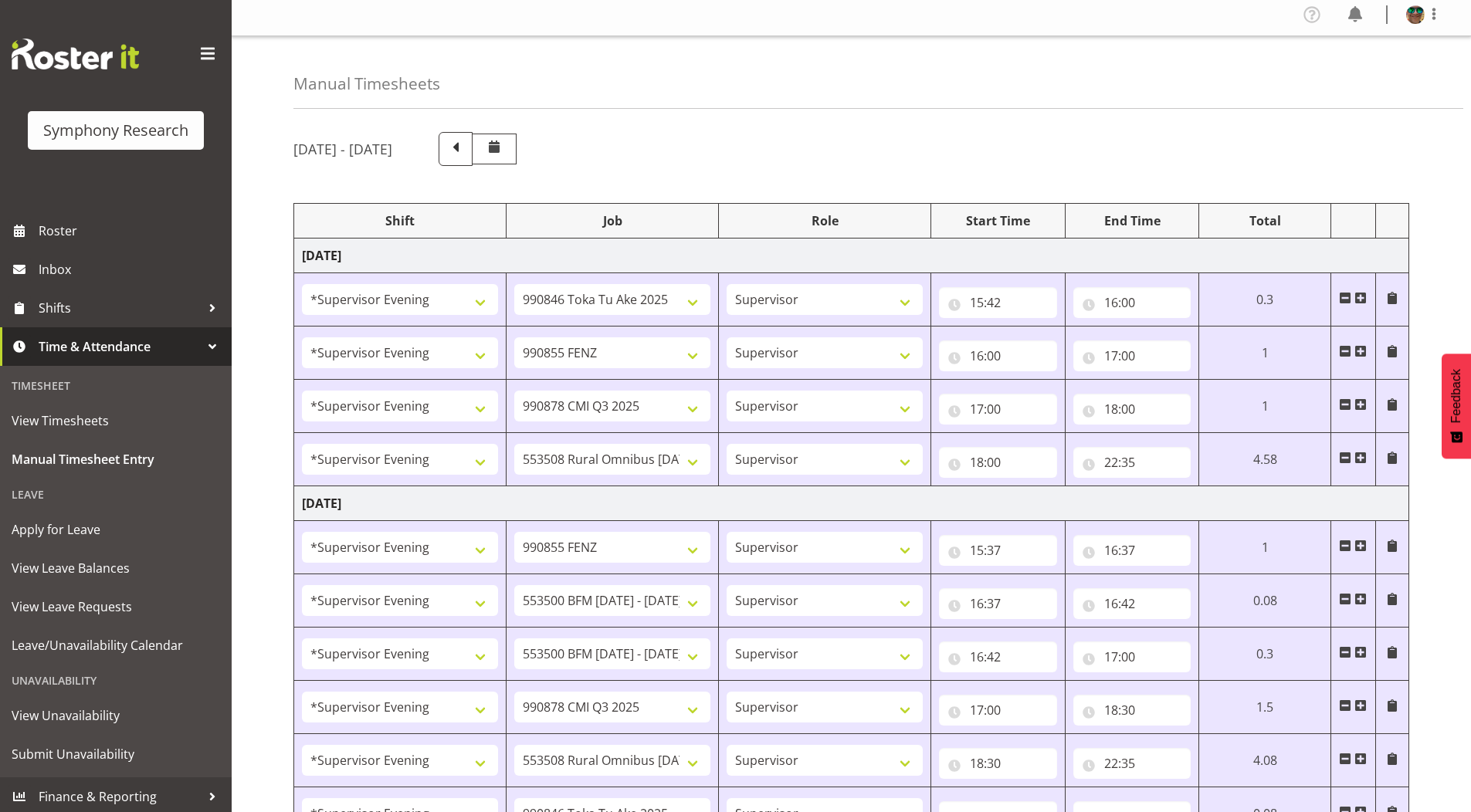
click at [759, 145] on div "[DATE] - [DATE]" at bounding box center [851, 149] width 1115 height 34
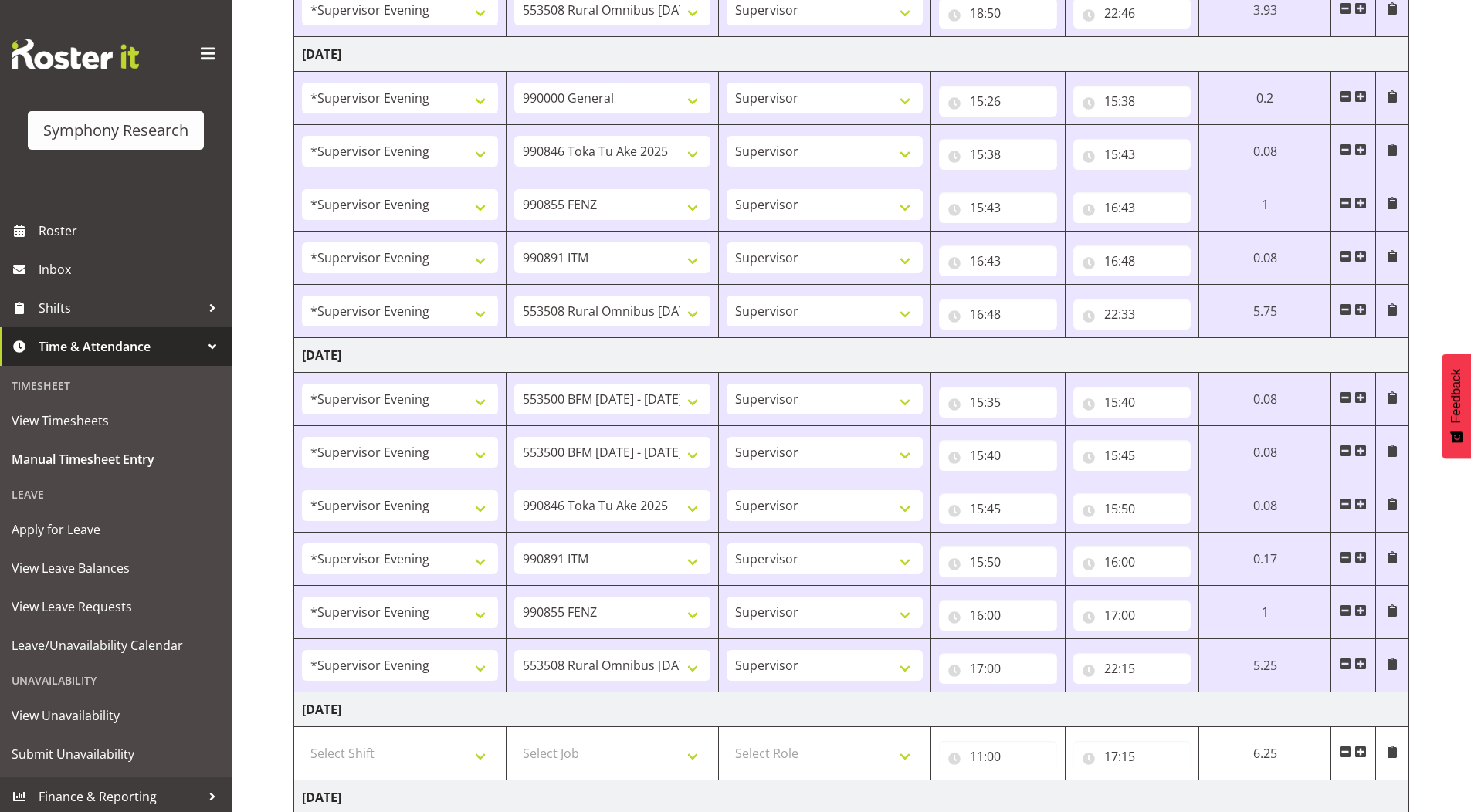
scroll to position [1317, 0]
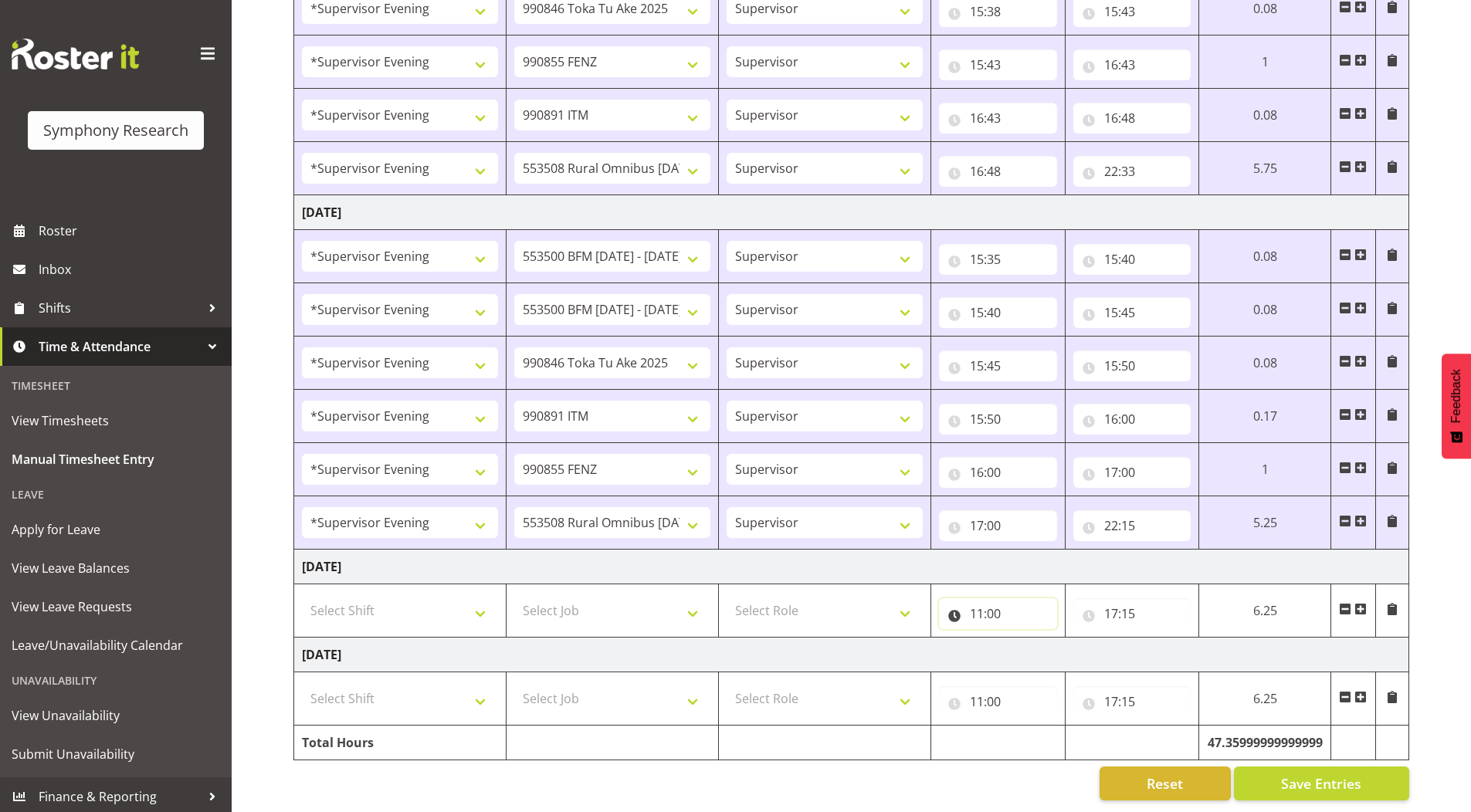
click at [976, 602] on input "11:00" at bounding box center [998, 613] width 118 height 31
click at [1038, 639] on select "00 01 02 03 04 05 06 07 08 09 10 11 12 13 14 15 16 17 18 19 20 21 22 23" at bounding box center [1044, 654] width 35 height 31
click at [1039, 647] on select "00 01 02 03 04 05 06 07 08 09 10 11 12 13 14 15 16 17 18 19 20 21 22 23" at bounding box center [1044, 654] width 35 height 31
select select "0"
click at [1027, 639] on select "00 01 02 03 04 05 06 07 08 09 10 11 12 13 14 15 16 17 18 19 20 21 22 23" at bounding box center [1044, 654] width 35 height 31
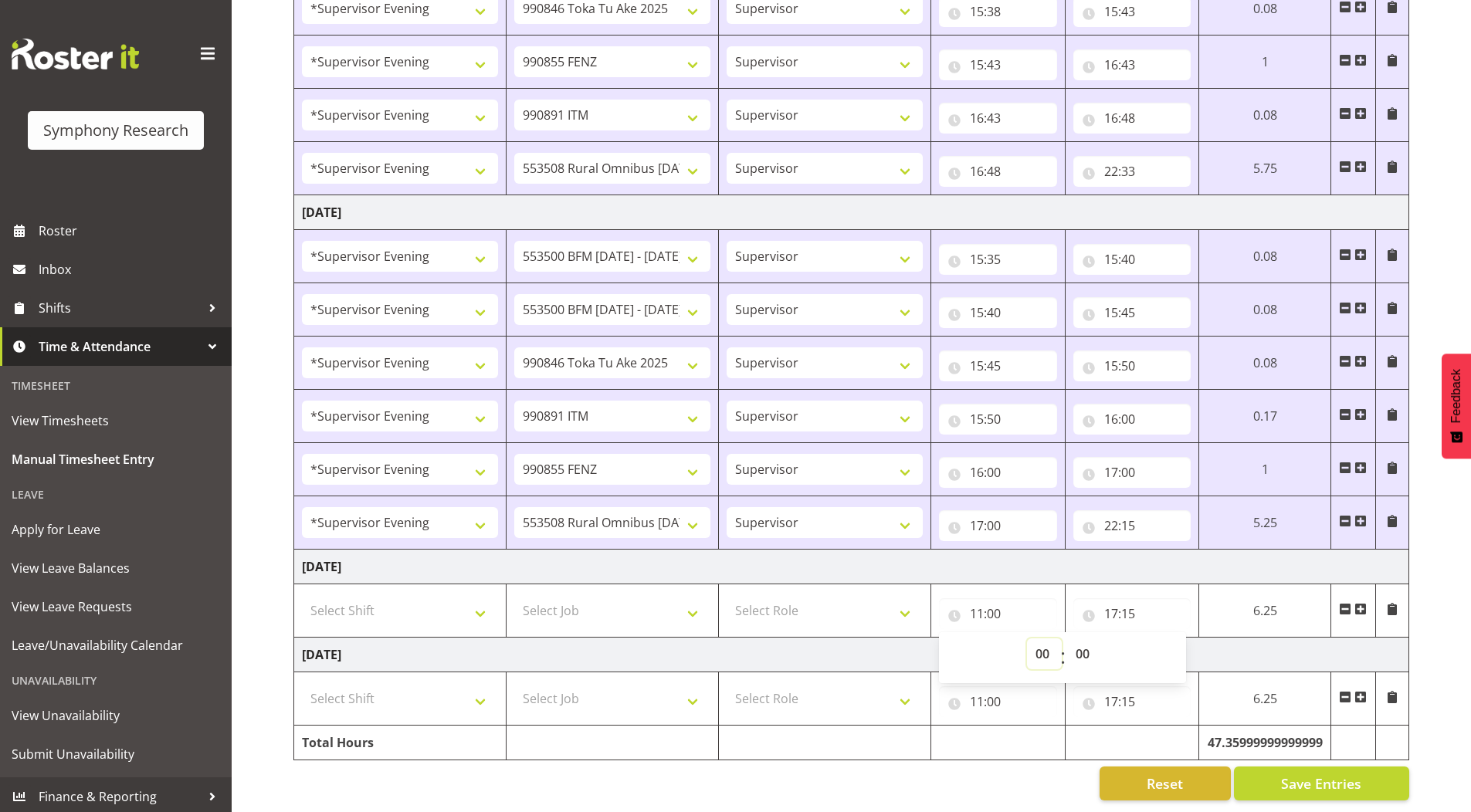
type input "00:00"
click at [1110, 607] on input "17:15" at bounding box center [1132, 613] width 118 height 31
click at [1180, 647] on select "00 01 02 03 04 05 06 07 08 09 10 11 12 13 14 15 16 17 18 19 20 21 22 23" at bounding box center [1178, 654] width 35 height 31
select select "0"
click at [1161, 639] on select "00 01 02 03 04 05 06 07 08 09 10 11 12 13 14 15 16 17 18 19 20 21 22 23" at bounding box center [1178, 654] width 35 height 31
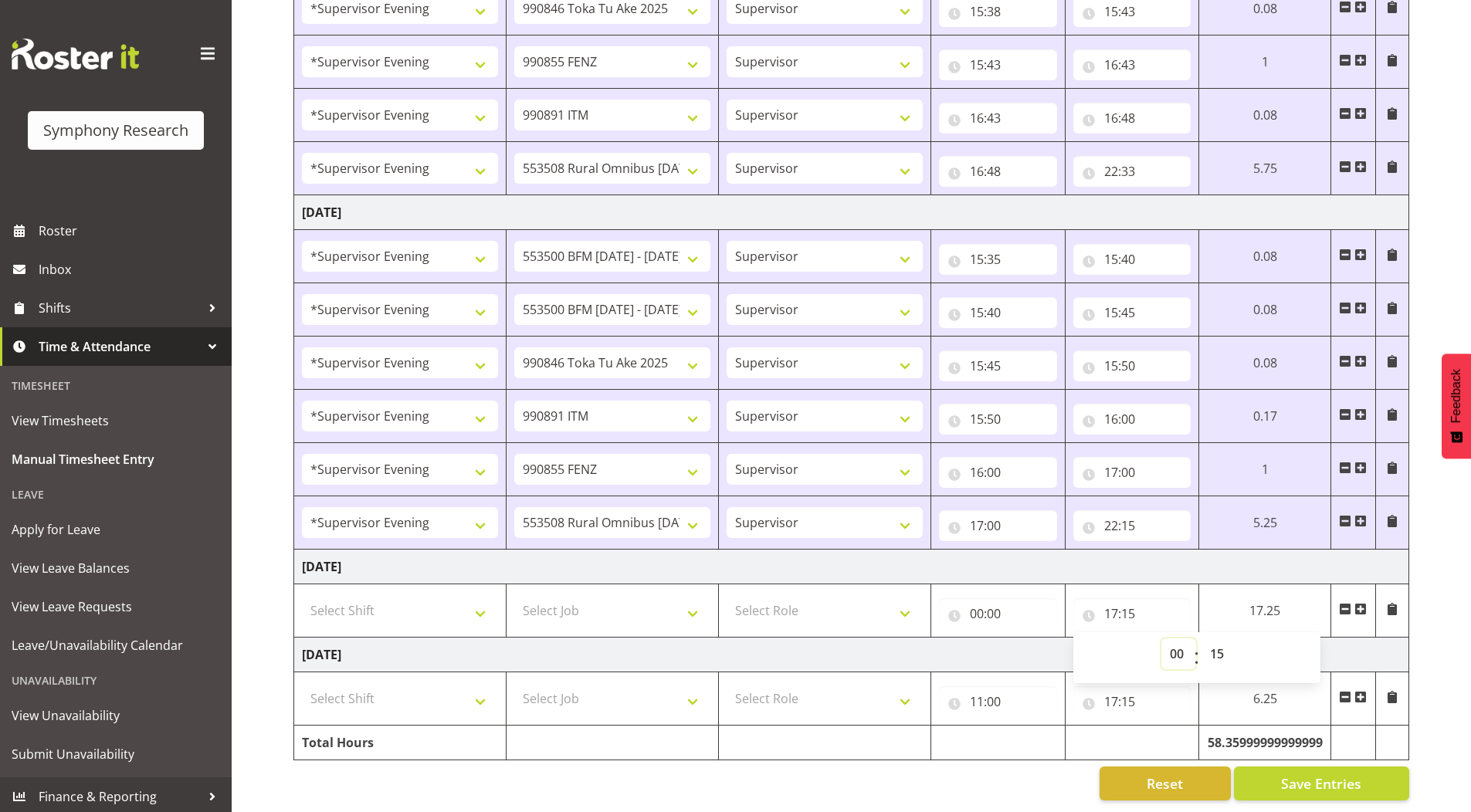
type input "00:15"
drag, startPoint x: 1220, startPoint y: 644, endPoint x: 1220, endPoint y: 630, distance: 14.0
click at [1220, 643] on select "00 01 02 03 04 05 06 07 08 09 10 11 12 13 14 15 16 17 18 19 20 21 22 23 24 25 2…" at bounding box center [1219, 654] width 35 height 31
select select "0"
click at [1202, 639] on select "00 01 02 03 04 05 06 07 08 09 10 11 12 13 14 15 16 17 18 19 20 21 22 23 24 25 2…" at bounding box center [1219, 654] width 35 height 31
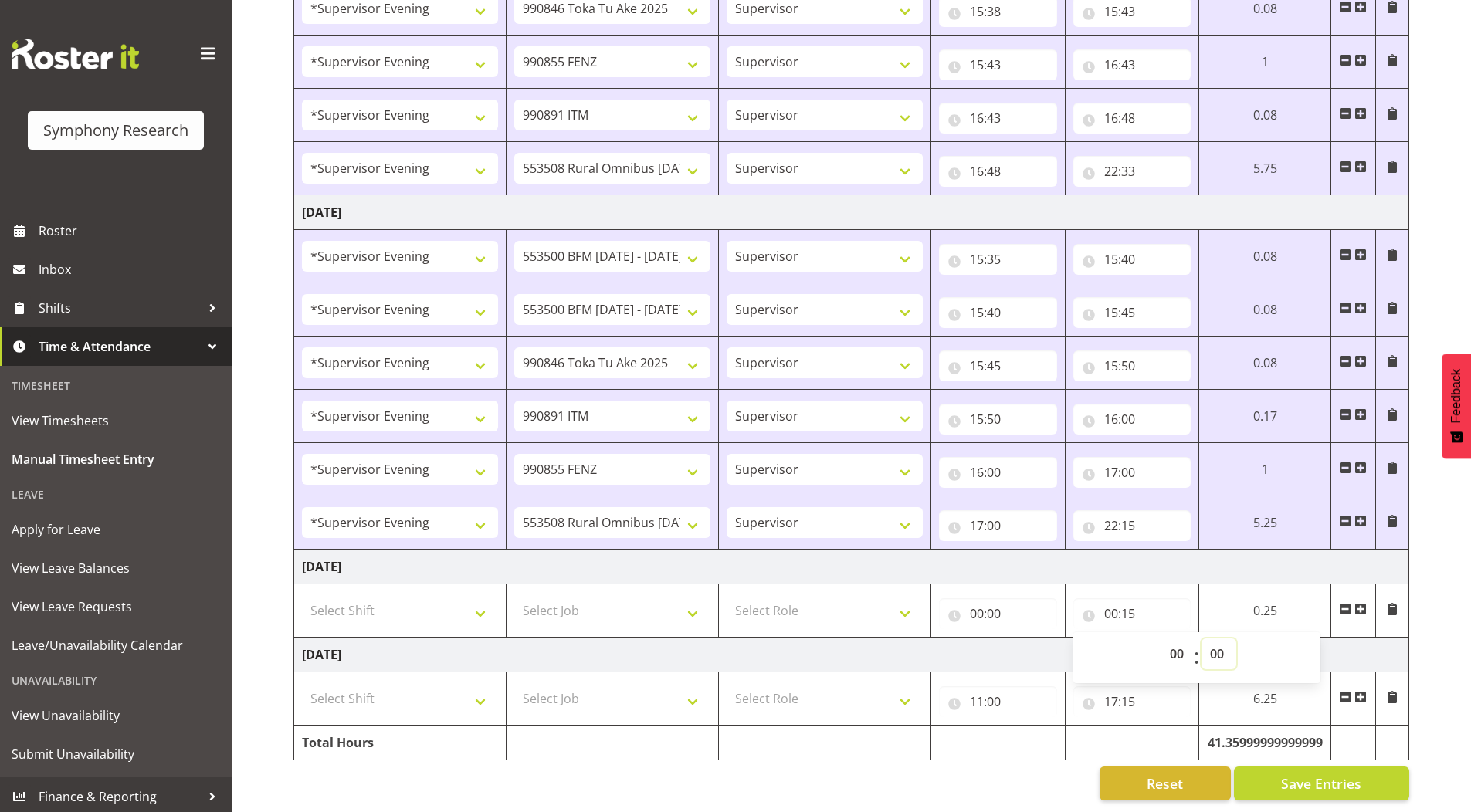
type input "00:00"
click at [974, 693] on input "11:00" at bounding box center [998, 701] width 118 height 31
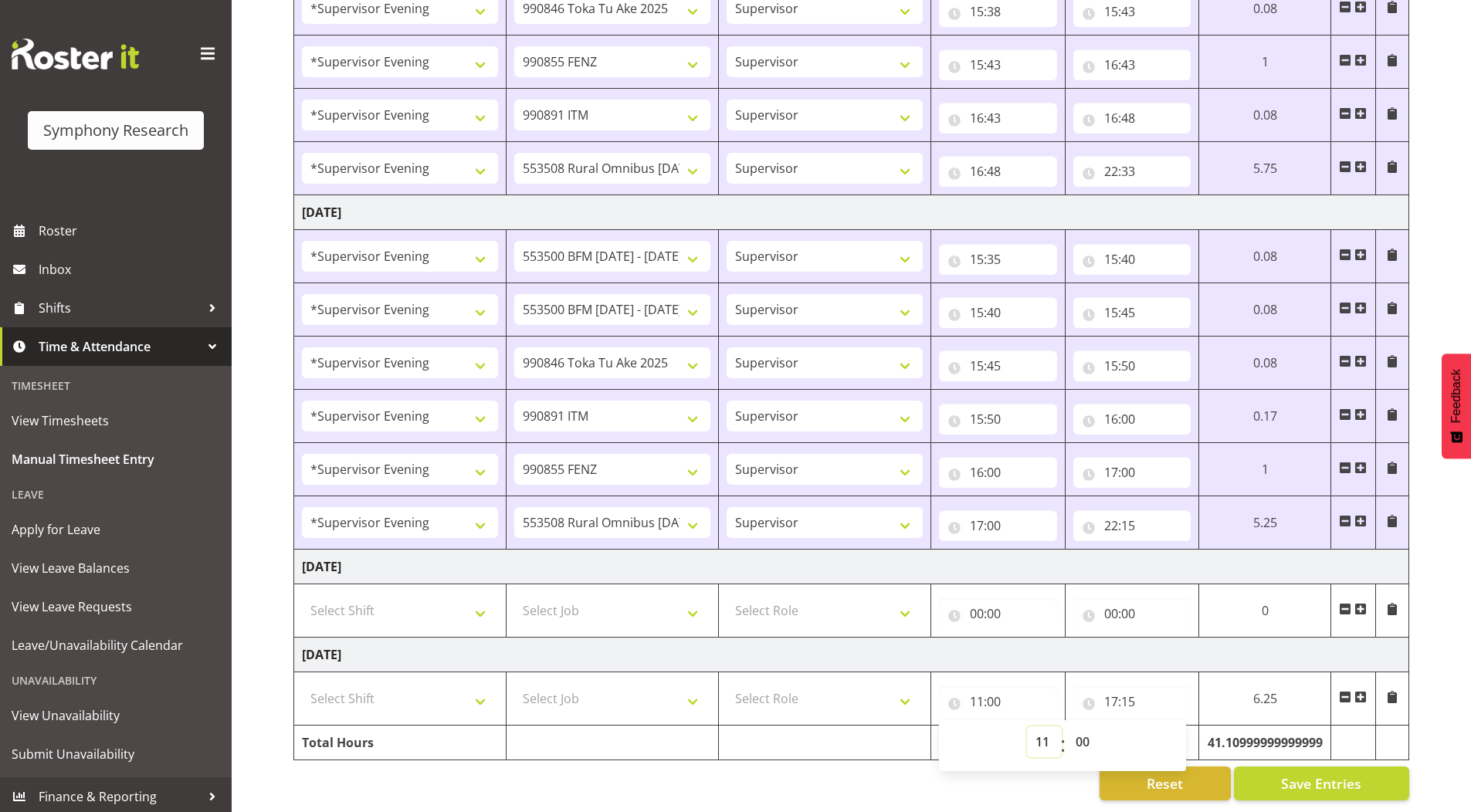
click at [1048, 730] on select "00 01 02 03 04 05 06 07 08 09 10 11 12 13 14 15 16 17 18 19 20 21 22 23" at bounding box center [1044, 741] width 35 height 31
click at [1039, 733] on select "00 01 02 03 04 05 06 07 08 09 10 11 12 13 14 15 16 17 18 19 20 21 22 23" at bounding box center [1044, 741] width 35 height 31
select select "0"
click at [1027, 726] on select "00 01 02 03 04 05 06 07 08 09 10 11 12 13 14 15 16 17 18 19 20 21 22 23" at bounding box center [1044, 741] width 35 height 31
type input "00:00"
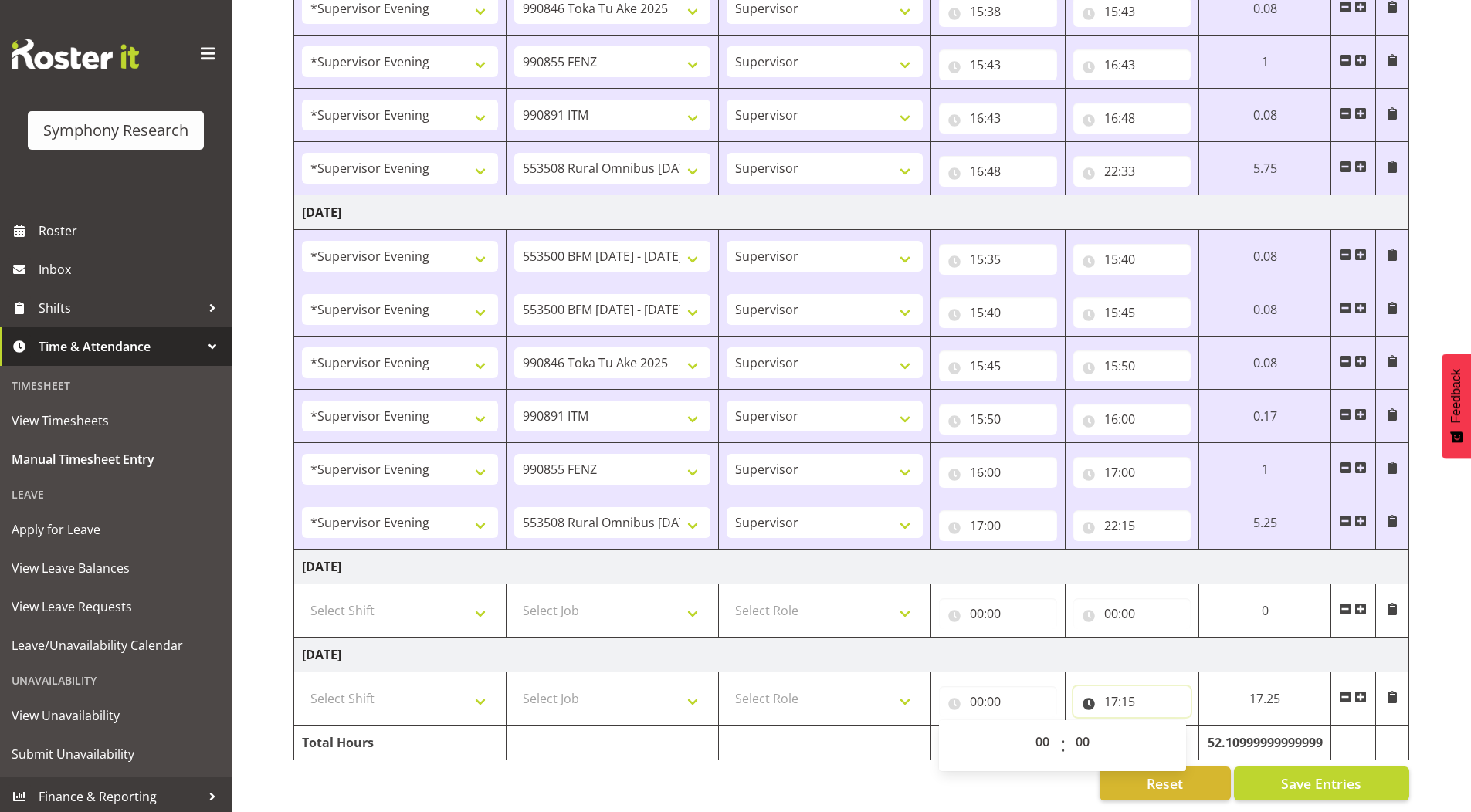
click at [1116, 692] on input "17:15" at bounding box center [1132, 701] width 118 height 31
click at [1188, 727] on select "00 01 02 03 04 05 06 07 08 09 10 11 12 13 14 15 16 17 18 19 20 21 22 23" at bounding box center [1178, 741] width 35 height 31
select select "0"
click at [1161, 726] on select "00 01 02 03 04 05 06 07 08 09 10 11 12 13 14 15 16 17 18 19 20 21 22 23" at bounding box center [1178, 741] width 35 height 31
type input "00:15"
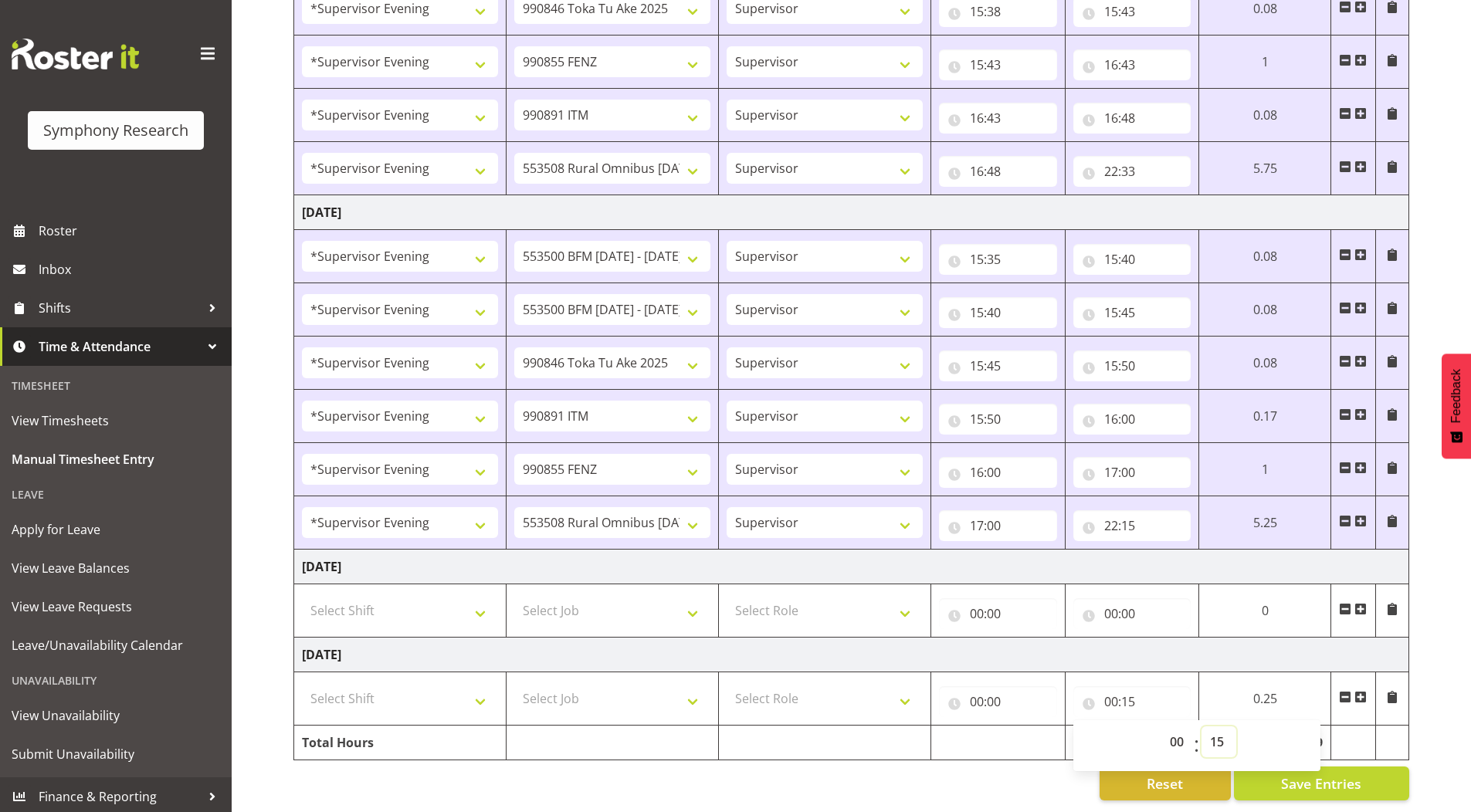
click at [1213, 731] on select "00 01 02 03 04 05 06 07 08 09 10 11 12 13 14 15 16 17 18 19 20 21 22 23 24 25 2…" at bounding box center [1219, 741] width 35 height 31
click at [1225, 736] on select "00 01 02 03 04 05 06 07 08 09 10 11 12 13 14 15 16 17 18 19 20 21 22 23 24 25 2…" at bounding box center [1219, 741] width 35 height 31
select select "0"
click at [1202, 726] on select "00 01 02 03 04 05 06 07 08 09 10 11 12 13 14 15 16 17 18 19 20 21 22 23 24 25 2…" at bounding box center [1219, 741] width 35 height 31
type input "00:00"
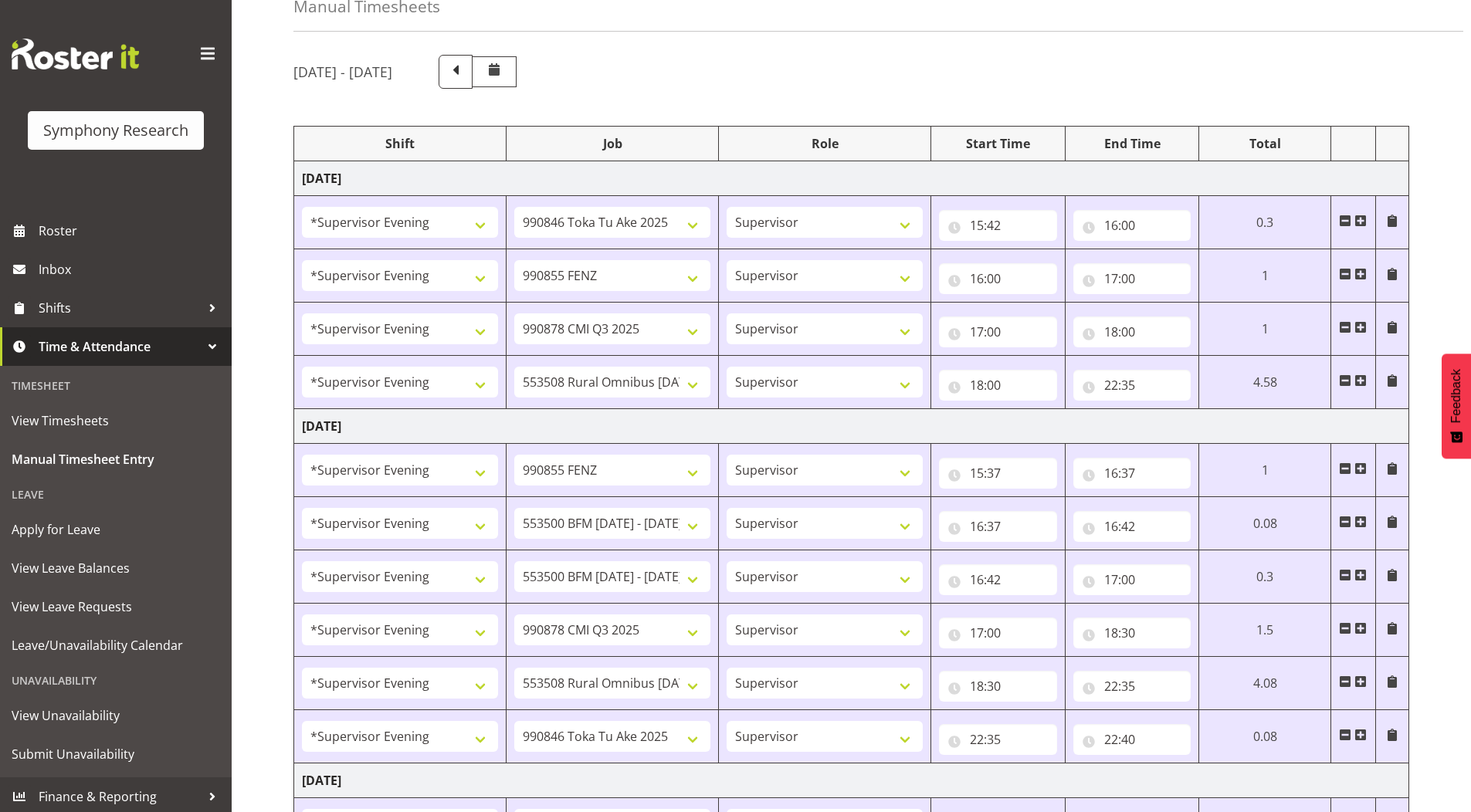
scroll to position [0, 0]
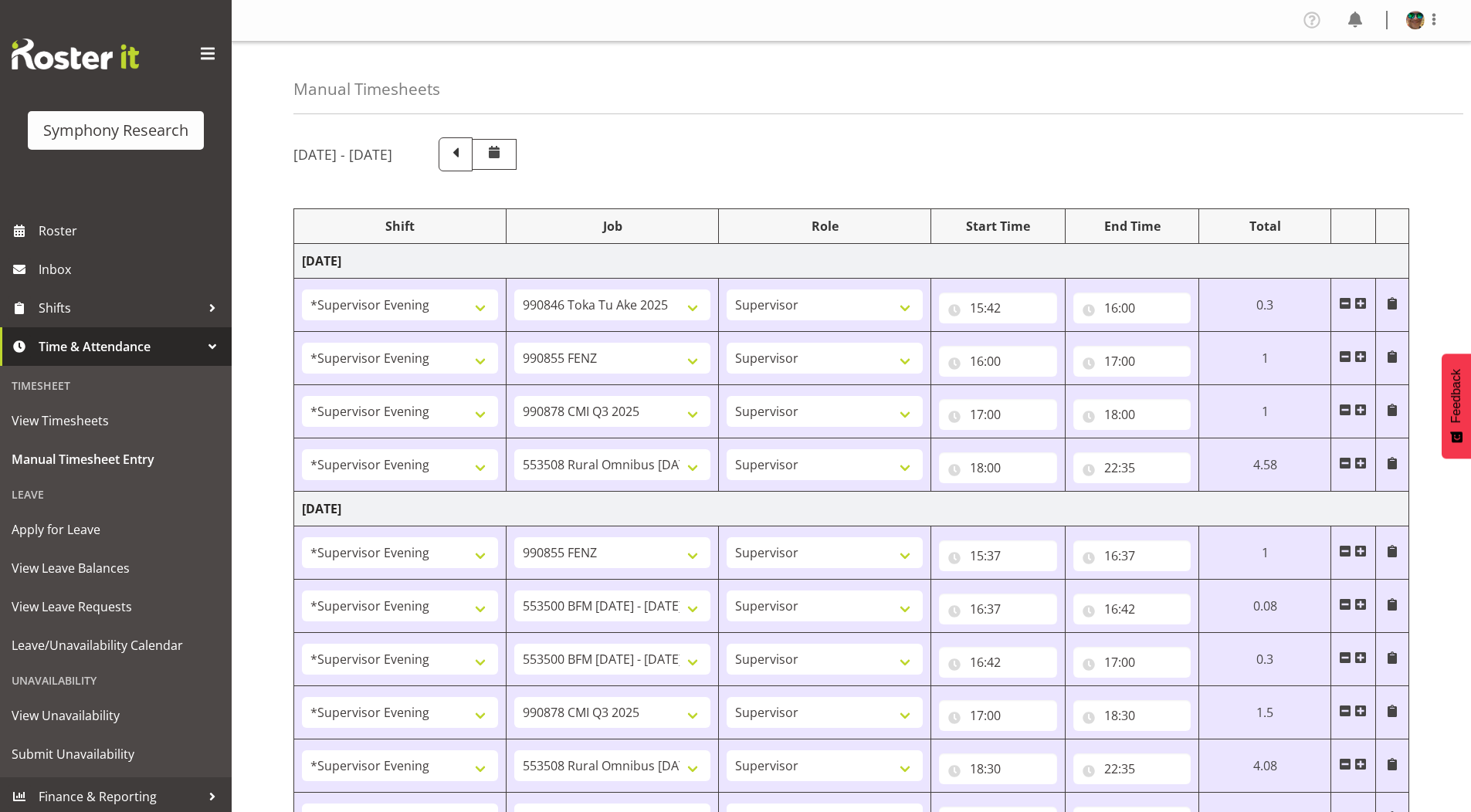
click at [1359, 465] on span at bounding box center [1360, 462] width 12 height 12
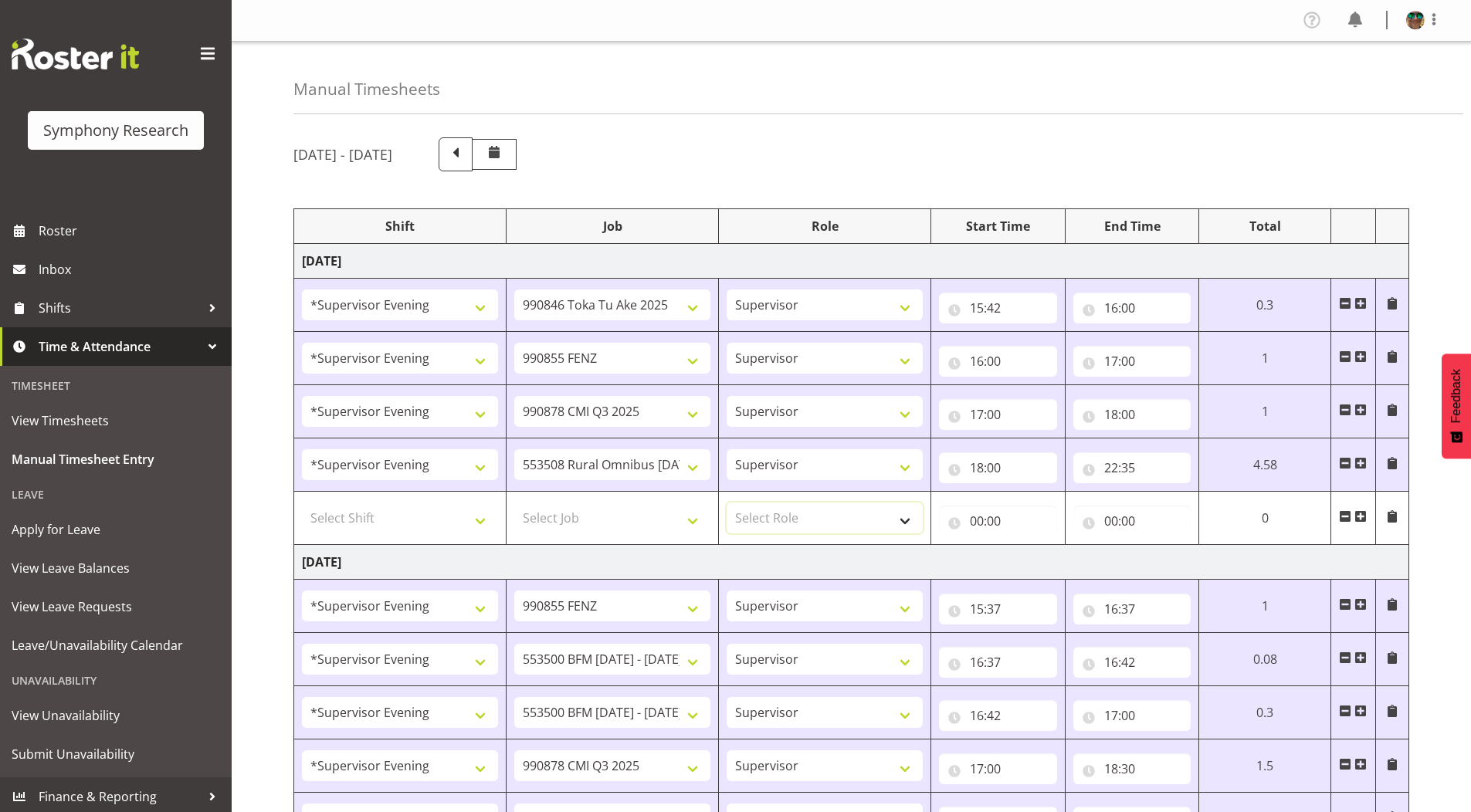
click at [767, 513] on select "Select Role Supervisor Briefing Interviewing" at bounding box center [824, 518] width 196 height 31
select select "45"
click at [726, 503] on select "Select Role Supervisor Briefing Interviewing" at bounding box center [824, 518] width 196 height 31
drag, startPoint x: 636, startPoint y: 521, endPoint x: 618, endPoint y: 528, distance: 19.3
click at [636, 521] on select "Select Job 550060 IF Admin 553492 World Poll Aus Wave 2 Main 2025 553493 World …" at bounding box center [612, 518] width 196 height 31
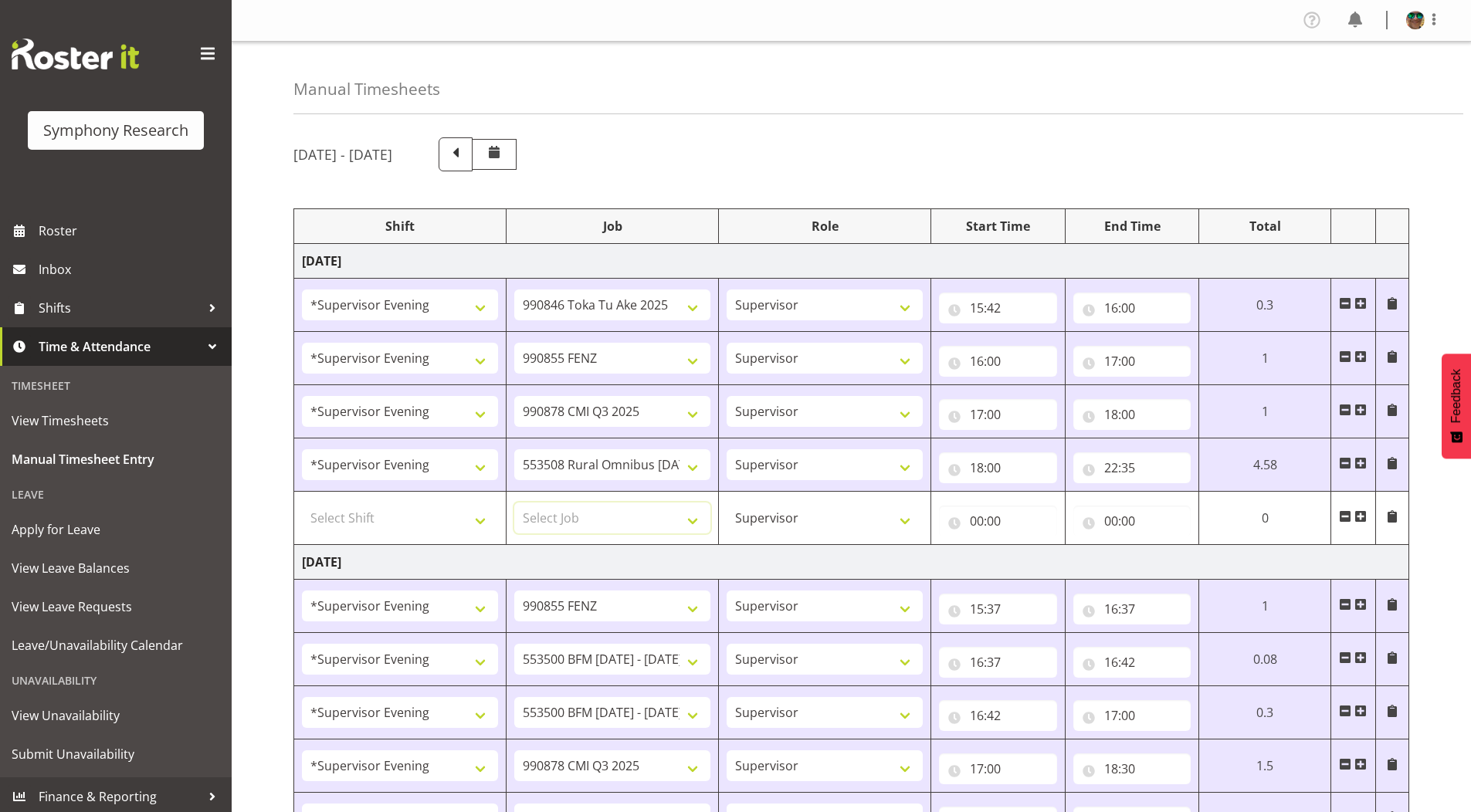
select select "743"
click at [514, 503] on select "Select Job 550060 IF Admin 553492 World Poll Aus Wave 2 Main 2025 553493 World …" at bounding box center [612, 518] width 196 height 31
click at [341, 507] on select "Select Shift !!Weekend Residential (Roster IT Shift Label) *Business 9/10am ~ 4…" at bounding box center [400, 518] width 196 height 31
select select "4583"
click at [302, 503] on select "Select Shift !!Weekend Residential (Roster IT Shift Label) *Business 9/10am ~ 4…" at bounding box center [400, 518] width 196 height 31
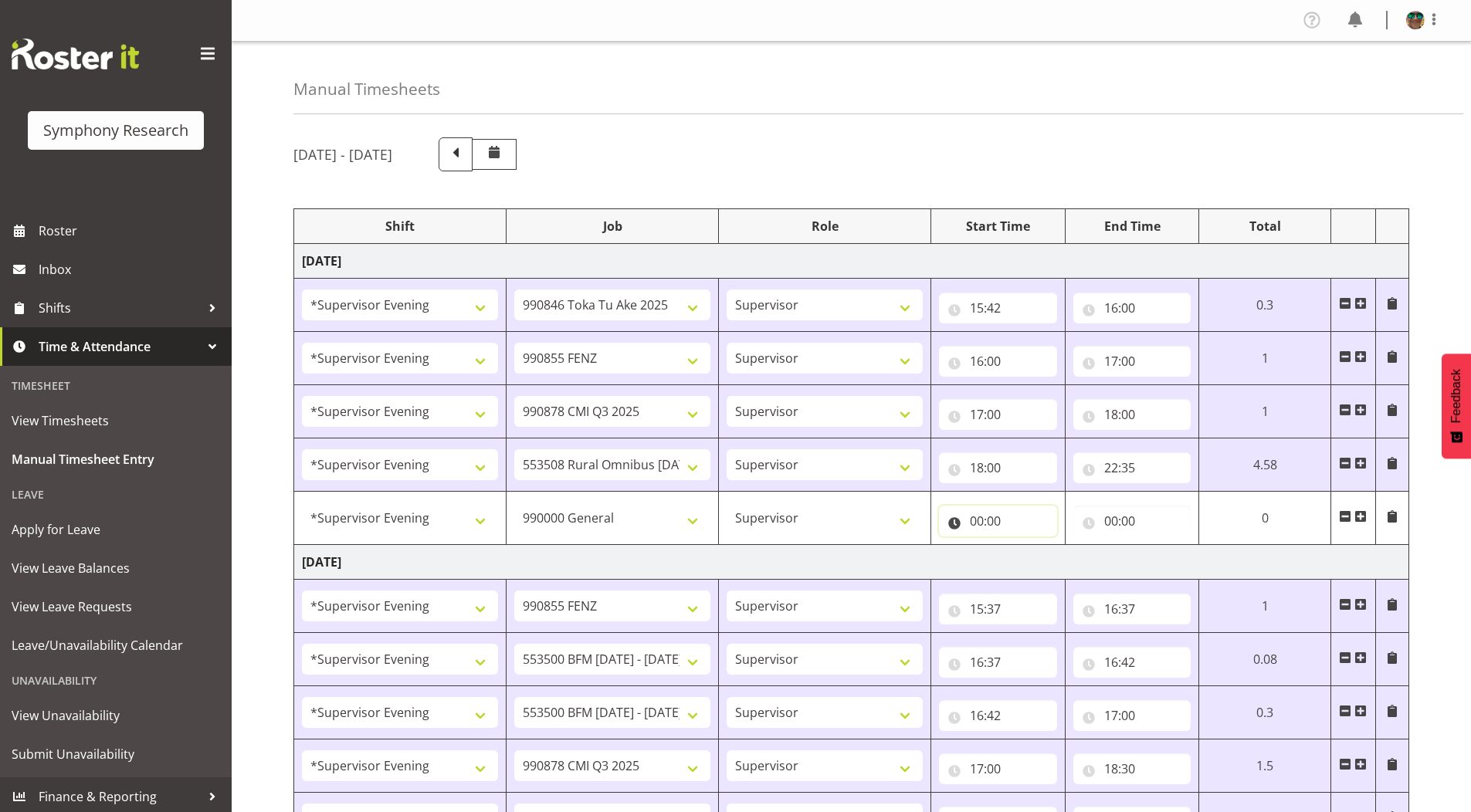
click at [977, 524] on input "00:00" at bounding box center [998, 520] width 118 height 31
drag, startPoint x: 1037, startPoint y: 564, endPoint x: 1032, endPoint y: 557, distance: 8.6
click at [1037, 564] on select "00 01 02 03 04 05 06 07 08 09 10 11 12 13 14 15 16 17 18 19 20 21 22 23" at bounding box center [1044, 561] width 35 height 31
select select "15"
click at [1027, 546] on select "00 01 02 03 04 05 06 07 08 09 10 11 12 13 14 15 16 17 18 19 20 21 22 23" at bounding box center [1044, 561] width 35 height 31
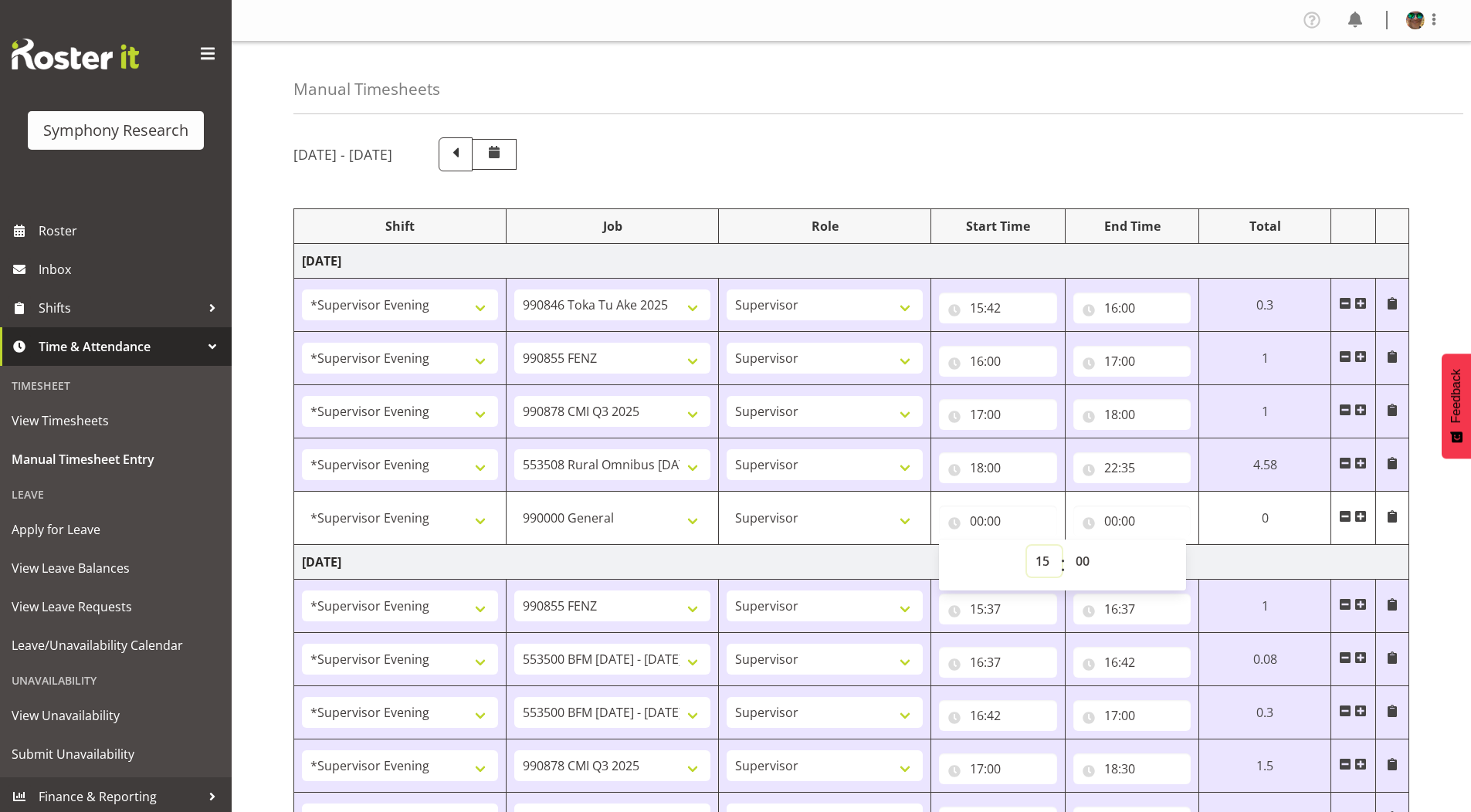
type input "15:00"
drag, startPoint x: 1080, startPoint y: 562, endPoint x: 1079, endPoint y: 549, distance: 13.0
click at [1080, 562] on select "00 01 02 03 04 05 06 07 08 09 10 11 12 13 14 15 16 17 18 19 20 21 22 23 24 25 2…" at bounding box center [1080, 561] width 35 height 31
select select "33"
click at [1067, 546] on select "00 01 02 03 04 05 06 07 08 09 10 11 12 13 14 15 16 17 18 19 20 21 22 23 24 25 2…" at bounding box center [1080, 561] width 35 height 31
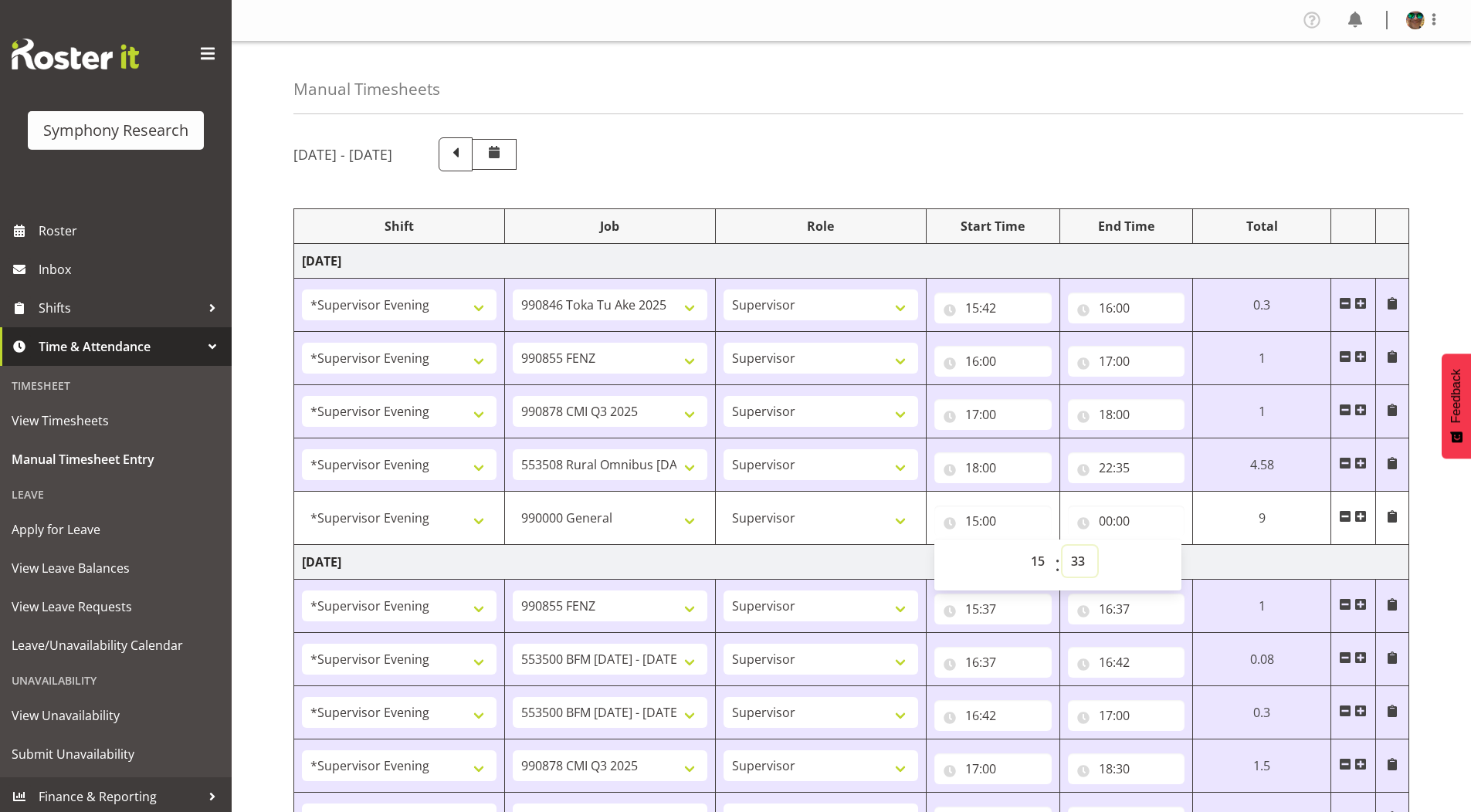
type input "15:33"
click at [1118, 522] on input "00:00" at bounding box center [1132, 520] width 118 height 31
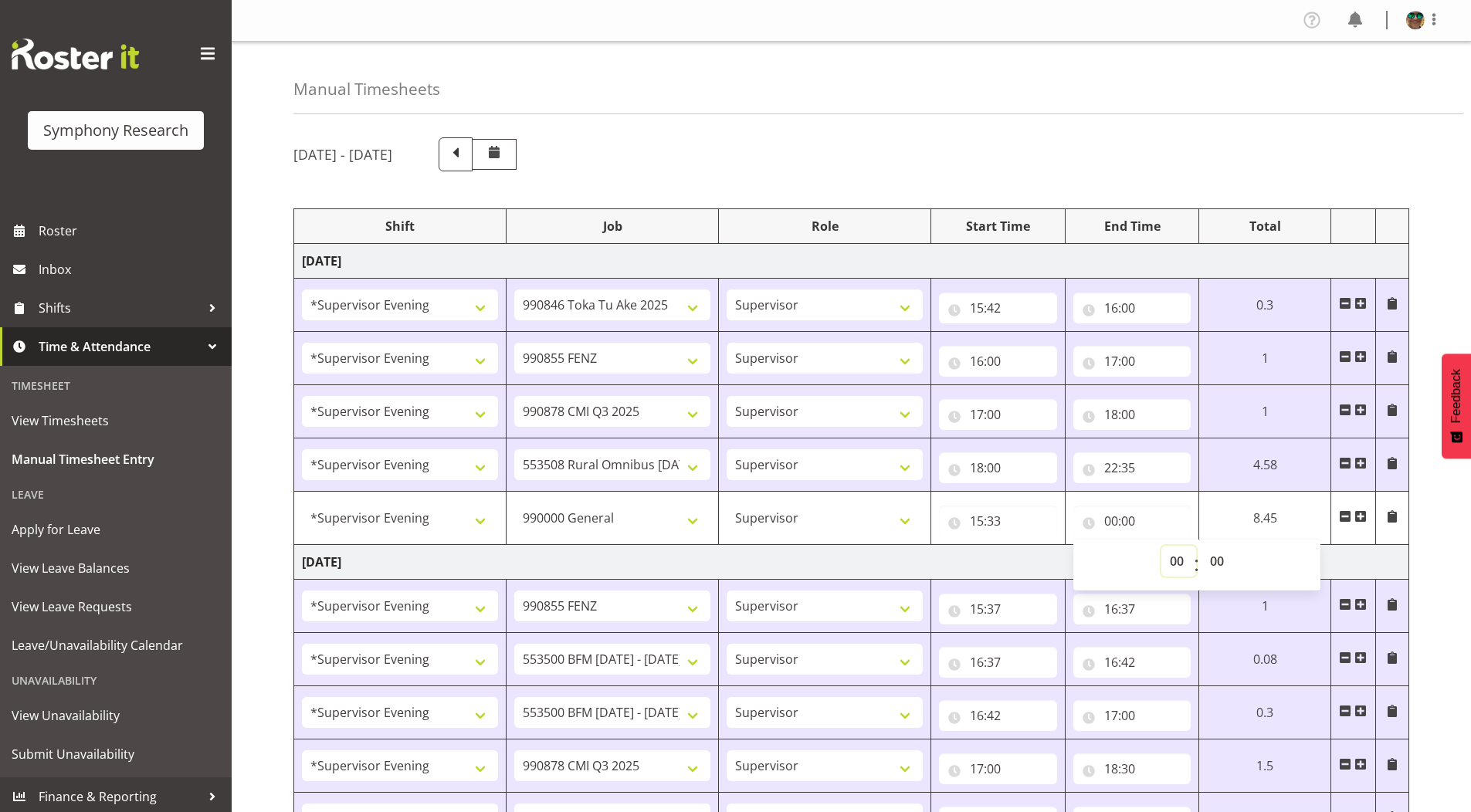
drag, startPoint x: 1179, startPoint y: 557, endPoint x: 1174, endPoint y: 550, distance: 8.6
click at [1179, 556] on select "00 01 02 03 04 05 06 07 08 09 10 11 12 13 14 15 16 17 18 19 20 21 22 23" at bounding box center [1178, 561] width 35 height 31
select select "15"
click at [1161, 546] on select "00 01 02 03 04 05 06 07 08 09 10 11 12 13 14 15 16 17 18 19 20 21 22 23" at bounding box center [1178, 561] width 35 height 31
type input "15:00"
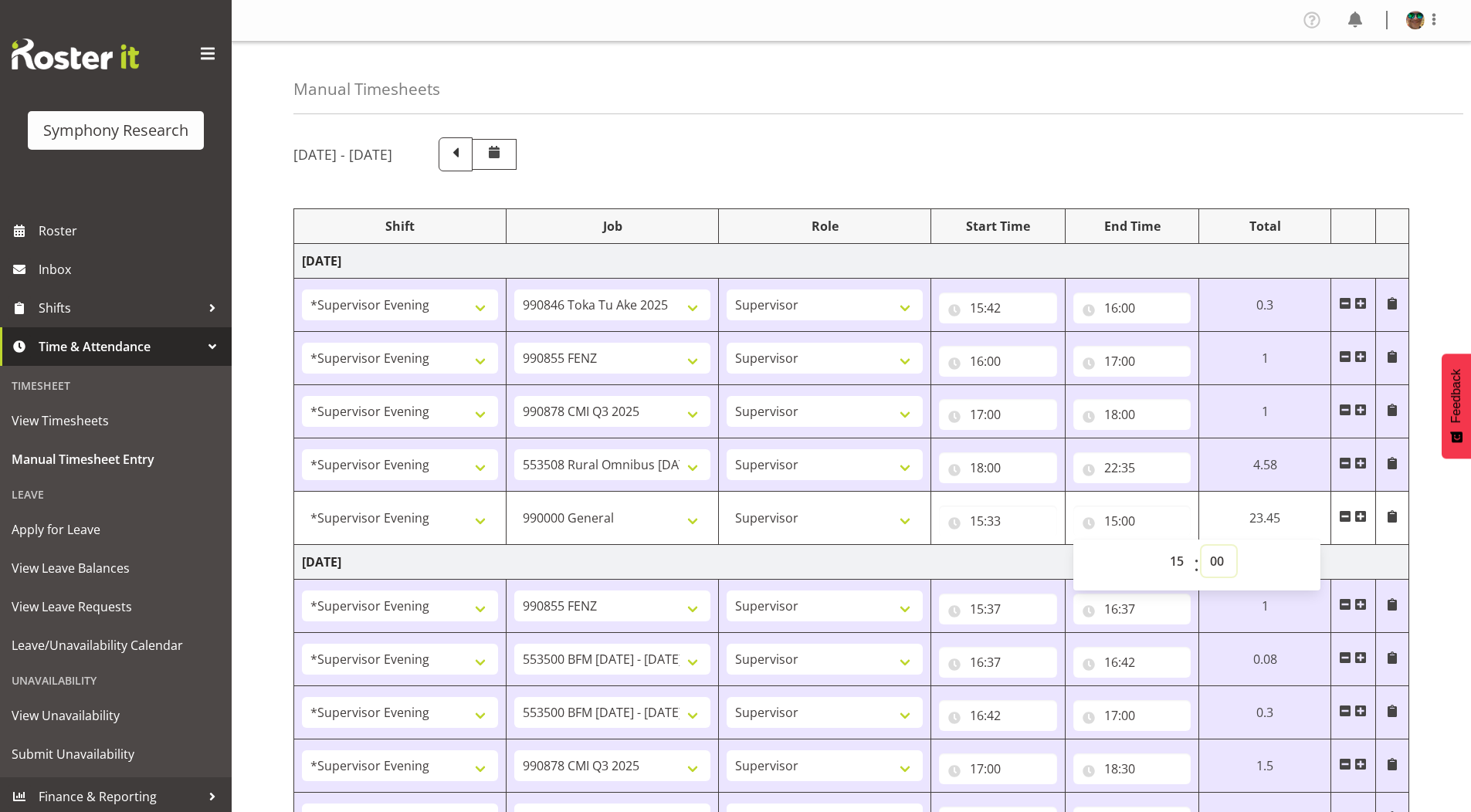
drag, startPoint x: 1221, startPoint y: 564, endPoint x: 1220, endPoint y: 548, distance: 16.0
click at [1221, 563] on select "00 01 02 03 04 05 06 07 08 09 10 11 12 13 14 15 16 17 18 19 20 21 22 23 24 25 2…" at bounding box center [1219, 561] width 35 height 31
select select "42"
click at [1202, 546] on select "00 01 02 03 04 05 06 07 08 09 10 11 12 13 14 15 16 17 18 19 20 21 22 23 24 25 2…" at bounding box center [1219, 561] width 35 height 31
type input "15:42"
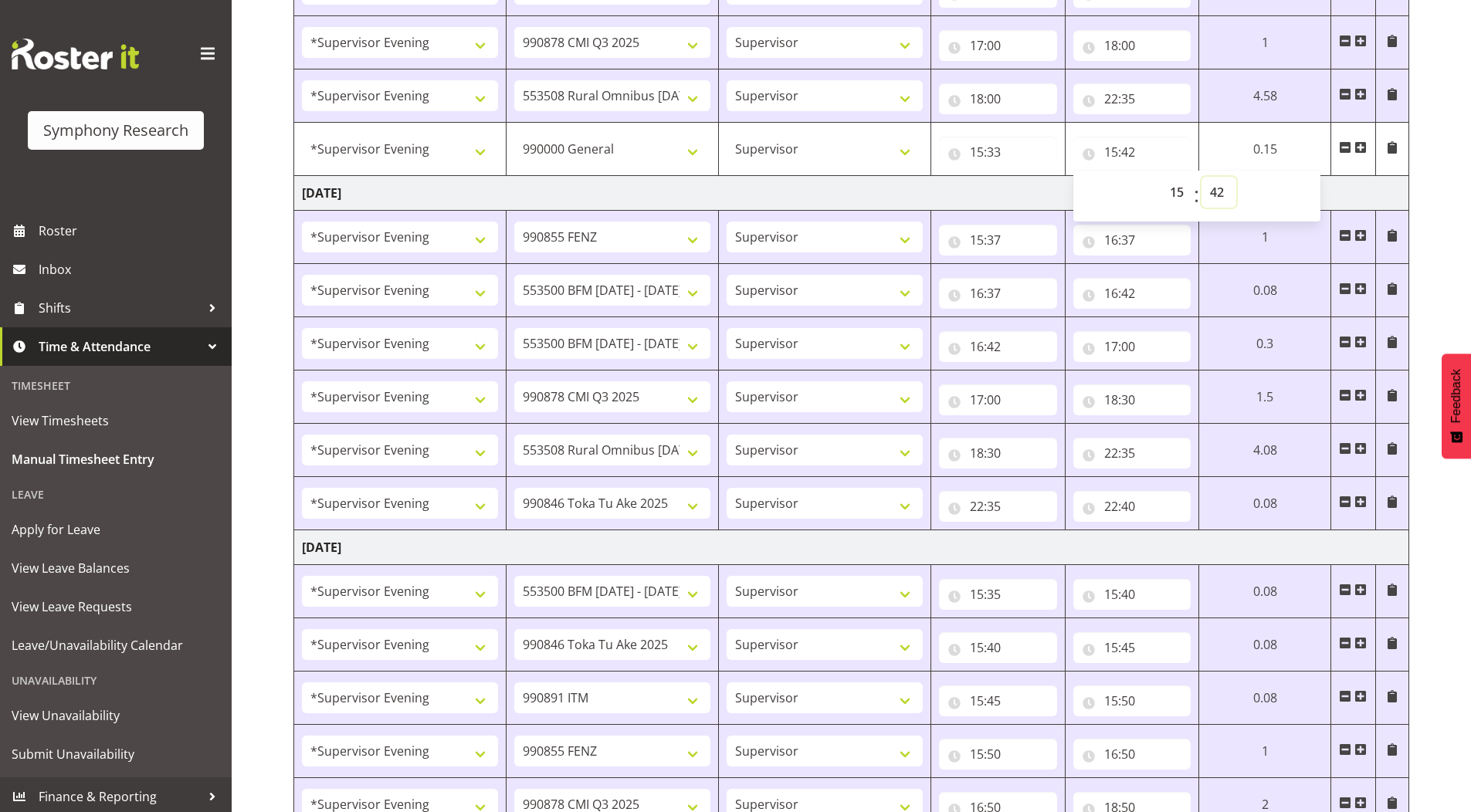
scroll to position [386, 0]
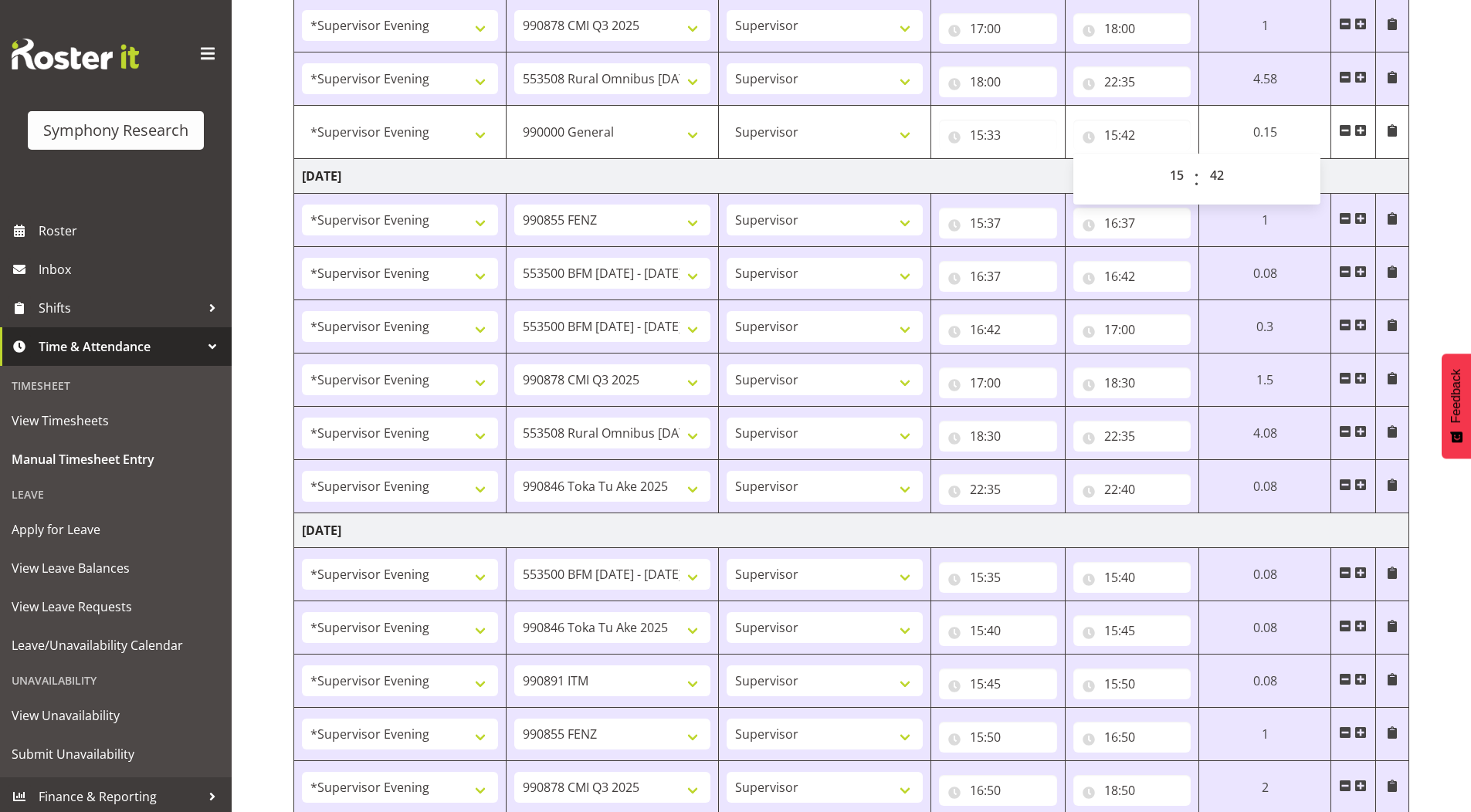
click at [1435, 263] on div "[DATE] - [DATE] Shift Job Role Start Time End Time Total [DATE] !!Weekend Resid…" at bounding box center [882, 762] width 1177 height 2045
click at [1393, 129] on span at bounding box center [1391, 130] width 12 height 12
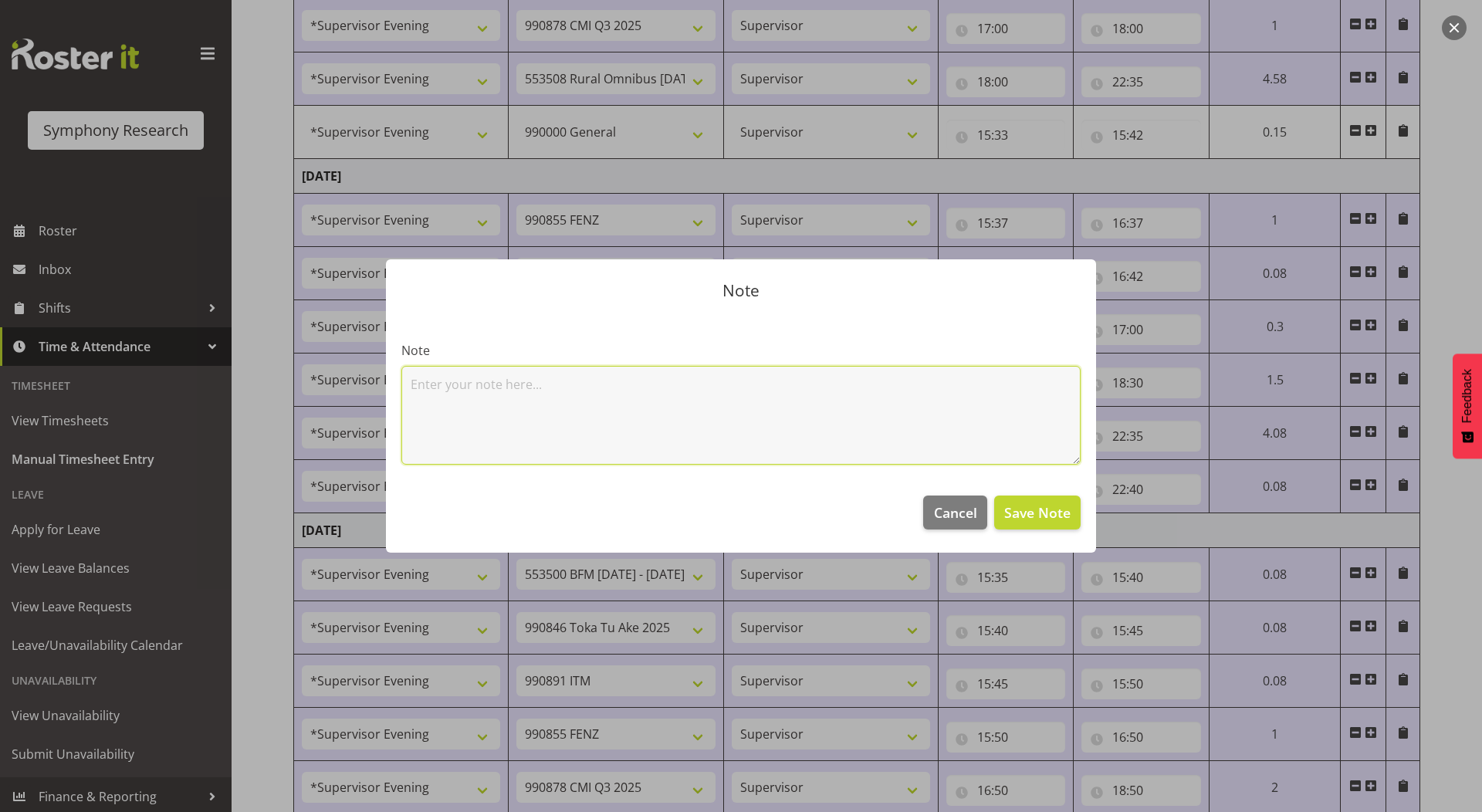
drag, startPoint x: 691, startPoint y: 403, endPoint x: 699, endPoint y: 368, distance: 35.9
click at [689, 403] on textarea at bounding box center [741, 414] width 679 height 98
click at [707, 412] on textarea at bounding box center [741, 414] width 679 height 98
drag, startPoint x: 526, startPoint y: 377, endPoint x: 343, endPoint y: 380, distance: 183.0
click at [343, 380] on div "Note Note Meeting Cancel Save Note" at bounding box center [741, 406] width 1482 height 812
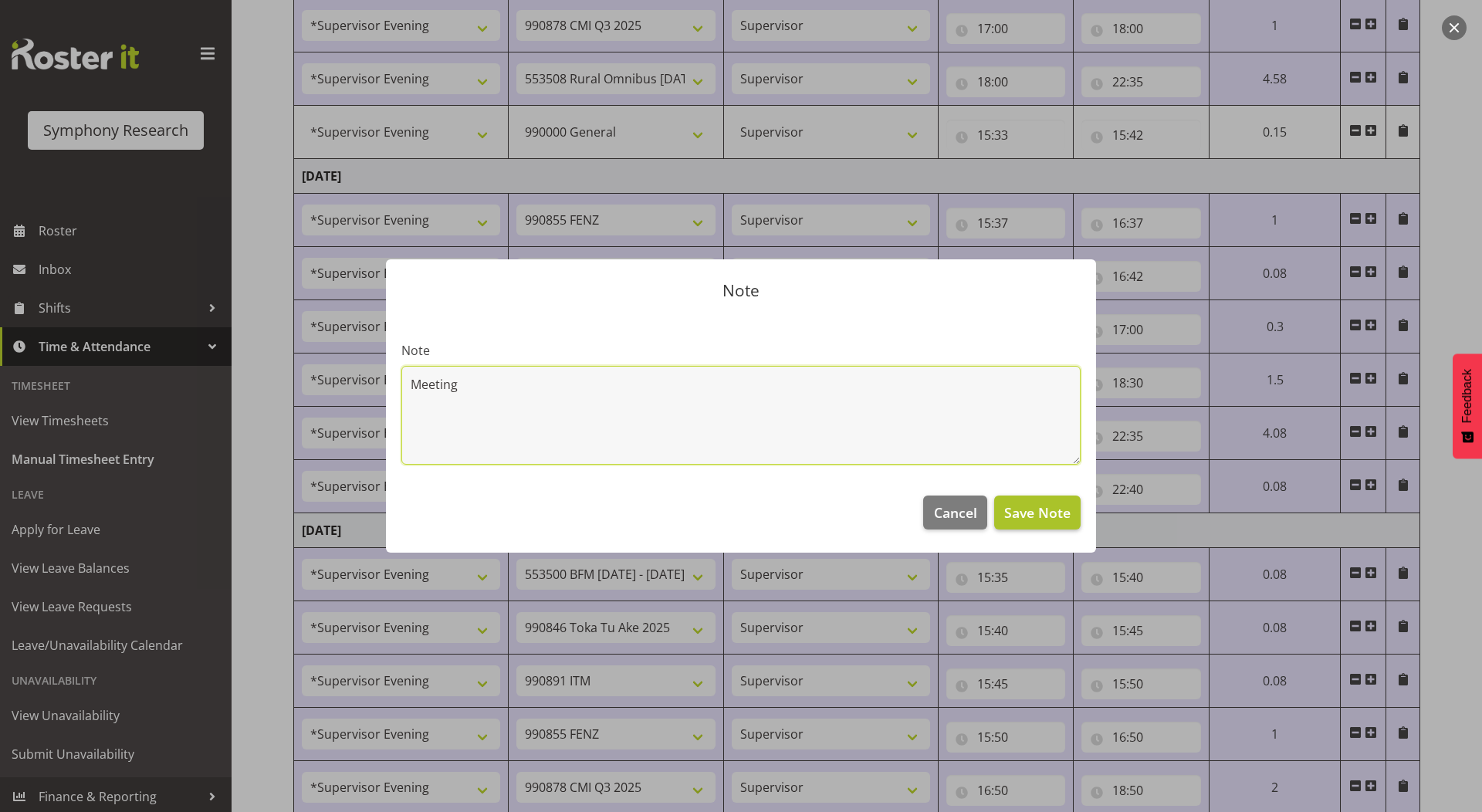
type textarea "Meeting"
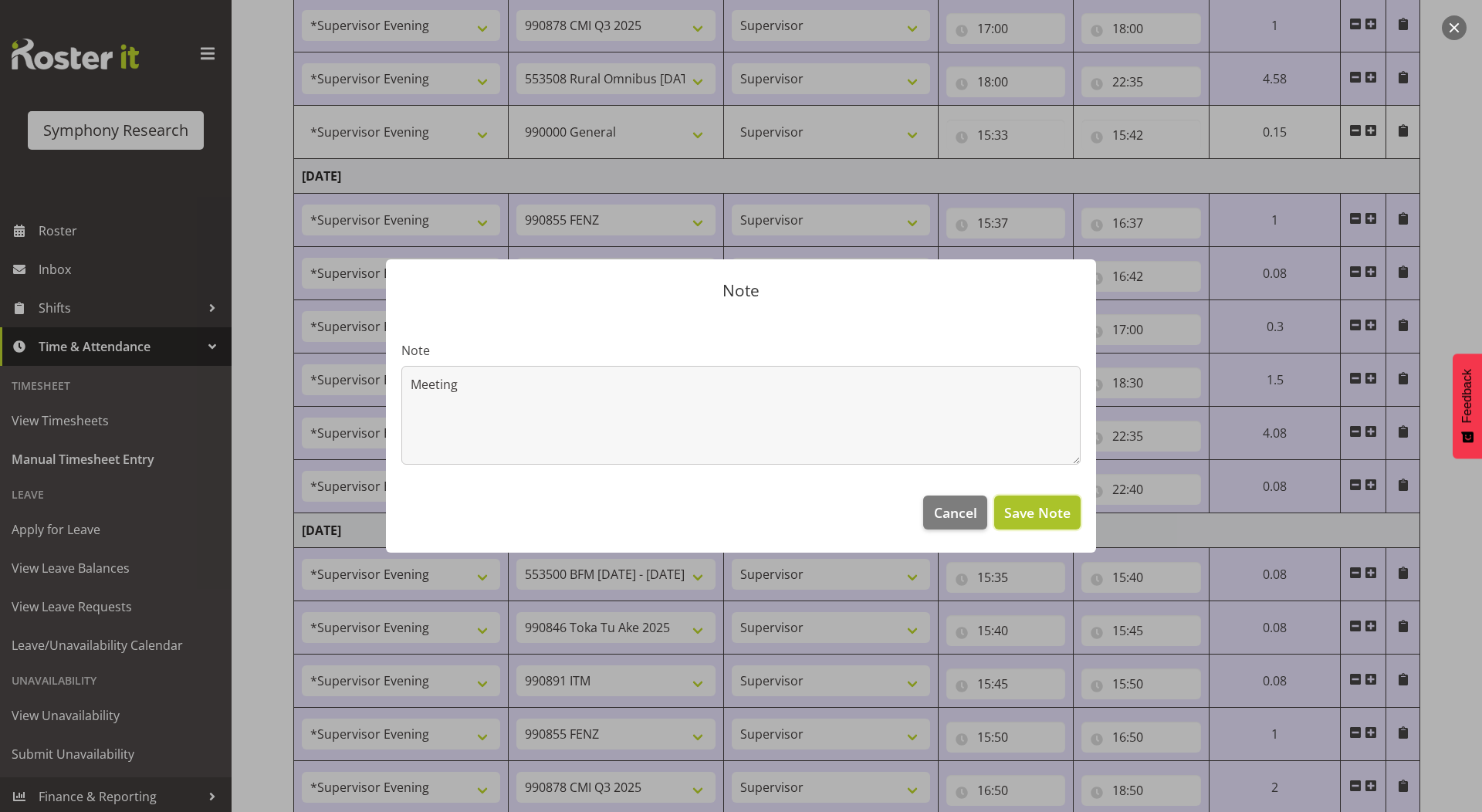
click at [1020, 505] on span "Save Note" at bounding box center [1037, 512] width 67 height 20
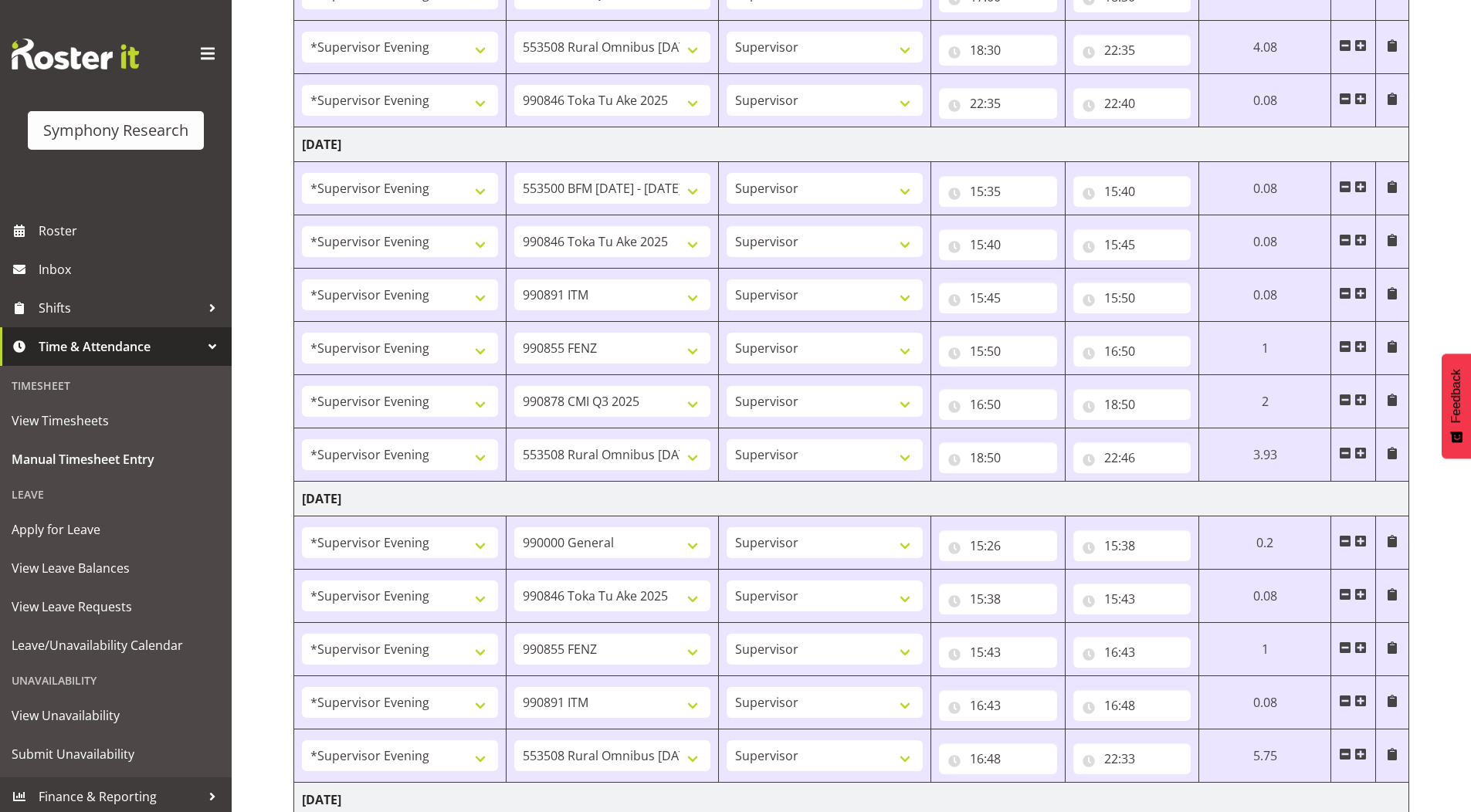
scroll to position [926, 0]
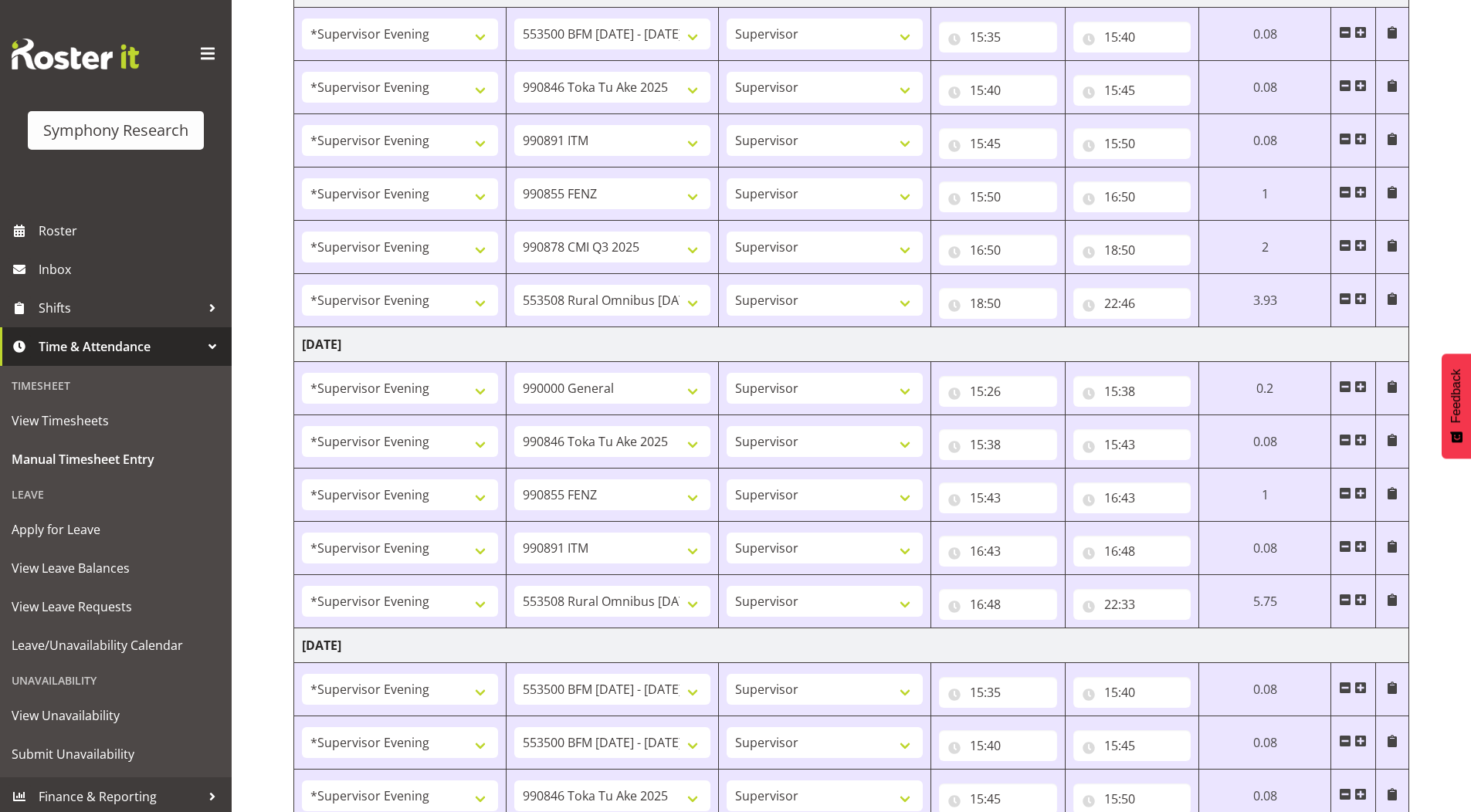
click at [1394, 385] on span at bounding box center [1391, 386] width 12 height 12
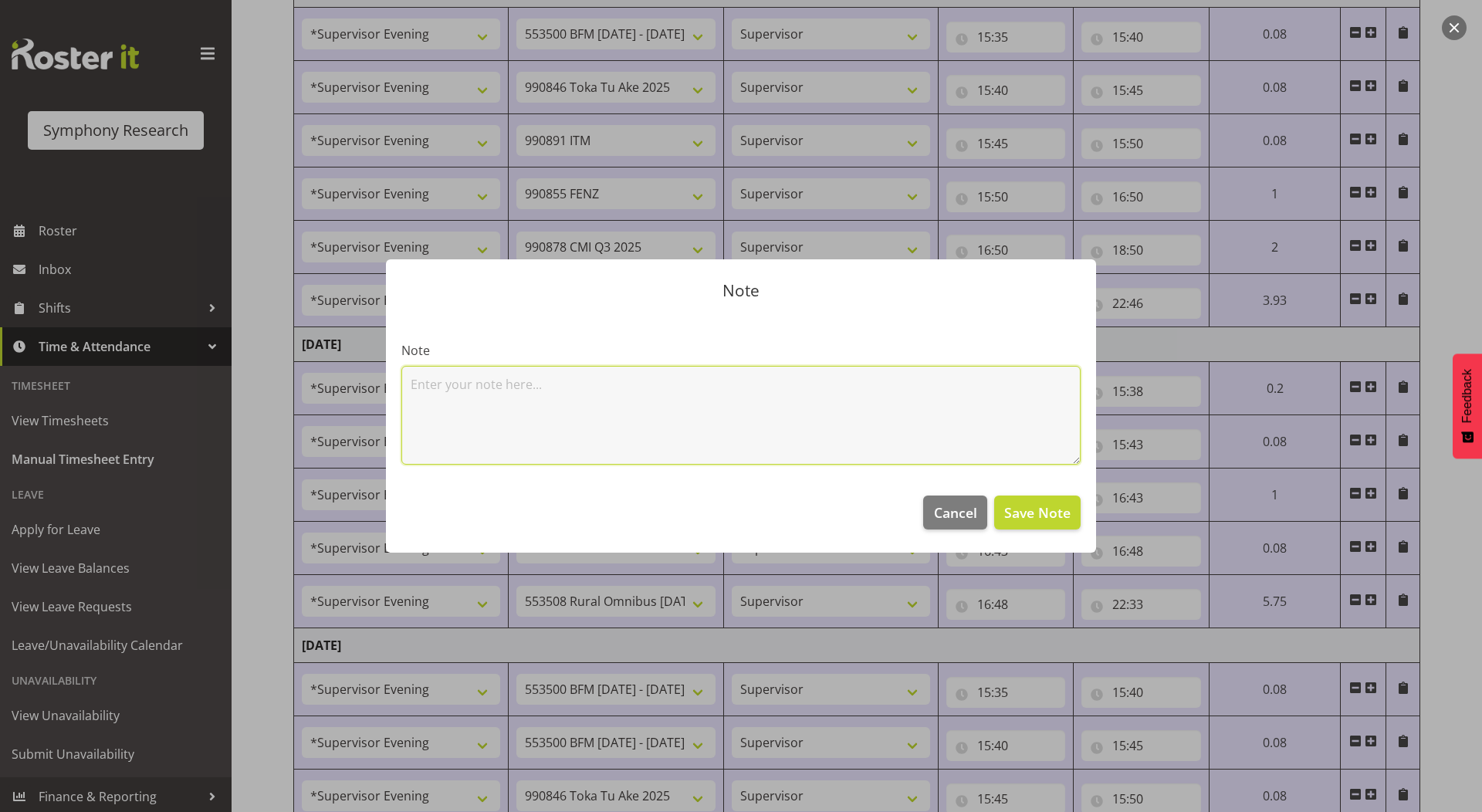
click at [673, 429] on textarea at bounding box center [741, 414] width 679 height 98
paste textarea "Meeting"
type textarea "Meeting"
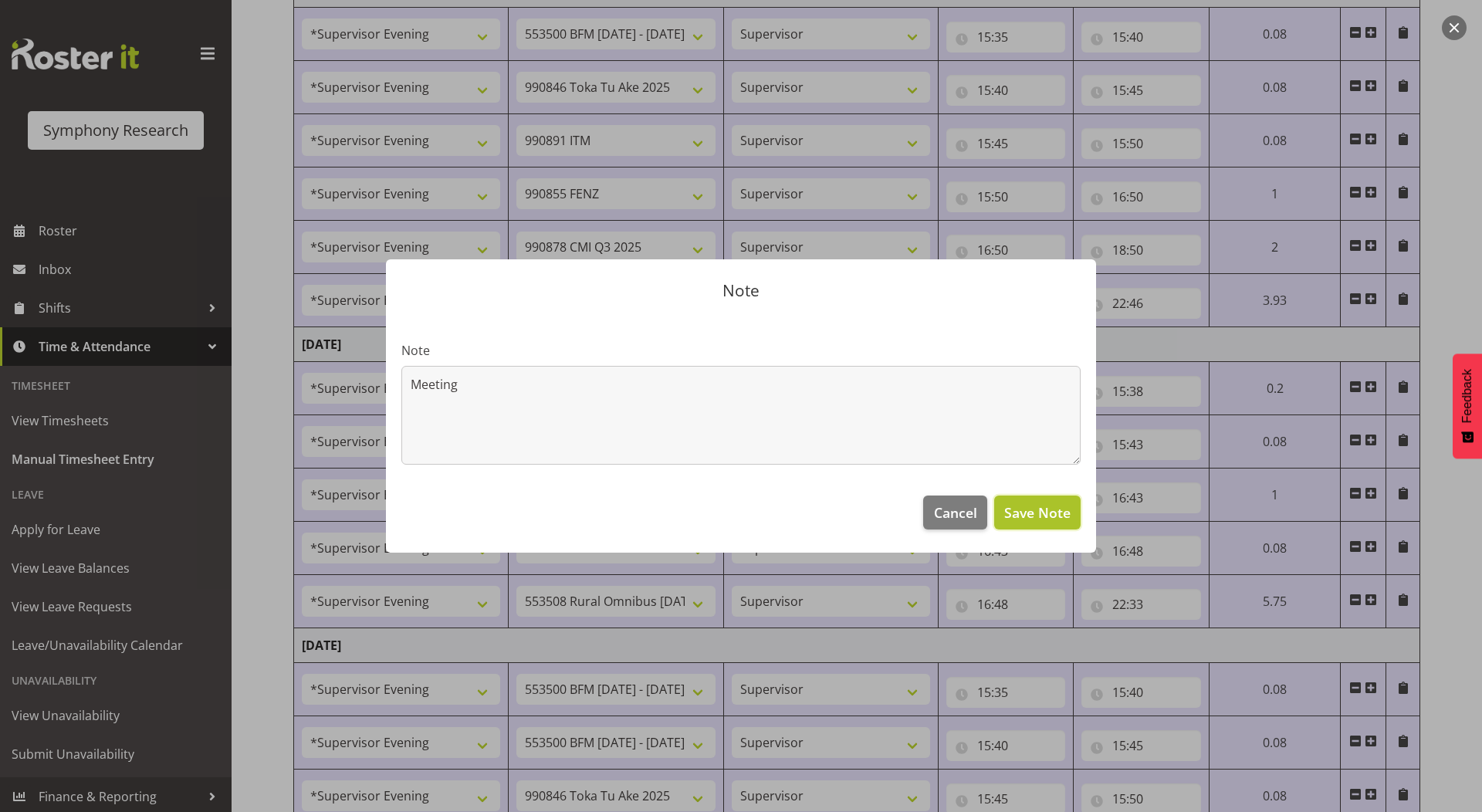
click at [1018, 501] on button "Save Note" at bounding box center [1037, 512] width 86 height 34
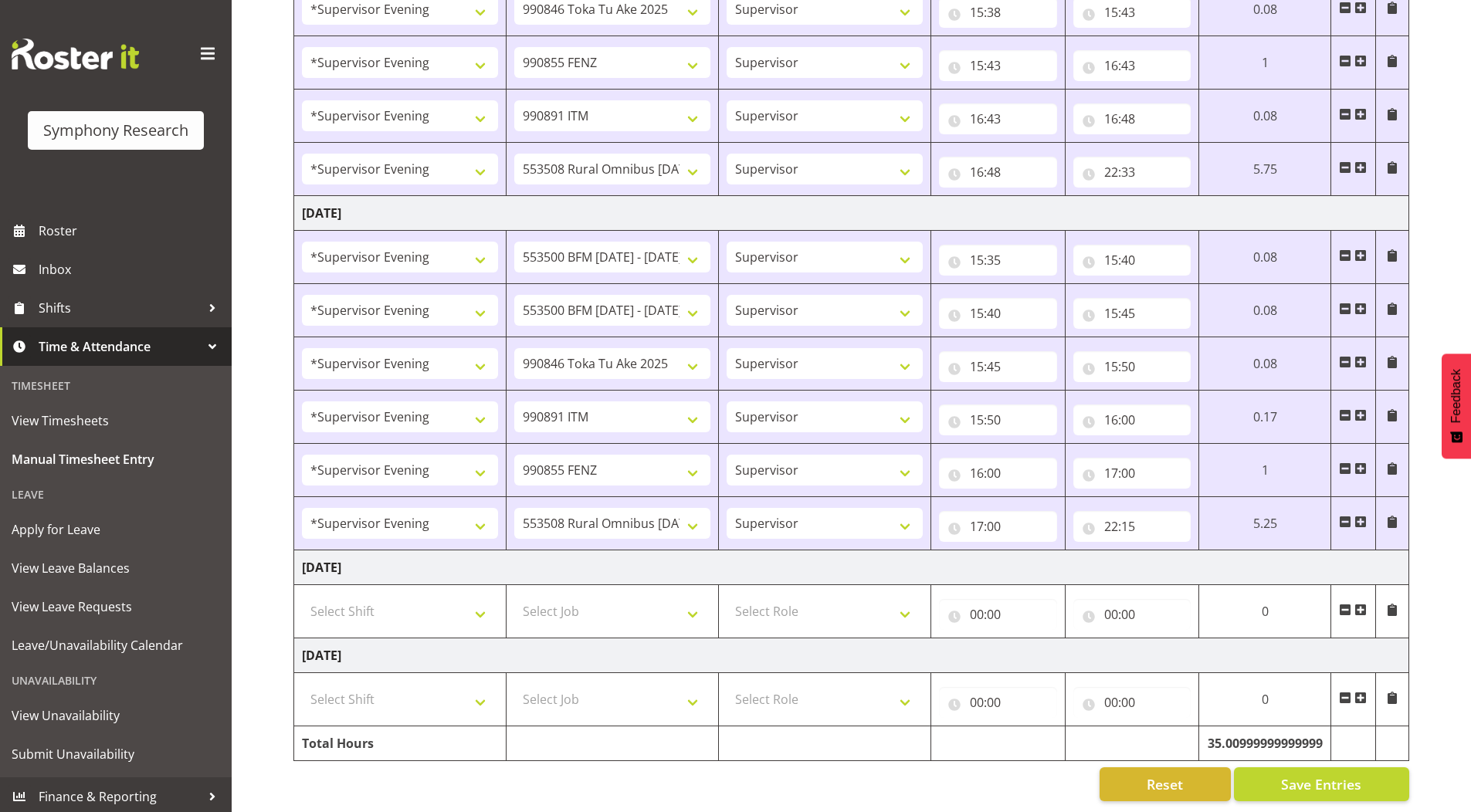
scroll to position [1371, 0]
click at [1255, 766] on button "Save Entries" at bounding box center [1321, 783] width 175 height 34
click at [973, 602] on input "00:00" at bounding box center [998, 613] width 118 height 31
click at [1031, 640] on select "00 01 02 03 04 05 06 07 08 09 10 11 12 13 14 15 16 17 18 19 20 21 22 23" at bounding box center [1044, 654] width 35 height 31
select select "11"
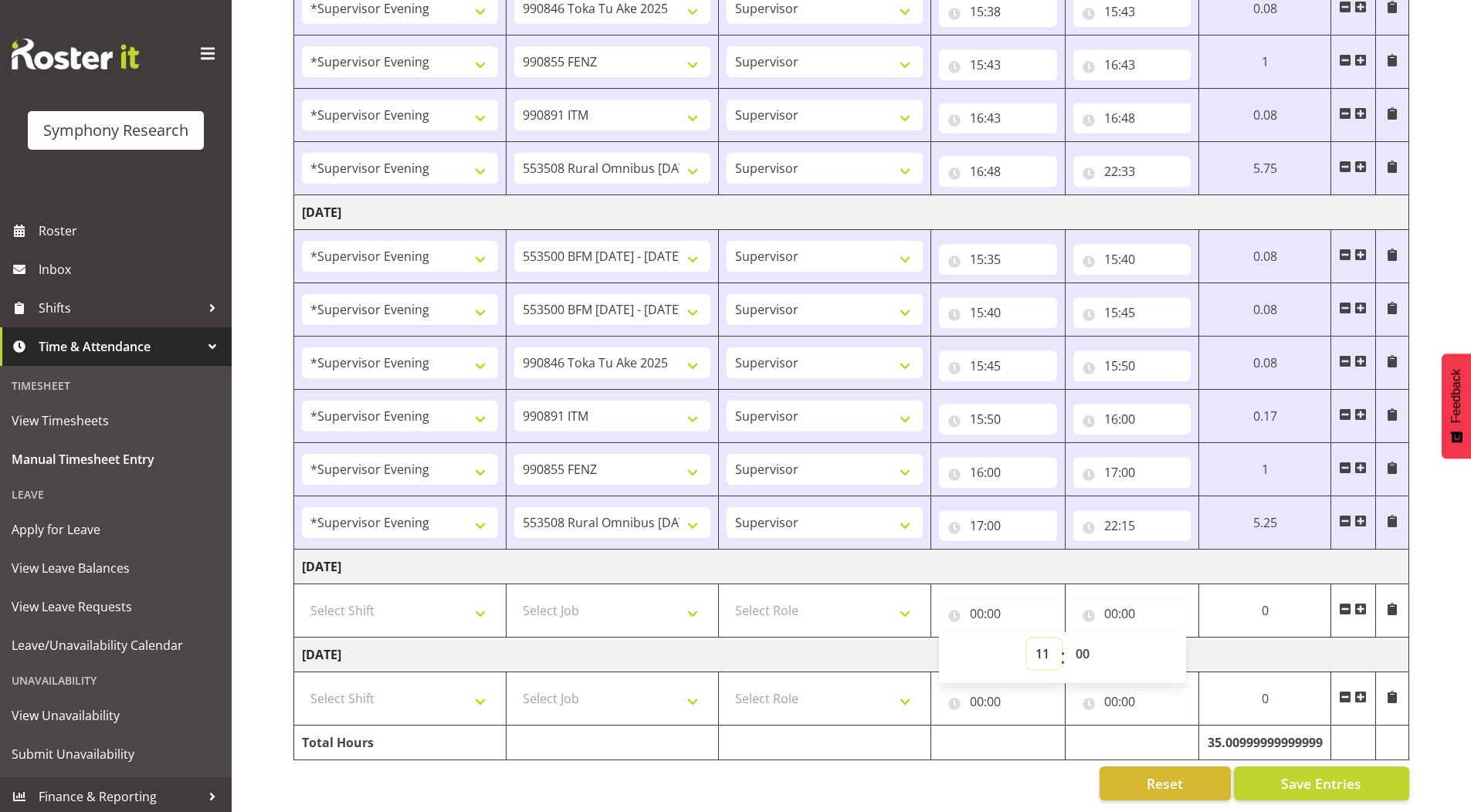
click at [1027, 639] on select "00 01 02 03 04 05 06 07 08 09 10 11 12 13 14 15 16 17 18 19 20 21 22 23" at bounding box center [1044, 654] width 35 height 31
type input "11:00"
click at [978, 691] on input "00:00" at bounding box center [998, 701] width 118 height 31
drag, startPoint x: 1037, startPoint y: 739, endPoint x: 1027, endPoint y: 740, distance: 10.0
click at [1037, 739] on select "00 01 02 03 04 05 06 07 08 09 10 11 12 13 14 15 16 17 18 19 20 21 22 23" at bounding box center [1044, 741] width 35 height 31
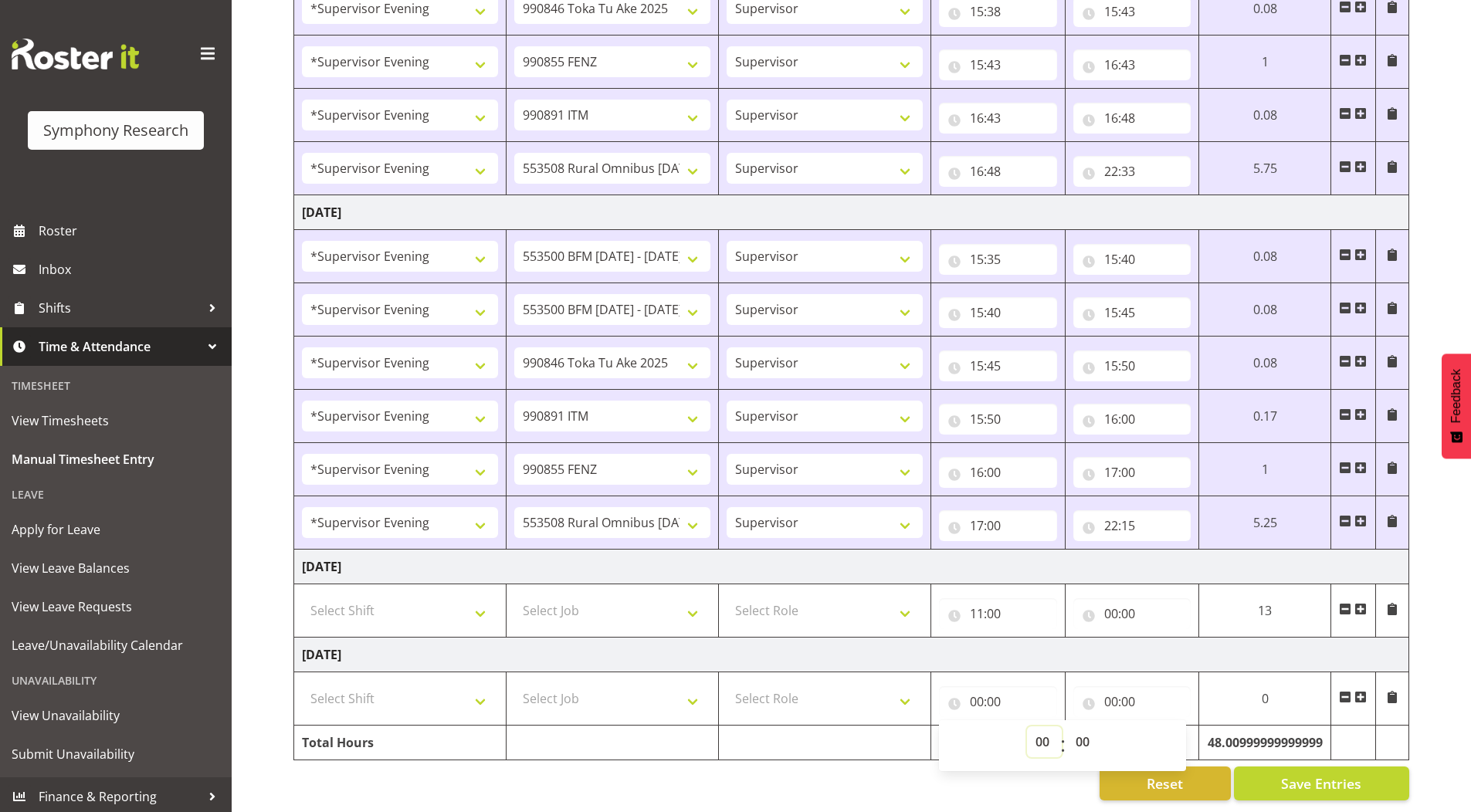
select select "11"
click at [1027, 726] on select "00 01 02 03 04 05 06 07 08 09 10 11 12 13 14 15 16 17 18 19 20 21 22 23" at bounding box center [1044, 741] width 35 height 31
type input "11:00"
click at [1114, 601] on input "00:00" at bounding box center [1132, 613] width 118 height 31
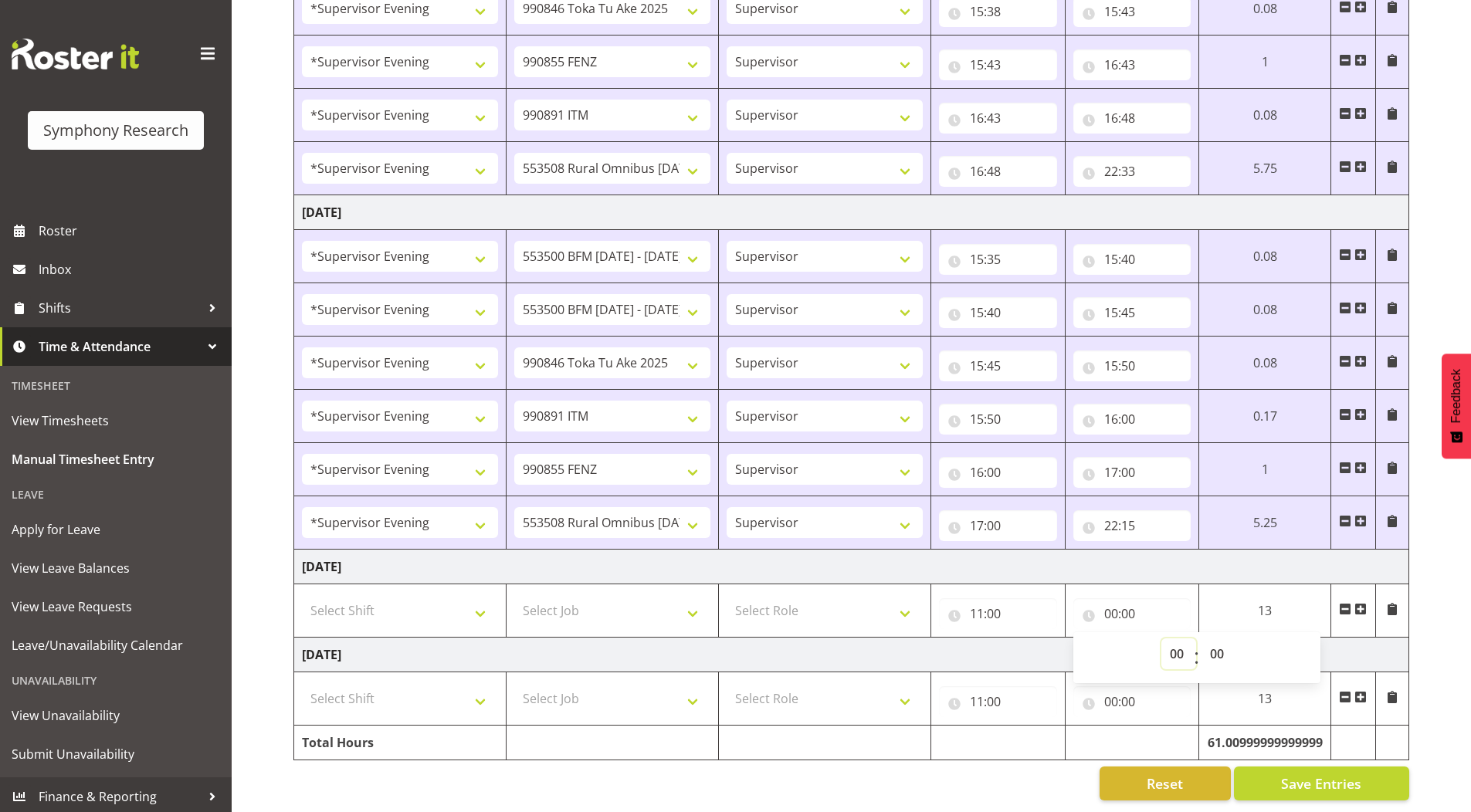
click at [1180, 640] on select "00 01 02 03 04 05 06 07 08 09 10 11 12 13 14 15 16 17 18 19 20 21 22 23" at bounding box center [1178, 654] width 35 height 31
select select "17"
click at [1161, 639] on select "00 01 02 03 04 05 06 07 08 09 10 11 12 13 14 15 16 17 18 19 20 21 22 23" at bounding box center [1178, 654] width 35 height 31
type input "17:00"
drag, startPoint x: 1218, startPoint y: 640, endPoint x: 1200, endPoint y: 661, distance: 27.7
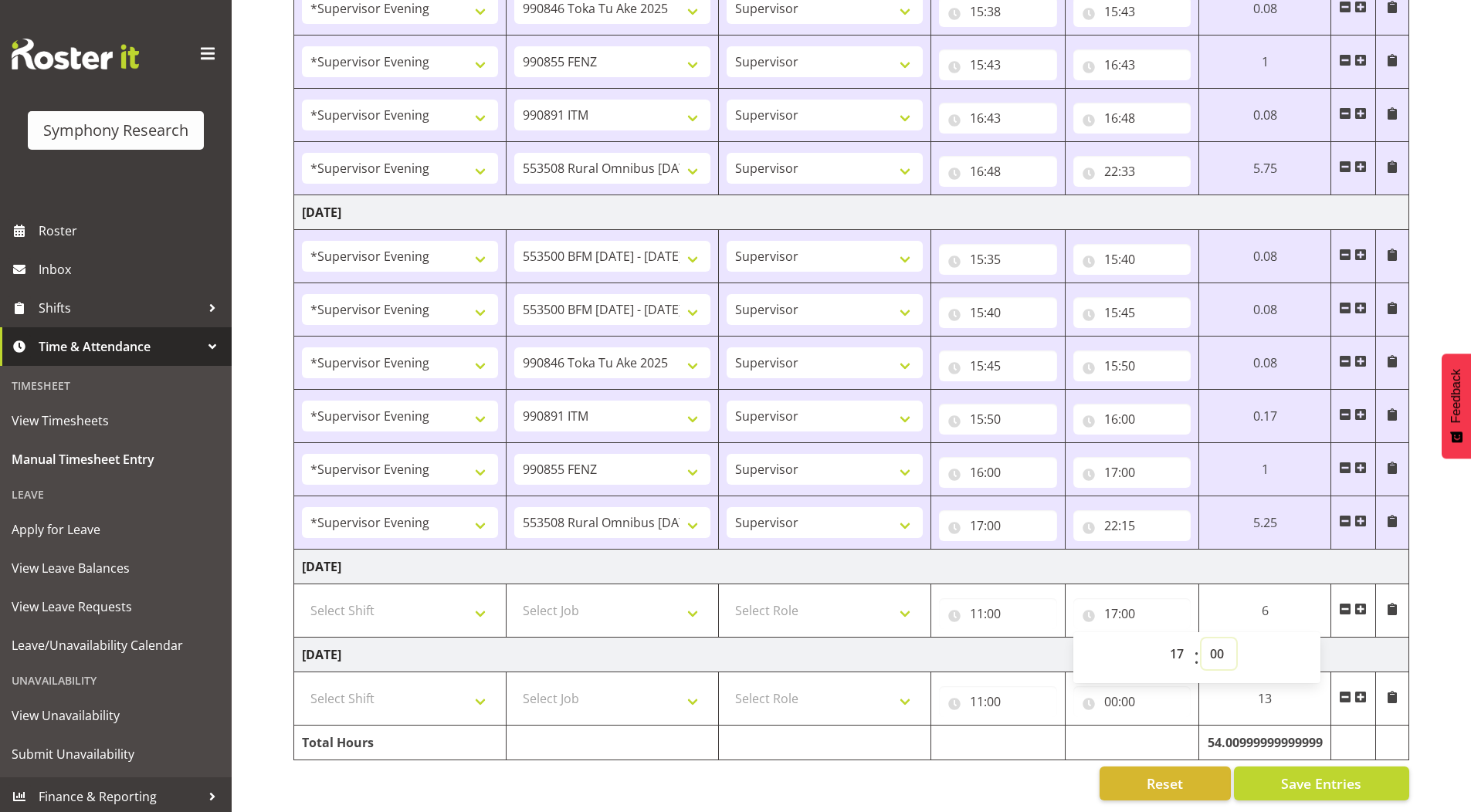
click at [1218, 640] on select "00 01 02 03 04 05 06 07 08 09 10 11 12 13 14 15 16 17 18 19 20 21 22 23 24 25 2…" at bounding box center [1219, 654] width 35 height 31
select select "15"
click at [1202, 639] on select "00 01 02 03 04 05 06 07 08 09 10 11 12 13 14 15 16 17 18 19 20 21 22 23 24 25 2…" at bounding box center [1219, 654] width 35 height 31
type input "17:15"
click at [1100, 691] on input "00:00" at bounding box center [1132, 701] width 118 height 31
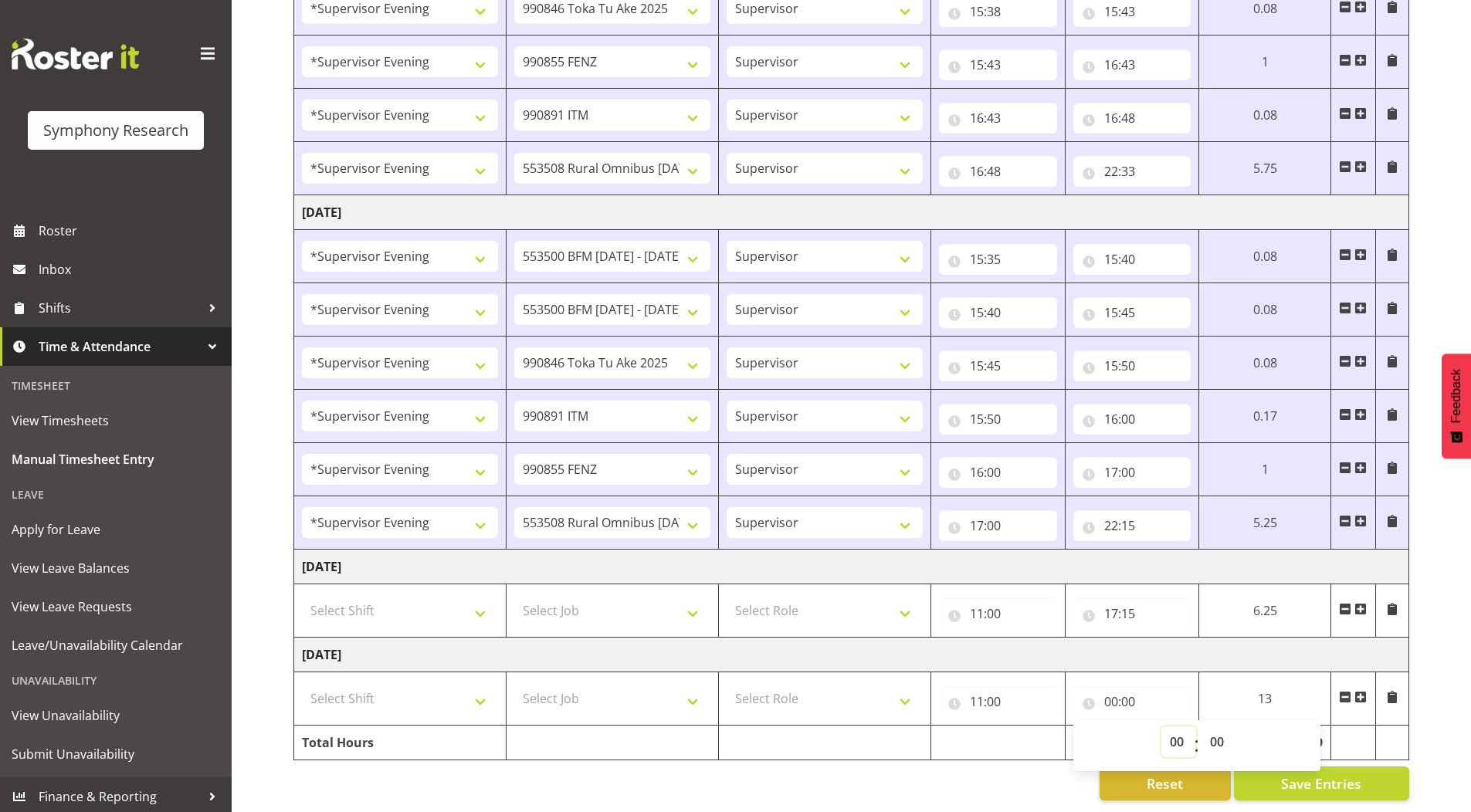
click at [1172, 730] on select "00 01 02 03 04 05 06 07 08 09 10 11 12 13 14 15 16 17 18 19 20 21 22 23" at bounding box center [1178, 741] width 35 height 31
select select "17"
click at [1161, 726] on select "00 01 02 03 04 05 06 07 08 09 10 11 12 13 14 15 16 17 18 19 20 21 22 23" at bounding box center [1178, 741] width 35 height 31
type input "17:00"
click at [1220, 731] on select "00 01 02 03 04 05 06 07 08 09 10 11 12 13 14 15 16 17 18 19 20 21 22 23 24 25 2…" at bounding box center [1219, 741] width 35 height 31
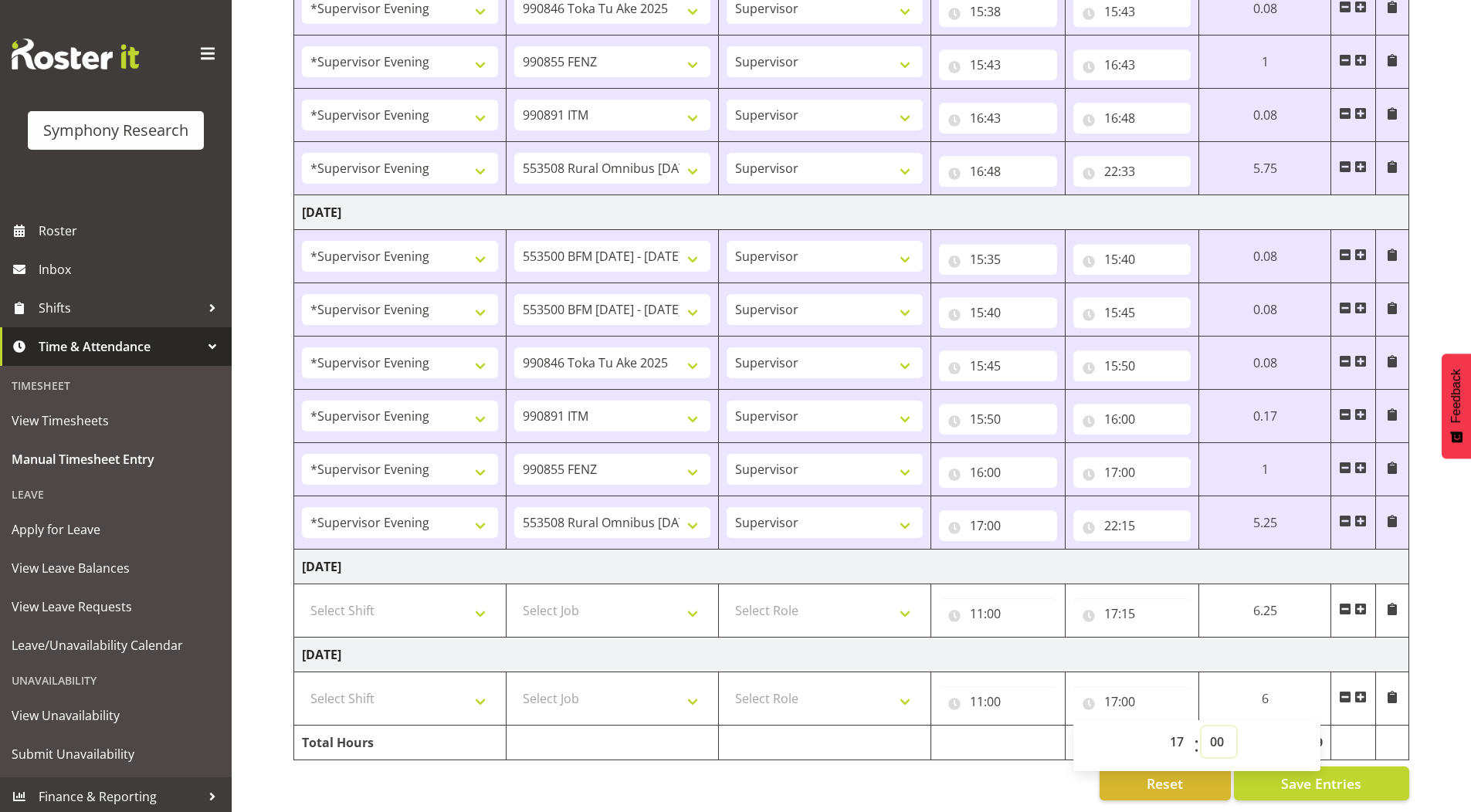
select select "15"
click at [1202, 726] on select "00 01 02 03 04 05 06 07 08 09 10 11 12 13 14 15 16 17 18 19 20 21 22 23 24 25 2…" at bounding box center [1219, 741] width 35 height 31
type input "17:15"
click at [976, 602] on input "11:00" at bounding box center [998, 613] width 118 height 31
